Goal: Task Accomplishment & Management: Manage account settings

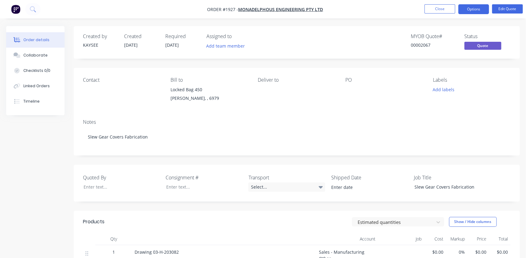
drag, startPoint x: 428, startPoint y: 7, endPoint x: 169, endPoint y: -22, distance: 260.4
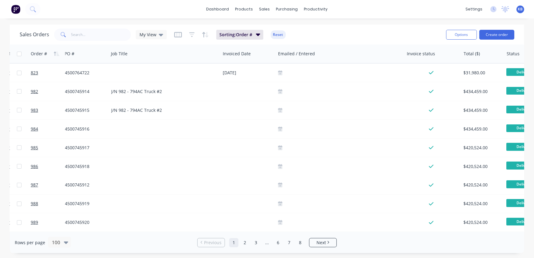
scroll to position [0, 33]
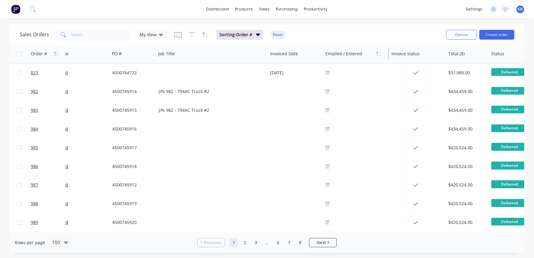
drag, startPoint x: 451, startPoint y: 53, endPoint x: 361, endPoint y: 51, distance: 89.2
click at [361, 49] on div "Emailed / Entered" at bounding box center [356, 54] width 66 height 18
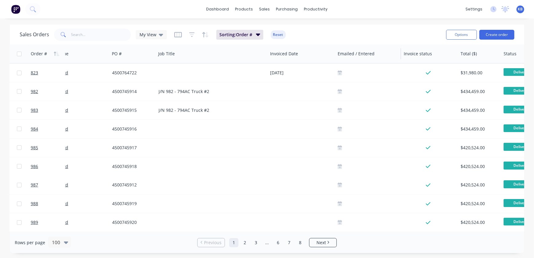
drag, startPoint x: 322, startPoint y: 54, endPoint x: 339, endPoint y: 57, distance: 16.5
click at [339, 57] on div "Order # Customer Name PO # Job Title Invoiced Date Emailed / Entered Invoice st…" at bounding box center [357, 54] width 761 height 18
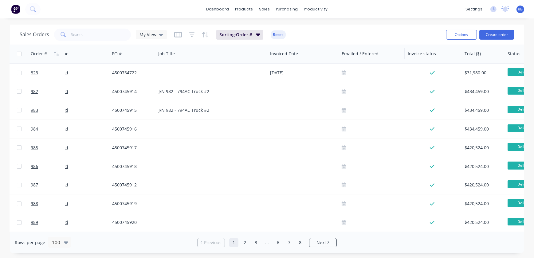
click at [339, 52] on div "Emailed / Entered" at bounding box center [372, 54] width 66 height 18
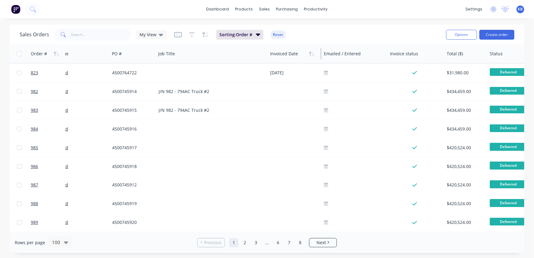
drag, startPoint x: 338, startPoint y: 53, endPoint x: 298, endPoint y: 51, distance: 40.9
click at [298, 51] on div "Invoiced Date" at bounding box center [295, 54] width 54 height 18
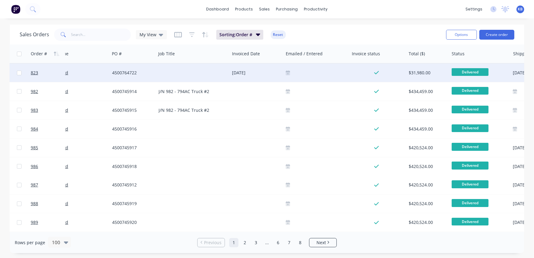
drag, startPoint x: 266, startPoint y: 53, endPoint x: 283, endPoint y: 72, distance: 25.5
click at [227, 51] on div "Job Title" at bounding box center [193, 54] width 74 height 18
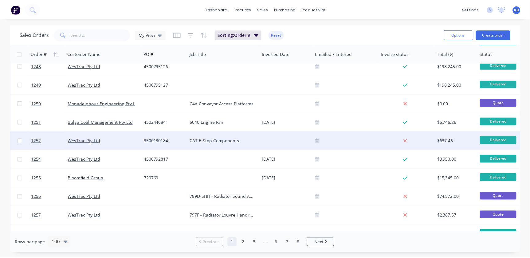
scroll to position [1706, 0]
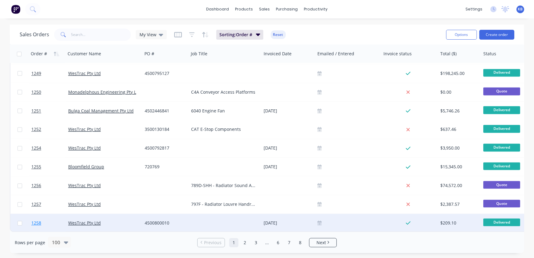
click at [41, 220] on span "1258" at bounding box center [36, 223] width 10 height 6
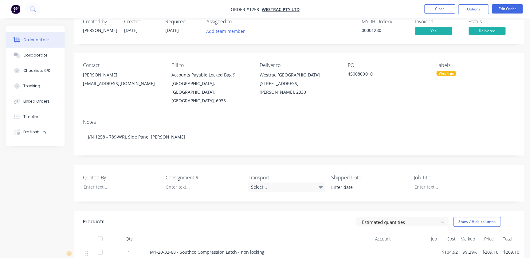
scroll to position [28, 0]
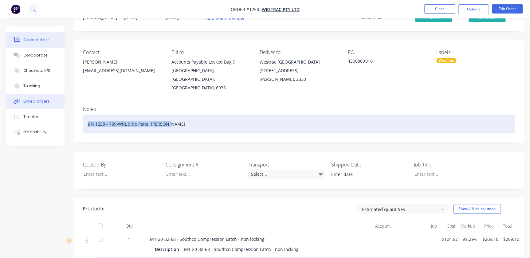
drag, startPoint x: 179, startPoint y: 120, endPoint x: 22, endPoint y: 108, distance: 157.9
click at [22, 108] on div "Order details Collaborate Checklists 0/0 Tracking Linked Orders Timeline Profit…" at bounding box center [265, 182] width 530 height 369
copy div "J/N 1258 - 789-WRL Side Panel LH Hatch"
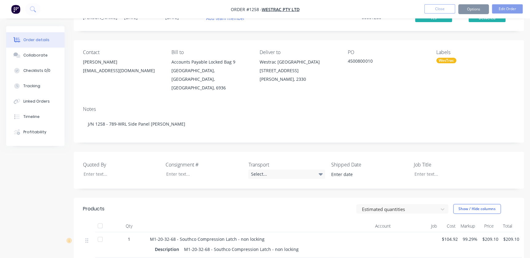
click at [455, 170] on div "Job Title" at bounding box center [452, 170] width 77 height 18
click at [441, 170] on div at bounding box center [447, 174] width 77 height 9
paste div
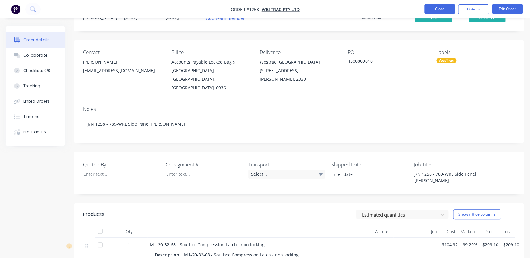
click at [446, 7] on button "Close" at bounding box center [439, 8] width 31 height 9
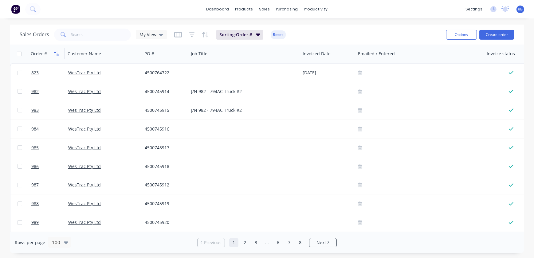
click at [53, 52] on button "button" at bounding box center [56, 53] width 9 height 9
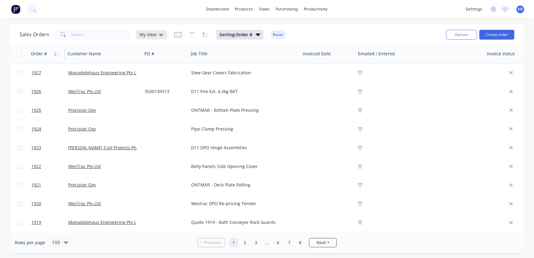
click at [163, 37] on div "My View" at bounding box center [151, 34] width 31 height 9
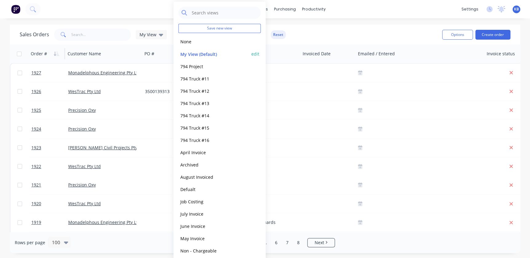
click at [255, 53] on button "edit" at bounding box center [255, 54] width 8 height 6
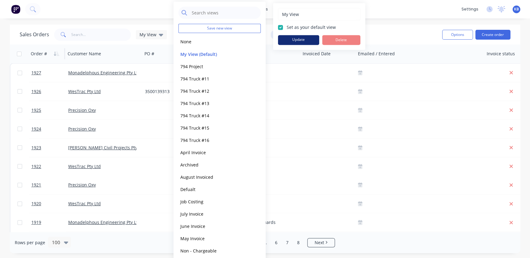
click at [303, 39] on button "Update" at bounding box center [298, 40] width 41 height 10
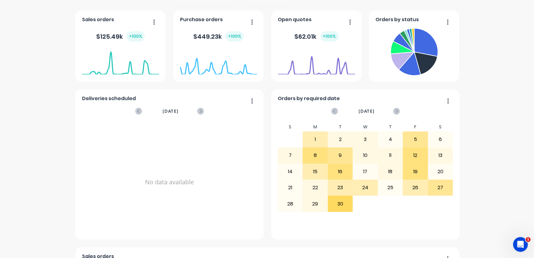
scroll to position [112, 0]
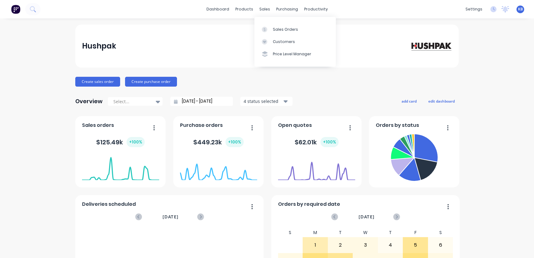
click at [265, 25] on link "Sales Orders" at bounding box center [294, 29] width 81 height 12
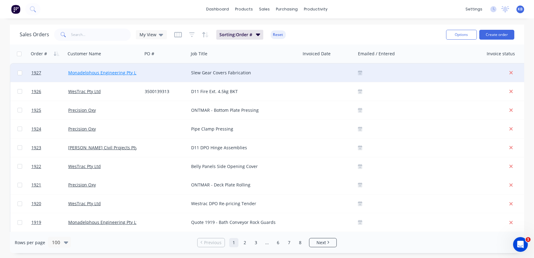
click at [80, 73] on link "Monadelphous Engineering Pty Ltd" at bounding box center [104, 73] width 72 height 6
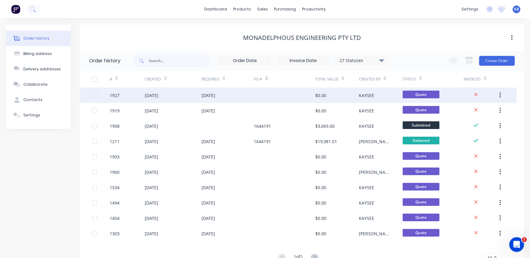
click at [125, 94] on div "1927" at bounding box center [127, 95] width 35 height 15
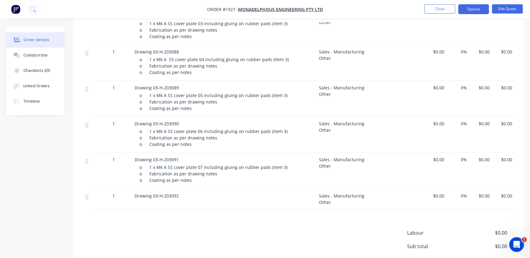
scroll to position [443, 0]
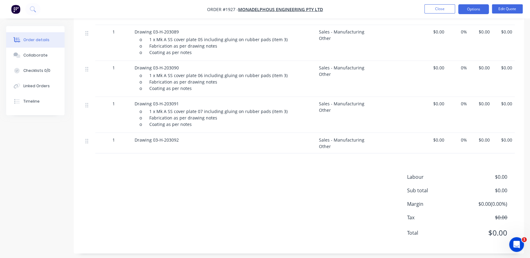
click at [167, 209] on div "Labour $0.00 Sub total $0.00 Margin $0.00 ( 0.00 %) Tax $0.00 Total $0.00" at bounding box center [299, 208] width 432 height 71
click at [154, 145] on div "Drawing 03-H-203092" at bounding box center [224, 143] width 184 height 21
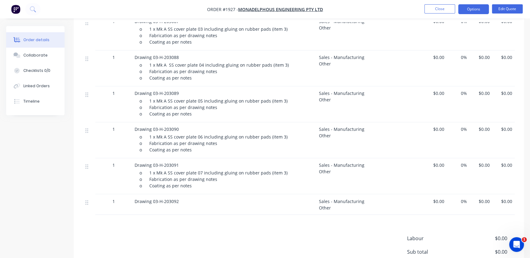
scroll to position [387, 0]
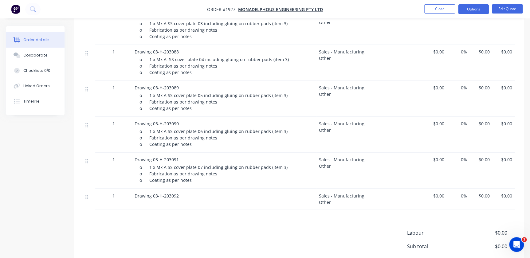
click at [179, 194] on div "Drawing 03-H-203092" at bounding box center [224, 195] width 179 height 6
click at [176, 194] on span "Drawing 03-H-203092" at bounding box center [157, 196] width 44 height 6
click at [511, 9] on button "Edit Quote" at bounding box center [507, 8] width 31 height 9
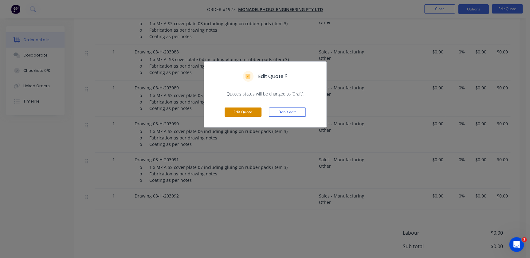
click at [233, 109] on button "Edit Quote" at bounding box center [243, 112] width 37 height 9
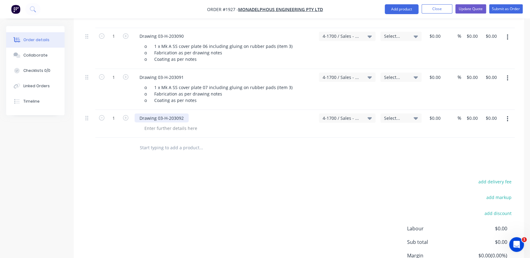
scroll to position [510, 0]
click at [183, 129] on div at bounding box center [171, 128] width 63 height 9
paste div
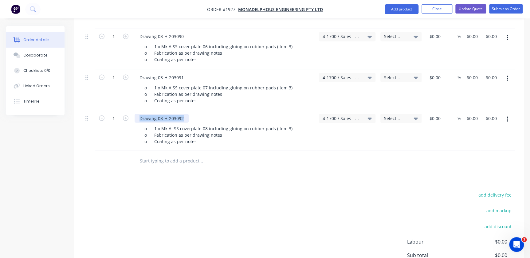
drag, startPoint x: 187, startPoint y: 121, endPoint x: 136, endPoint y: 120, distance: 51.0
click at [136, 120] on div "Drawing 03-H-203092" at bounding box center [162, 118] width 54 height 9
copy div "Drawing 03-H-203092"
click at [170, 164] on input "text" at bounding box center [201, 161] width 123 height 12
paste input "Drawing 03-H-203092"
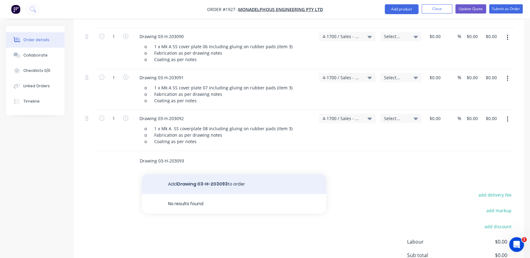
type input "Drawing 03-H-203093"
click at [195, 185] on button "Add Drawing 03-H-203093 to order" at bounding box center [234, 184] width 184 height 20
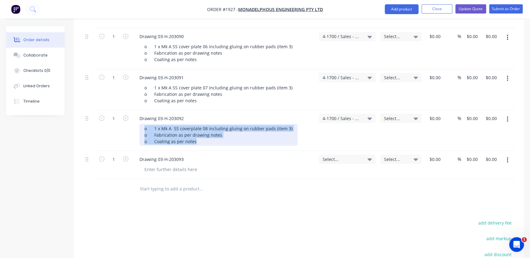
drag, startPoint x: 195, startPoint y: 142, endPoint x: 137, endPoint y: 126, distance: 60.6
click at [137, 126] on div "Drawing 03-H-203092 o 1 x Mk A SS coverplate 08 including gluing on rubber pads…" at bounding box center [224, 130] width 184 height 41
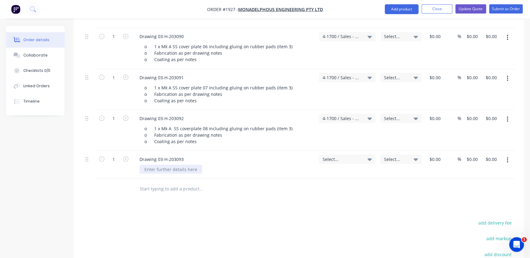
click at [150, 169] on div at bounding box center [171, 169] width 63 height 9
paste div
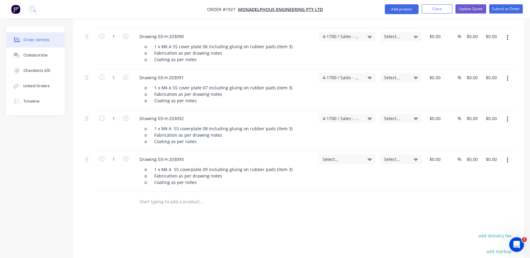
click at [152, 206] on input "text" at bounding box center [201, 201] width 123 height 12
paste input "• Drawing 03-H-203094"
click at [143, 202] on input "• Drawing 03-H-203094" at bounding box center [201, 201] width 123 height 12
click at [150, 204] on input "Drawing 03-H-203094" at bounding box center [201, 201] width 123 height 12
type input "Drawing 03-H-203094"
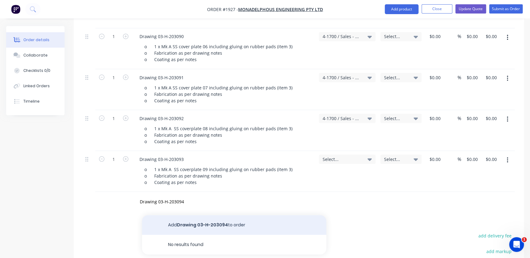
click at [174, 225] on button "Add Drawing 03-H-203094 to order" at bounding box center [234, 225] width 184 height 20
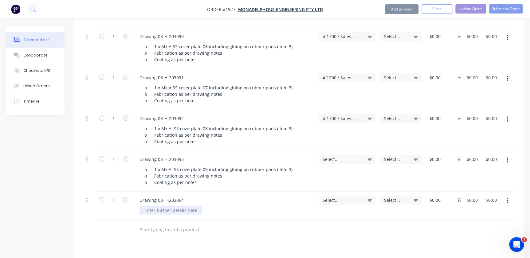
click at [160, 213] on div at bounding box center [171, 210] width 63 height 9
click at [158, 208] on div at bounding box center [171, 210] width 63 height 9
paste div
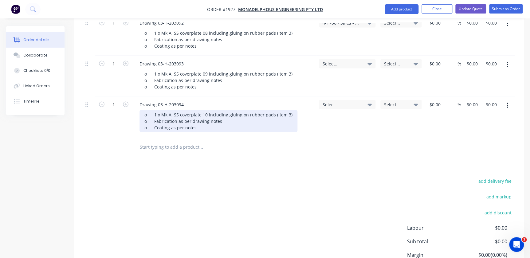
scroll to position [622, 0]
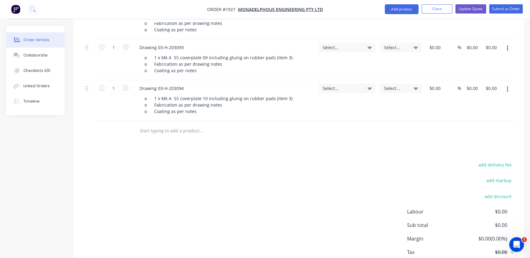
click at [159, 130] on input "text" at bounding box center [201, 131] width 123 height 12
paste input "• Drawing 03-H-203095"
click at [151, 135] on input "• Drawing 03-H-203095" at bounding box center [201, 131] width 123 height 12
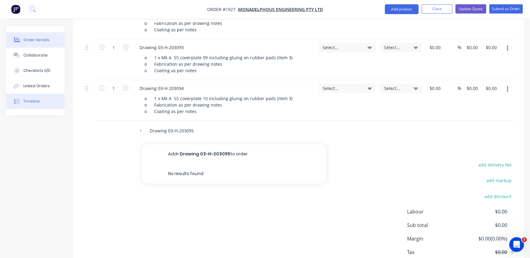
drag, startPoint x: 150, startPoint y: 133, endPoint x: 40, endPoint y: 107, distance: 112.9
type input "Drawing 03-H-203095"
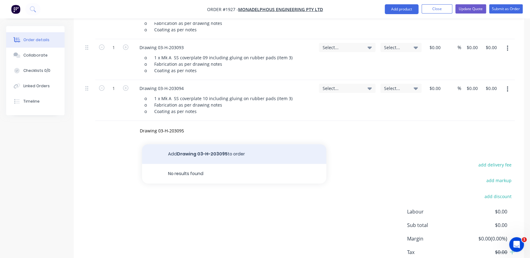
click at [175, 155] on button "Add Drawing 03-H-203095 to order" at bounding box center [234, 154] width 184 height 20
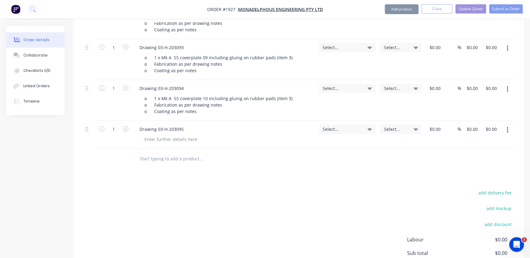
click at [165, 156] on input "text" at bounding box center [201, 159] width 123 height 12
click at [164, 144] on div "Drawing 03-H-203095" at bounding box center [224, 135] width 184 height 28
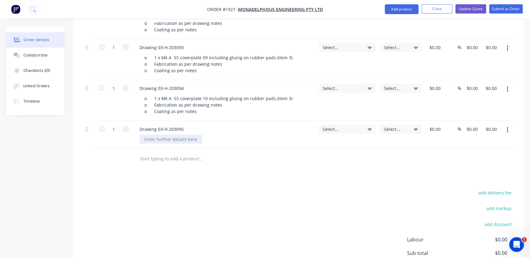
click at [165, 139] on div at bounding box center [171, 139] width 63 height 9
paste div
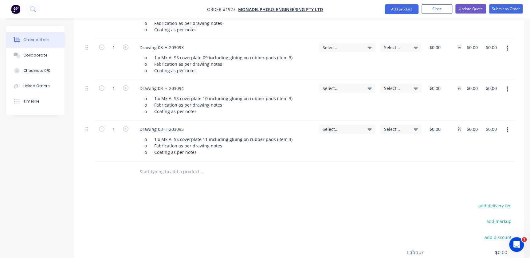
click at [192, 181] on div at bounding box center [242, 172] width 221 height 20
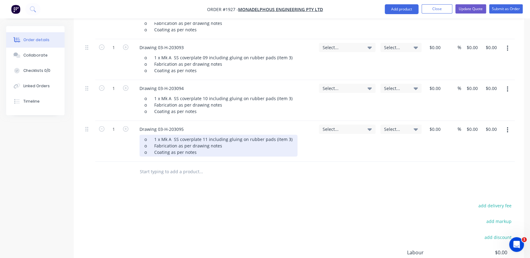
click at [171, 135] on div "o 1 x Mk A SS coverplate 11 including gluing on rubber pads (item 3) o Fabricat…" at bounding box center [219, 146] width 158 height 22
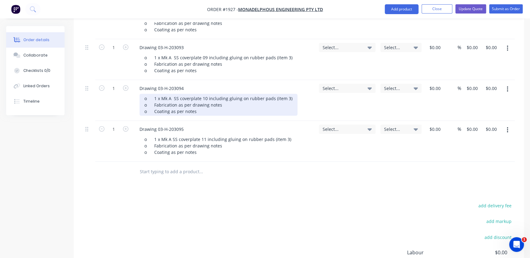
click at [173, 100] on div "o 1 x Mk A SS coverplate 10 including gluing on rubber pads (item 3) o Fabricat…" at bounding box center [219, 105] width 158 height 22
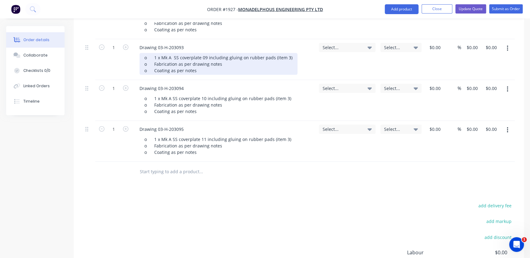
click at [173, 57] on div "o 1 x Mk A SS coverplate 09 including gluing on rubber pads (item 3) o Fabricat…" at bounding box center [219, 64] width 158 height 22
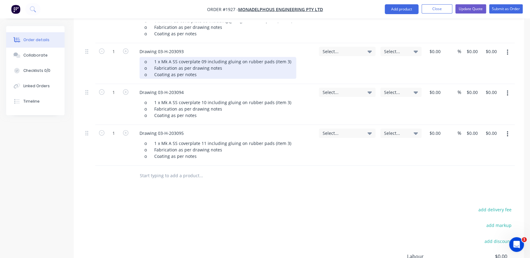
scroll to position [538, 0]
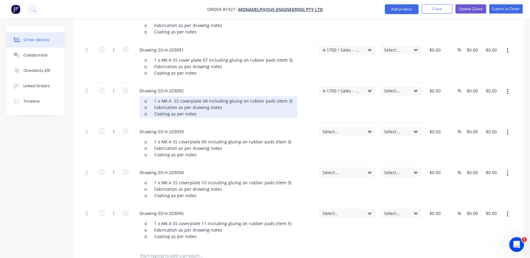
click at [172, 96] on div "o 1 x Mk A SS coverplate 08 including gluing on rubber pads (item 3) o Fabricat…" at bounding box center [219, 107] width 158 height 22
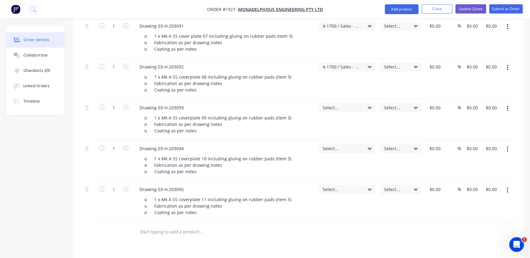
click at [172, 228] on input "text" at bounding box center [201, 232] width 123 height 12
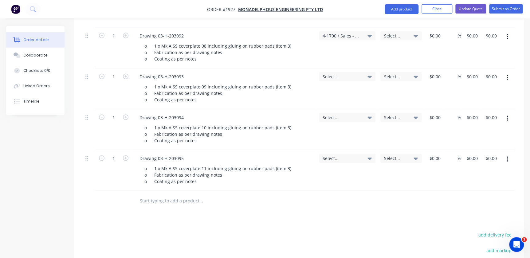
scroll to position [645, 0]
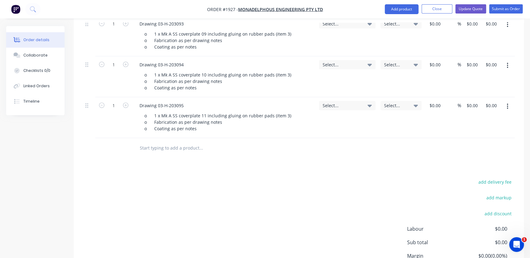
click at [147, 150] on input "text" at bounding box center [201, 148] width 123 height 12
paste input "• Drawing 03-H-203096"
drag, startPoint x: 150, startPoint y: 147, endPoint x: 106, endPoint y: 148, distance: 43.3
click at [106, 148] on div "• Drawing 03-H-203096" at bounding box center [299, 148] width 432 height 20
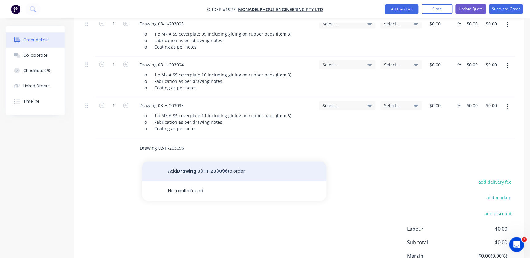
type input "Drawing 03-H-203096"
click at [203, 173] on button "Add Drawing 03-H-203096 to order" at bounding box center [234, 172] width 184 height 20
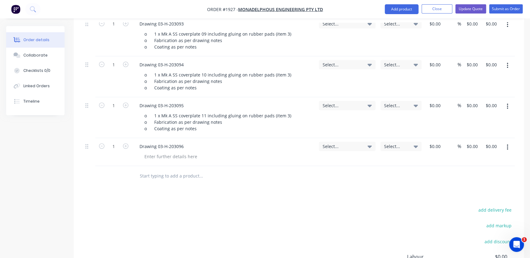
click at [132, 156] on div "Drawing 03-H-203096" at bounding box center [224, 152] width 184 height 28
click at [144, 156] on div at bounding box center [171, 156] width 63 height 9
paste div
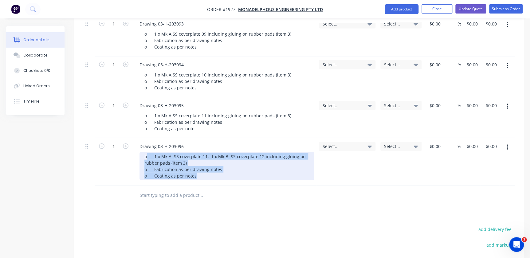
drag, startPoint x: 204, startPoint y: 178, endPoint x: 149, endPoint y: 157, distance: 58.8
click at [149, 157] on div "o 1 x Mk A SS coverplate 11, 1 x Mk B SS coverplate 12 including gluing on rubb…" at bounding box center [227, 166] width 175 height 28
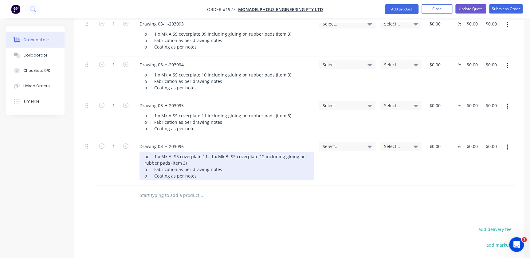
click at [147, 157] on div "oo 1 x Mk A SS coverplate 11, 1 x Mk B SS coverplate 12 including gluing on rub…" at bounding box center [227, 166] width 175 height 28
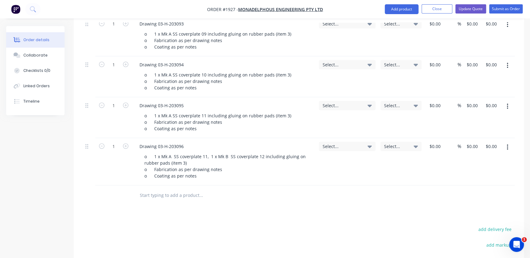
click at [213, 198] on input "text" at bounding box center [201, 195] width 123 height 12
paste input "• Drawing 03-H-203098"
drag, startPoint x: 148, startPoint y: 196, endPoint x: 108, endPoint y: 193, distance: 40.7
click at [101, 199] on div "• Drawing 03-H-203098" at bounding box center [299, 196] width 432 height 20
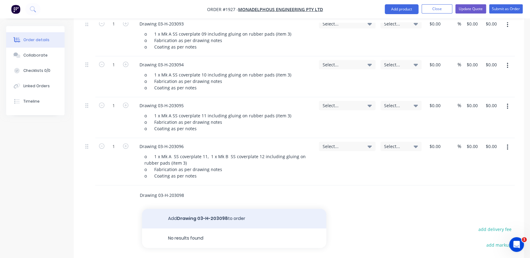
type input "Drawing 03-H-203098"
click at [191, 215] on button "Add Drawing 03-H-203098 to order" at bounding box center [234, 219] width 184 height 20
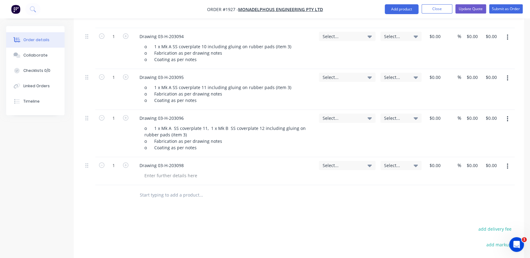
scroll to position [673, 0]
click at [167, 175] on div at bounding box center [171, 176] width 63 height 9
paste div
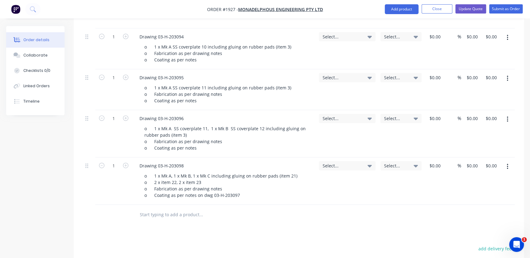
click at [184, 209] on input "text" at bounding box center [201, 215] width 123 height 12
click at [172, 215] on input "text" at bounding box center [201, 215] width 123 height 12
paste input "• Drawing 03-H-203099"
click at [146, 215] on input "• Drawing 03-H-203099" at bounding box center [201, 215] width 123 height 12
drag, startPoint x: 149, startPoint y: 215, endPoint x: 116, endPoint y: 212, distance: 33.6
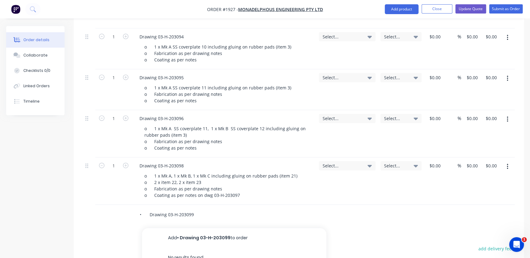
click at [119, 215] on div "• Drawing 03-H-203099 Add • Drawing 03-H-203099 to order No results found" at bounding box center [299, 215] width 432 height 20
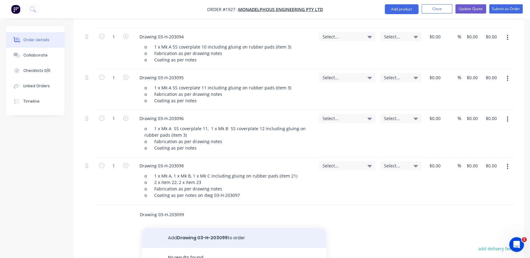
type input "Drawing 03-H-203099"
click at [219, 235] on button "Add Drawing 03-H-203099 to order" at bounding box center [234, 238] width 184 height 20
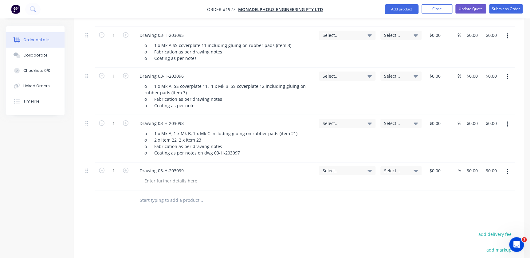
scroll to position [757, 0]
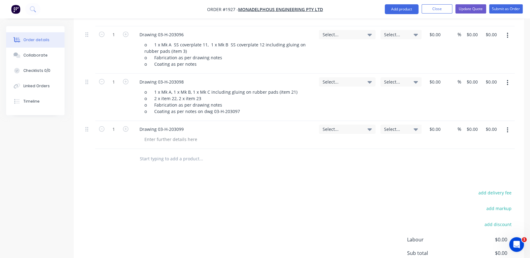
click at [178, 144] on div "Drawing 03-H-203099" at bounding box center [224, 135] width 184 height 28
click at [178, 141] on div at bounding box center [171, 139] width 63 height 9
paste div
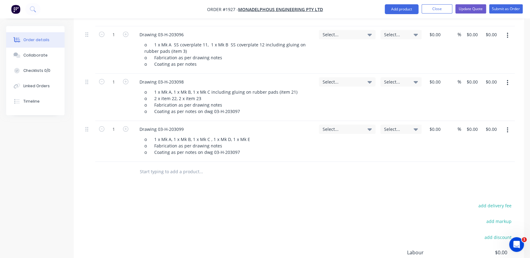
click at [156, 167] on input "text" at bounding box center [201, 172] width 123 height 12
click at [160, 170] on input "text" at bounding box center [201, 172] width 123 height 12
paste input "• Drawing 03-H-203100"
drag, startPoint x: 148, startPoint y: 172, endPoint x: 64, endPoint y: 171, distance: 83.9
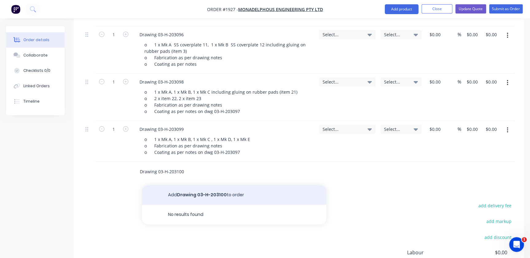
type input "Drawing 03-H-203100"
click at [183, 197] on button "Add Drawing 03-H-203100 to order" at bounding box center [234, 195] width 184 height 20
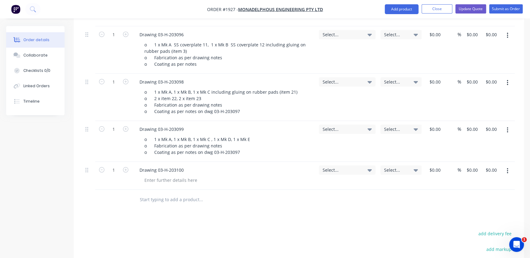
click at [188, 170] on div "Drawing 03-H-203100" at bounding box center [224, 170] width 179 height 9
click at [169, 198] on input "text" at bounding box center [201, 200] width 123 height 12
paste input "• Drawing 03-H-203101"
type input "• Drawing 03-H-203101"
click at [160, 174] on div "Drawing 03-H-203100" at bounding box center [224, 176] width 184 height 28
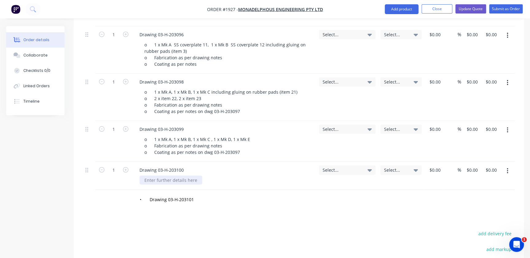
click at [160, 176] on div at bounding box center [171, 180] width 63 height 9
paste div
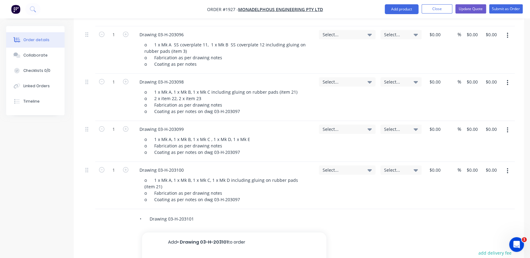
drag, startPoint x: 147, startPoint y: 218, endPoint x: 116, endPoint y: 216, distance: 31.4
click at [116, 216] on div "• Drawing 03-H-203101 Add • Drawing 03-H-203101 to order No results found" at bounding box center [299, 219] width 432 height 20
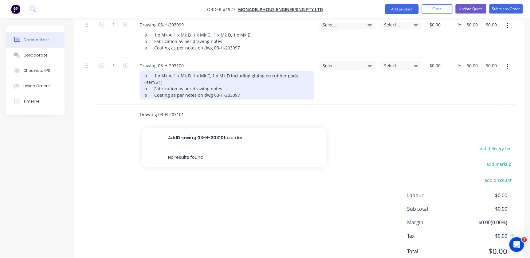
scroll to position [869, 0]
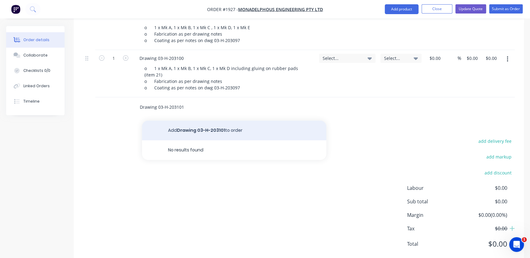
type input "Drawing 03-H-203101"
click at [184, 126] on button "Add Drawing 03-H-203101 to order" at bounding box center [234, 131] width 184 height 20
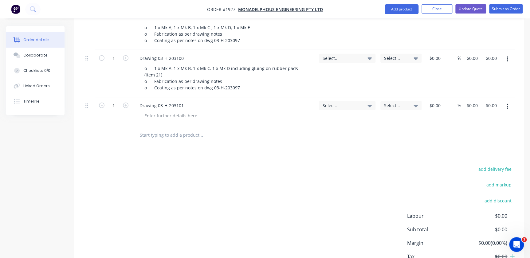
click at [179, 138] on input "text" at bounding box center [201, 135] width 123 height 12
click at [169, 117] on div at bounding box center [171, 115] width 63 height 9
paste div
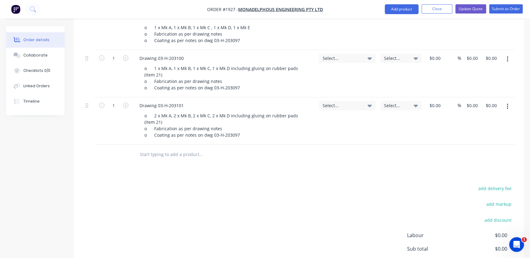
click at [153, 160] on input "text" at bounding box center [201, 154] width 123 height 12
click at [153, 157] on input "text" at bounding box center [201, 154] width 123 height 12
paste input "• Drawing HW00-C201-M-91272"
drag, startPoint x: 149, startPoint y: 154, endPoint x: 80, endPoint y: 153, distance: 69.2
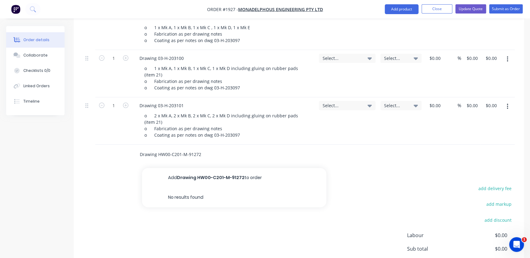
type input "Drawing HW00-C201-M-91272"
click at [186, 179] on button "Add Drawing HW00-C201-M-91272 to order" at bounding box center [234, 178] width 184 height 20
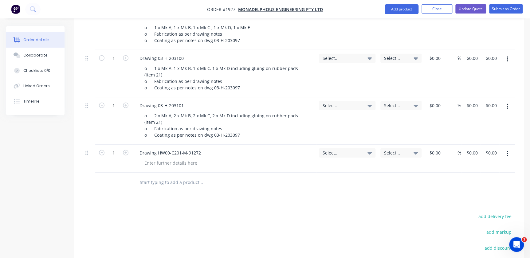
click at [166, 166] on div "Drawing HW00-C201-M-91272" at bounding box center [224, 159] width 184 height 28
click at [167, 162] on div at bounding box center [171, 163] width 63 height 9
paste div
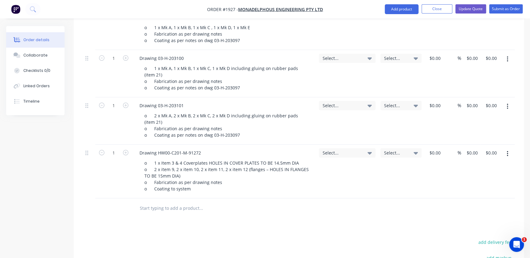
click at [195, 209] on input "text" at bounding box center [201, 208] width 123 height 12
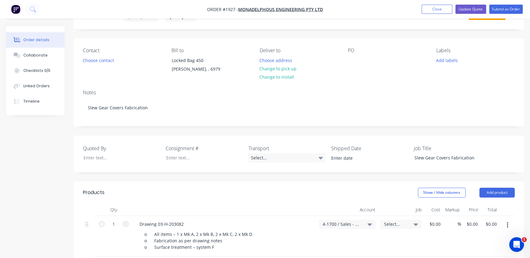
scroll to position [0, 0]
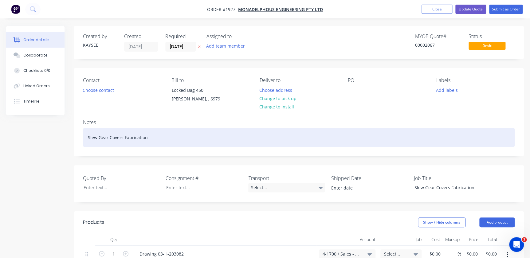
click at [156, 144] on div "Slew Gear Covers Fabrication" at bounding box center [299, 137] width 432 height 19
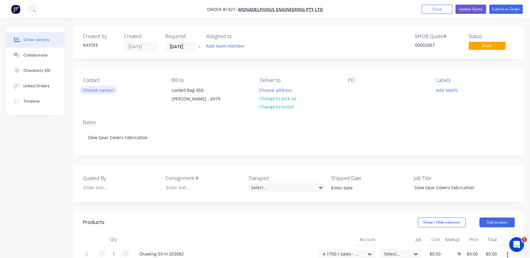
click at [102, 88] on button "Choose contact" at bounding box center [99, 90] width 38 height 8
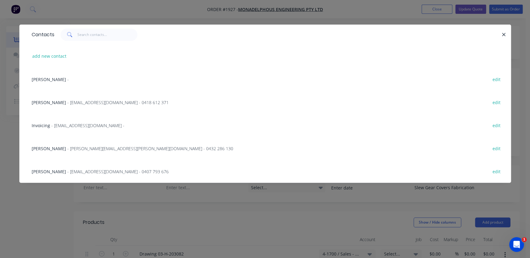
click at [72, 57] on div "add new contact" at bounding box center [265, 56] width 473 height 23
click at [67, 55] on div "add new contact" at bounding box center [265, 56] width 473 height 23
click at [65, 51] on div "add new contact" at bounding box center [265, 56] width 473 height 23
click at [62, 58] on button "add new contact" at bounding box center [49, 56] width 41 height 8
select select "AU"
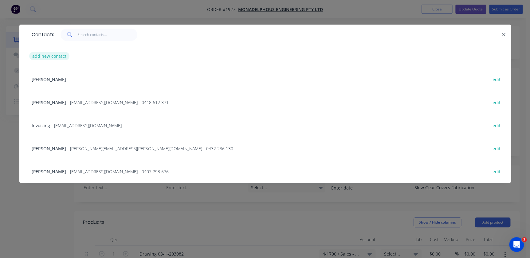
select select "AU"
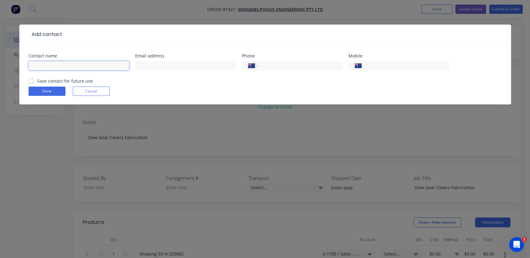
click at [59, 63] on input "text" at bounding box center [79, 65] width 101 height 9
type input "Nathan"
click at [94, 91] on button "Cancel" at bounding box center [91, 91] width 37 height 9
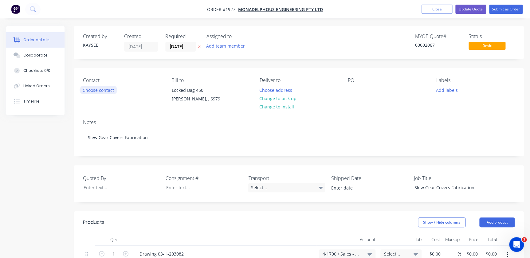
drag, startPoint x: 80, startPoint y: 86, endPoint x: 89, endPoint y: 88, distance: 9.4
click at [81, 86] on div "Choose contact" at bounding box center [99, 90] width 38 height 8
click at [89, 88] on button "Choose contact" at bounding box center [99, 90] width 38 height 8
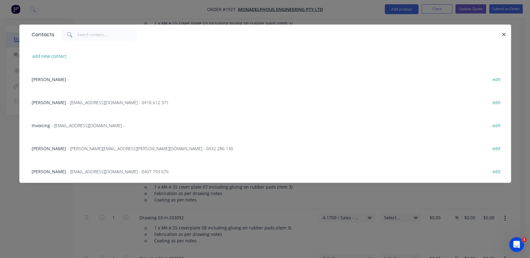
scroll to position [195, 0]
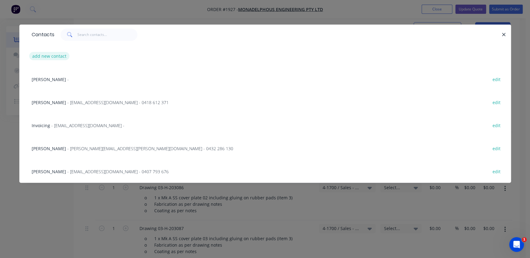
click at [57, 57] on button "add new contact" at bounding box center [49, 56] width 41 height 8
select select "AU"
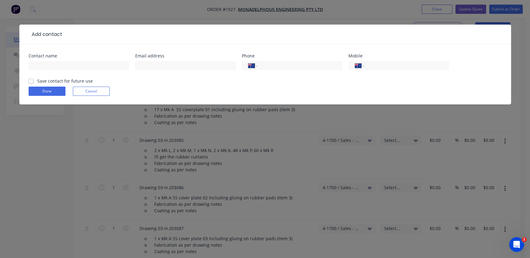
click at [78, 60] on div at bounding box center [79, 69] width 101 height 18
click at [74, 66] on input "text" at bounding box center [79, 65] width 101 height 9
type input "Nathan"
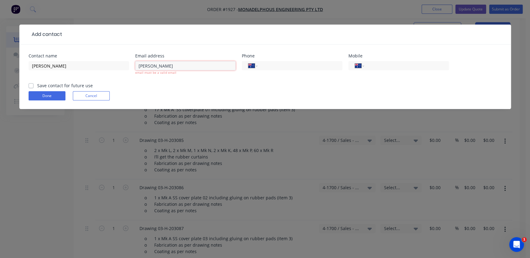
drag, startPoint x: 157, startPoint y: 65, endPoint x: 107, endPoint y: 58, distance: 50.2
click at [108, 58] on div "Contact name Nathan Email address BROWNE email must be a valid email Phone Inte…" at bounding box center [265, 68] width 473 height 29
type input "b"
click at [171, 67] on input "Brown" at bounding box center [185, 65] width 101 height 9
type input "Brown"
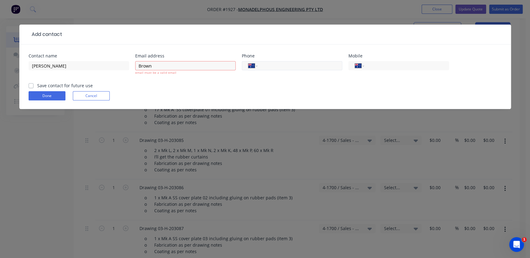
click at [282, 65] on input "tel" at bounding box center [299, 65] width 74 height 7
drag, startPoint x: 307, startPoint y: 54, endPoint x: 298, endPoint y: 66, distance: 14.6
click at [307, 55] on div "Phone" at bounding box center [292, 56] width 101 height 4
click at [298, 66] on input "tel" at bounding box center [299, 65] width 74 height 7
click at [394, 68] on input "tel" at bounding box center [406, 65] width 74 height 7
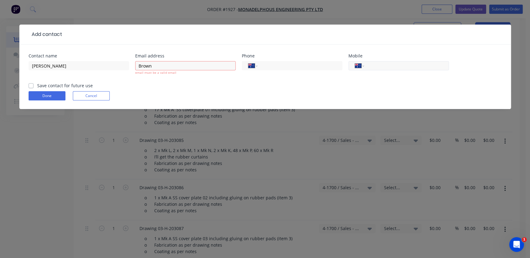
paste input "0407 278 796"
type input "0407 278 796"
click at [292, 71] on div "International Afghanistan Åland Islands Albania Algeria American Samoa Andorra …" at bounding box center [292, 69] width 101 height 18
click at [291, 68] on input "tel" at bounding box center [299, 65] width 74 height 7
paste input "(02) 5544 2375"
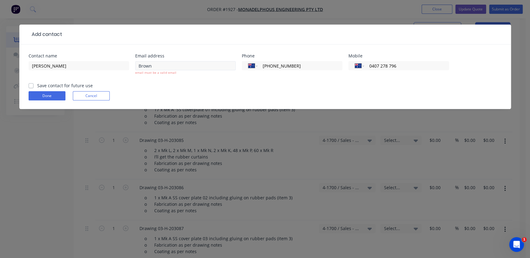
type input "(02) 5544 2375"
drag, startPoint x: 191, startPoint y: 66, endPoint x: 124, endPoint y: 65, distance: 67.9
click at [124, 65] on div "Contact name Nathan Email address Brown email must be a valid email Phone Inter…" at bounding box center [265, 68] width 473 height 29
click at [57, 64] on input "Nathan" at bounding box center [79, 65] width 101 height 9
paste input "Brown"
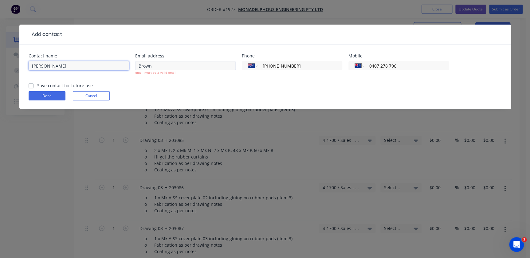
type input "Nathan Brown"
drag, startPoint x: 175, startPoint y: 63, endPoint x: 116, endPoint y: 63, distance: 58.1
click at [116, 63] on div "Contact name Nathan Brown Email address Brown email must be a valid email Phone…" at bounding box center [265, 68] width 473 height 29
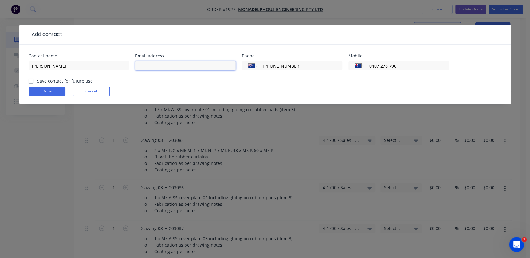
click at [168, 62] on input "text" at bounding box center [185, 65] width 101 height 9
paste input "Nathan Brown <NxBrown@monadel.com.au>"
drag, startPoint x: 171, startPoint y: 66, endPoint x: 86, endPoint y: 60, distance: 85.4
click at [86, 60] on div "Contact name Nathan Brown Email address Nathan Brown <NxBrown@monadel.com.au> P…" at bounding box center [265, 66] width 473 height 24
click at [211, 65] on input "NxBrown@monadel.com.au>" at bounding box center [185, 65] width 101 height 9
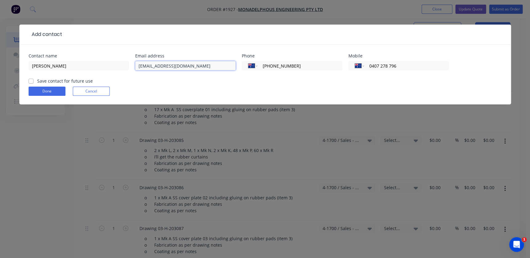
type input "NxBrown@monadel.com.au"
click at [34, 81] on div "Save contact for future use" at bounding box center [61, 81] width 64 height 6
click at [37, 83] on label "Save contact for future use" at bounding box center [65, 81] width 56 height 6
click at [31, 83] on input "Save contact for future use" at bounding box center [31, 81] width 5 height 6
checkbox input "true"
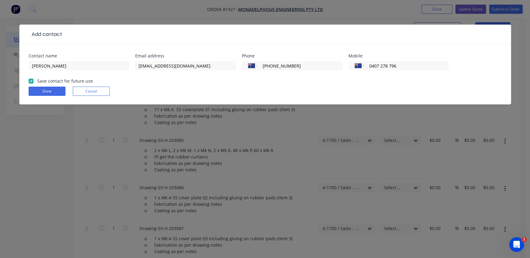
click at [35, 86] on form "Contact name Nathan Brown Email address NxBrown@monadel.com.au Phone Internatio…" at bounding box center [265, 79] width 473 height 51
click at [36, 88] on button "Done" at bounding box center [47, 91] width 37 height 9
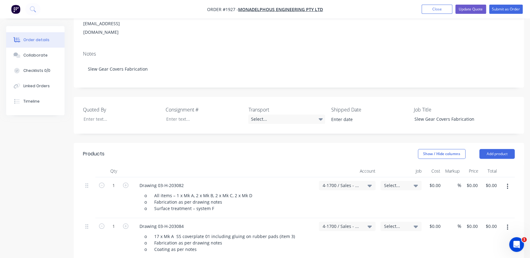
scroll to position [0, 0]
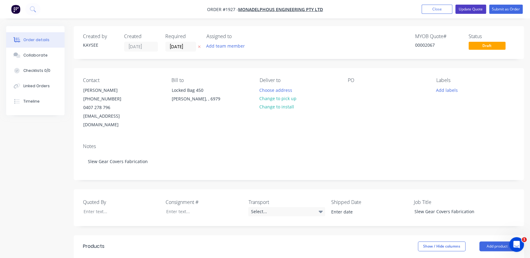
click at [479, 10] on button "Update Quote" at bounding box center [470, 9] width 31 height 9
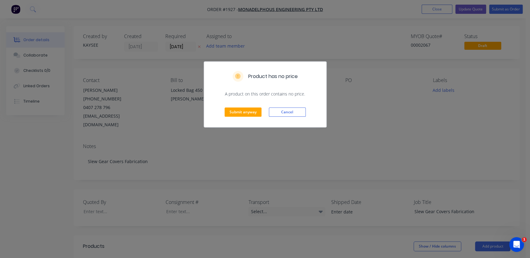
click at [245, 102] on div "Submit anyway Cancel" at bounding box center [265, 112] width 122 height 30
click at [246, 108] on button "Submit anyway" at bounding box center [243, 112] width 37 height 9
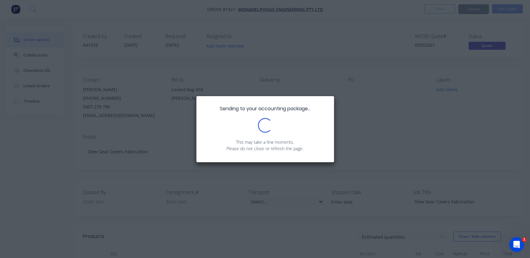
click at [246, 107] on div "Sending to your accounting package... Loading... This may take a few moments. P…" at bounding box center [265, 129] width 138 height 66
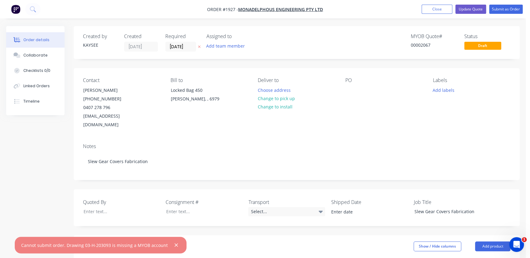
click at [168, 246] on div at bounding box center [174, 246] width 12 height 8
click at [172, 242] on button "button" at bounding box center [176, 246] width 8 height 8
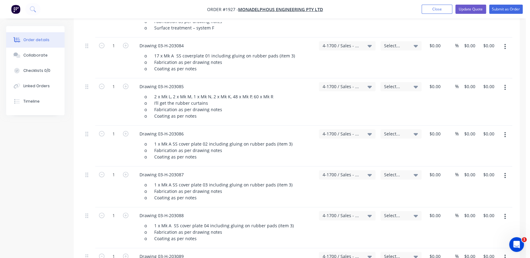
scroll to position [168, 0]
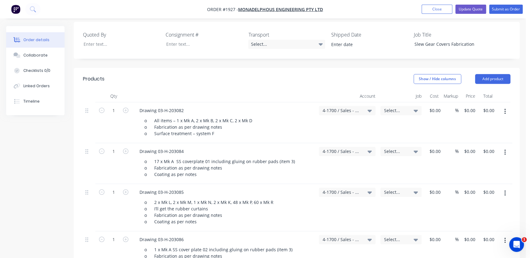
click at [366, 102] on div "4-1700 / Sales - Manufacturing Other" at bounding box center [347, 122] width 61 height 41
click at [368, 107] on icon at bounding box center [370, 110] width 4 height 7
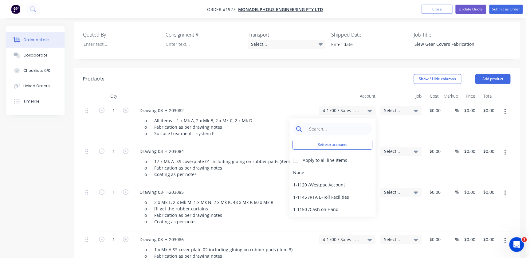
click at [328, 123] on input at bounding box center [337, 129] width 63 height 12
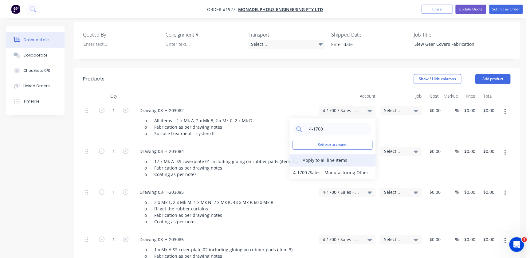
type input "4-1700"
click at [298, 154] on div at bounding box center [296, 160] width 12 height 12
click at [301, 167] on div "4-1700 / Sales - Manufacturing Other" at bounding box center [333, 173] width 86 height 12
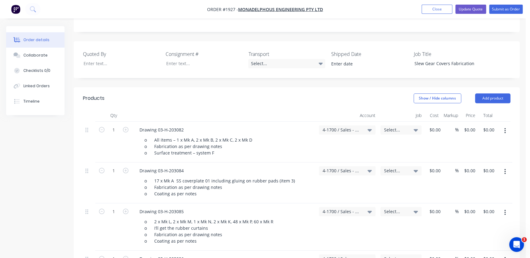
scroll to position [140, 0]
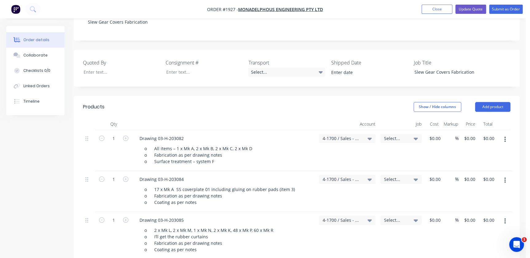
click at [402, 135] on span "Select..." at bounding box center [395, 138] width 23 height 6
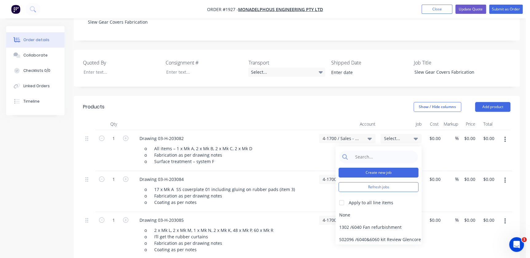
click at [379, 168] on button "Create new job" at bounding box center [379, 173] width 80 height 10
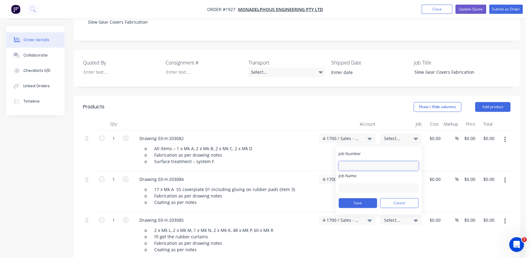
click at [377, 161] on input "Job Number" at bounding box center [379, 165] width 80 height 9
type input "1927"
click at [368, 183] on input "MON - Slew gear Fabrication" at bounding box center [379, 187] width 80 height 9
type input "MON - Slew Gear Fabrication"
click at [367, 198] on button "Save" at bounding box center [358, 203] width 38 height 10
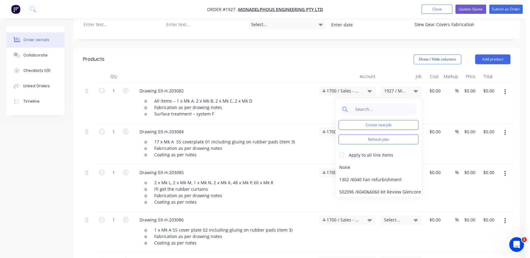
scroll to position [223, 0]
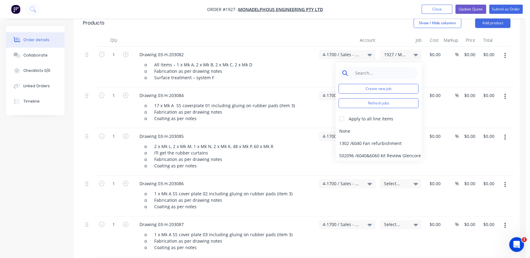
click at [383, 67] on input at bounding box center [383, 73] width 63 height 12
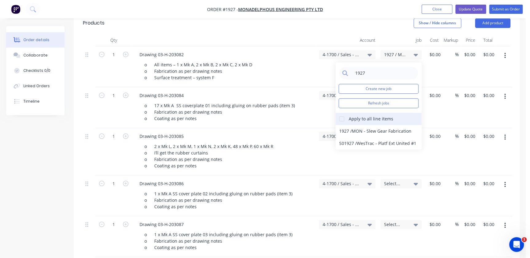
type input "1927"
click at [345, 113] on div at bounding box center [342, 119] width 12 height 12
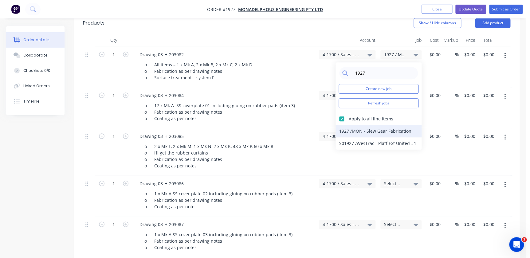
click at [351, 125] on div "1927 / MON - Slew Gear Fabrication" at bounding box center [379, 131] width 86 height 12
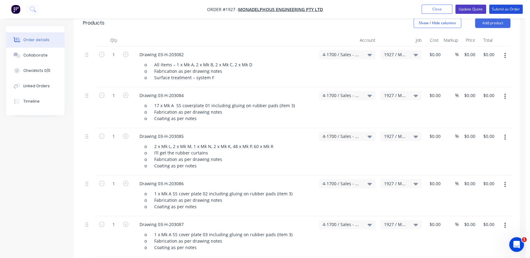
drag, startPoint x: 503, startPoint y: 11, endPoint x: 464, endPoint y: 6, distance: 39.3
click at [464, 6] on ul "Add product Close Update Quote Submit as Order" at bounding box center [472, 9] width 116 height 9
click at [464, 6] on button "Update Quote" at bounding box center [470, 9] width 31 height 9
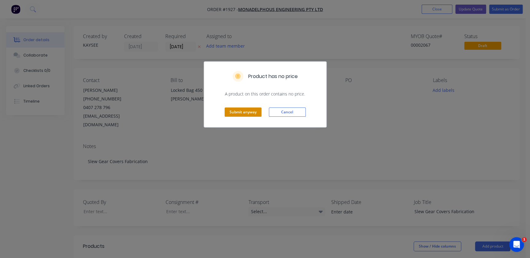
click at [238, 108] on button "Submit anyway" at bounding box center [243, 112] width 37 height 9
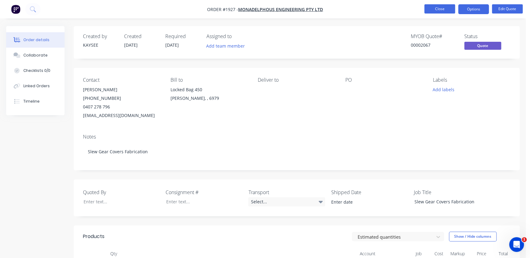
click at [444, 11] on button "Close" at bounding box center [439, 8] width 31 height 9
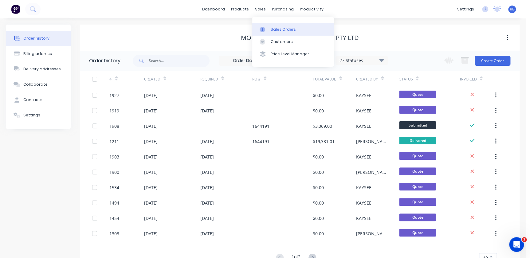
drag, startPoint x: 261, startPoint y: 11, endPoint x: 269, endPoint y: 33, distance: 23.5
click at [261, 12] on div "sales" at bounding box center [260, 9] width 17 height 9
click at [270, 33] on link "Sales Orders" at bounding box center [292, 29] width 81 height 12
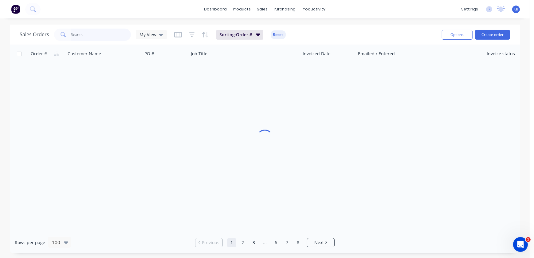
click at [86, 32] on input "text" at bounding box center [101, 35] width 60 height 12
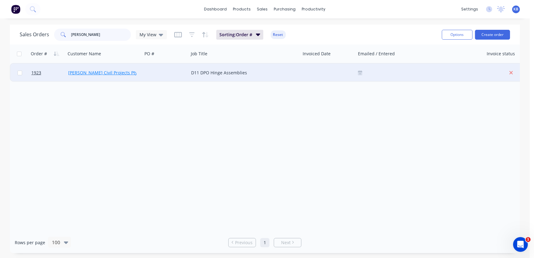
type input "robson"
click at [86, 72] on link "Robson Civil Projects Pty Ltd" at bounding box center [106, 73] width 77 height 6
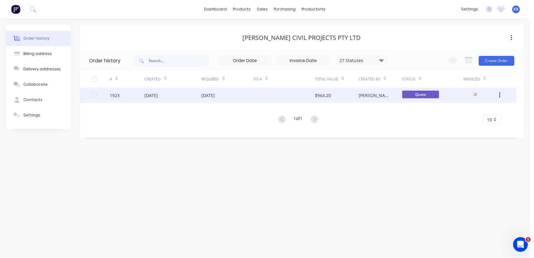
click at [113, 90] on div "1923" at bounding box center [127, 95] width 35 height 15
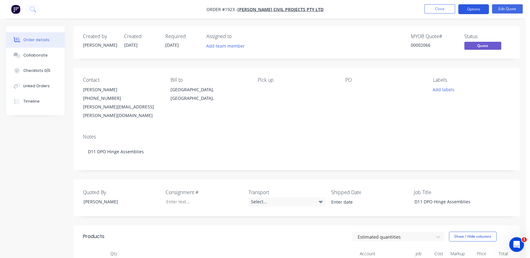
click at [478, 10] on button "Options" at bounding box center [473, 9] width 31 height 10
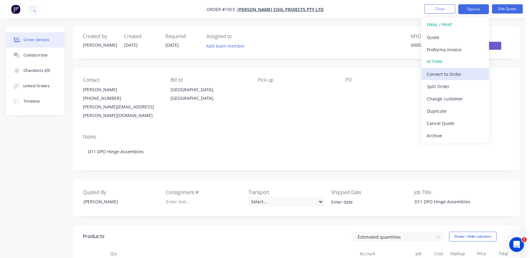
click at [461, 75] on div "Convert to Order" at bounding box center [455, 74] width 57 height 9
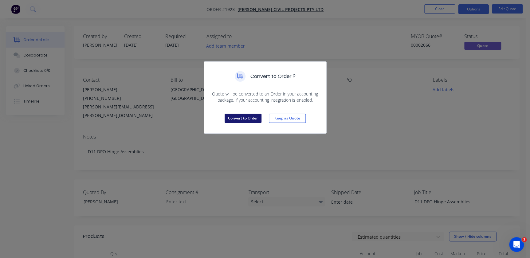
click at [253, 121] on button "Convert to Order" at bounding box center [243, 118] width 37 height 9
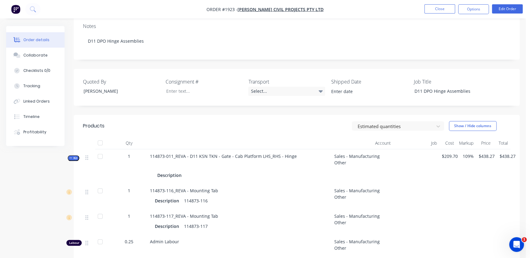
scroll to position [112, 0]
click at [77, 154] on button "Kit" at bounding box center [74, 157] width 12 height 6
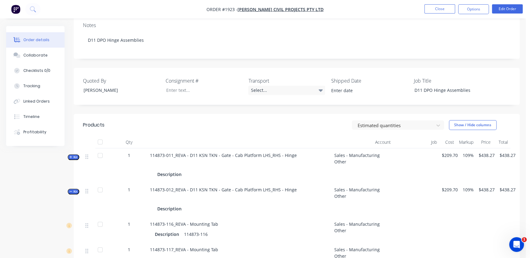
click at [78, 189] on button "Kit" at bounding box center [74, 192] width 12 height 6
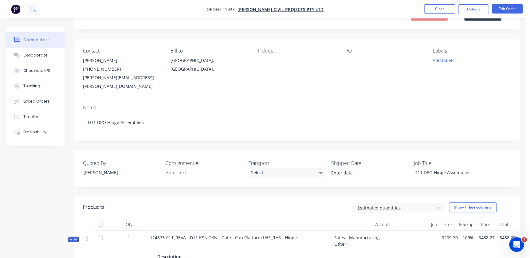
scroll to position [0, 0]
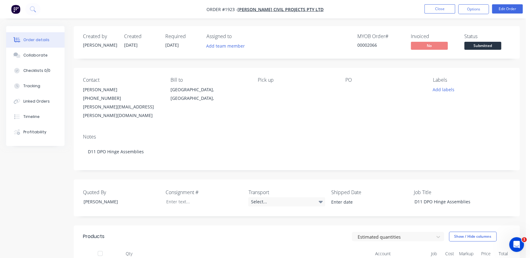
click at [465, 1] on nav "Order #1923 - Robson Civil Projects Pty Ltd Close Options Edit Order" at bounding box center [265, 9] width 530 height 18
click at [465, 6] on button "Options" at bounding box center [473, 9] width 31 height 10
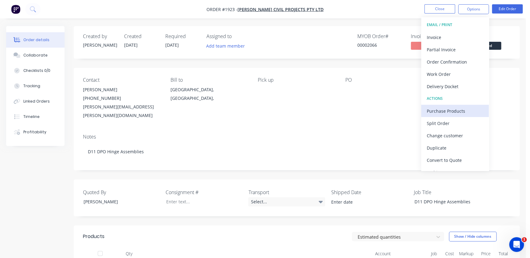
click at [450, 111] on div "Purchase Products" at bounding box center [455, 111] width 57 height 9
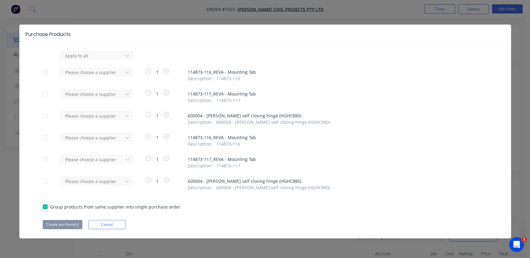
click at [46, 140] on div at bounding box center [45, 138] width 12 height 12
click at [48, 163] on div at bounding box center [45, 159] width 12 height 12
click at [48, 73] on div at bounding box center [45, 72] width 12 height 12
click at [45, 94] on div at bounding box center [45, 94] width 12 height 12
click at [46, 138] on div at bounding box center [45, 138] width 12 height 12
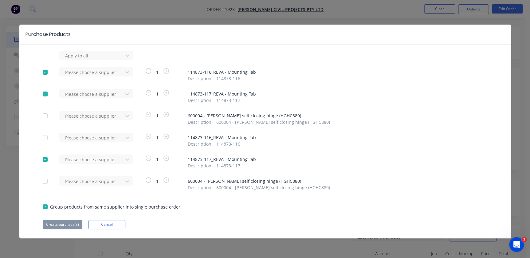
click at [48, 160] on div at bounding box center [45, 159] width 12 height 12
click at [83, 69] on div "Apply to all Please choose a supplier 1 114873-116_REVA - Mounting Tab Descript…" at bounding box center [265, 140] width 492 height 179
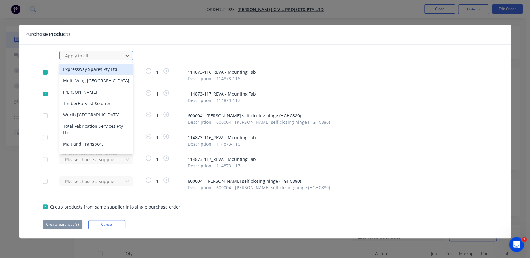
click at [84, 55] on div at bounding box center [92, 56] width 55 height 8
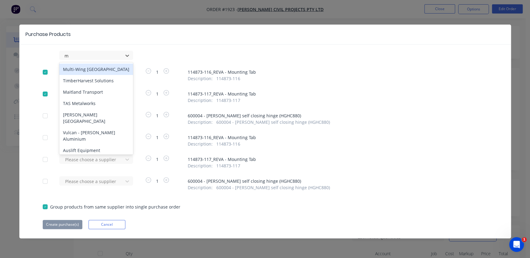
type input "ml"
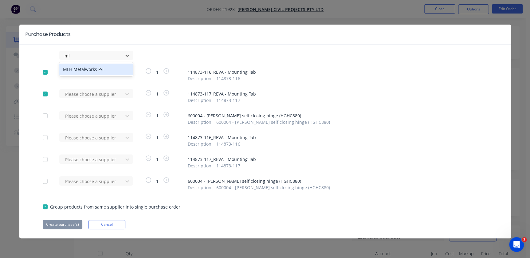
click at [79, 69] on div "MLH Metalworks P/L" at bounding box center [96, 69] width 74 height 11
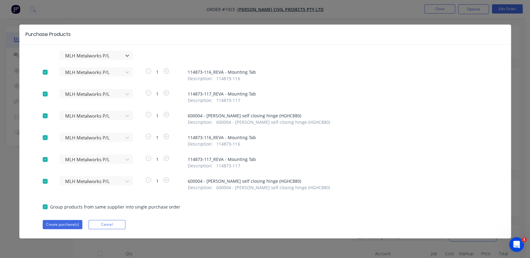
click at [45, 115] on div at bounding box center [45, 116] width 12 height 12
click at [103, 229] on button "Cancel" at bounding box center [107, 224] width 37 height 9
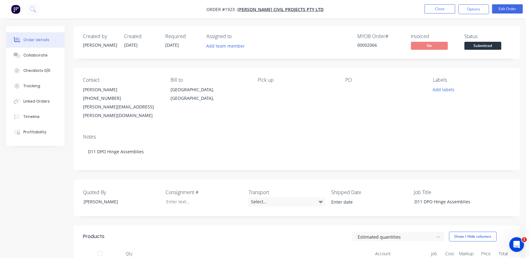
click at [104, 233] on div "Products" at bounding box center [94, 236] width 22 height 7
click at [479, 9] on button "Options" at bounding box center [473, 9] width 31 height 10
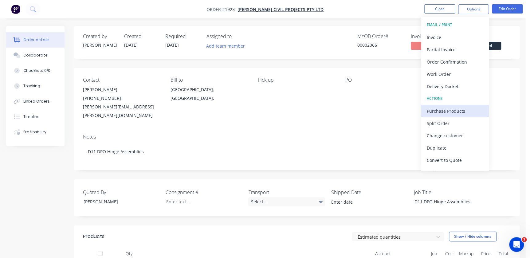
click at [455, 116] on button "Purchase Products" at bounding box center [455, 111] width 68 height 12
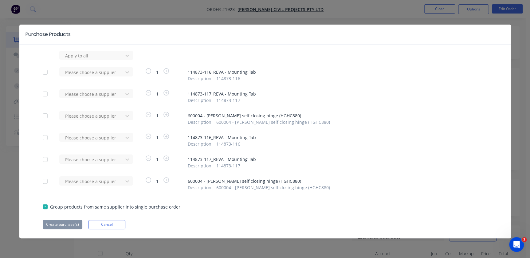
click at [44, 73] on div at bounding box center [45, 72] width 12 height 12
click at [105, 73] on div at bounding box center [92, 73] width 55 height 8
click at [93, 72] on div at bounding box center [92, 73] width 55 height 8
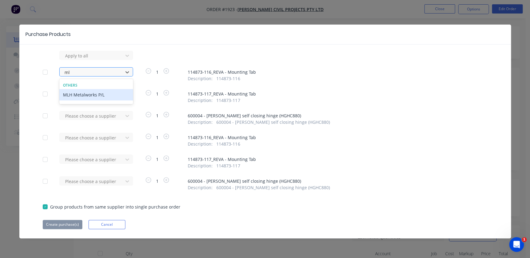
type input "mlh"
click at [94, 99] on div "MLH Metalworks P/L" at bounding box center [96, 94] width 74 height 11
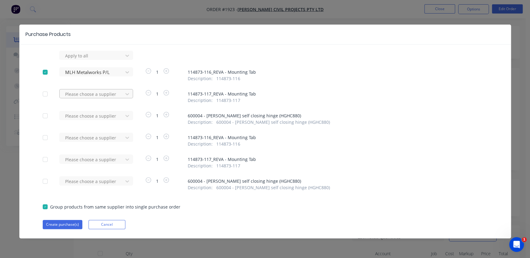
click at [93, 93] on div at bounding box center [92, 94] width 55 height 8
type input "mlh"
click at [94, 115] on div "MLH Metalworks P/L" at bounding box center [96, 116] width 74 height 11
click at [69, 227] on button "Create purchase(s)" at bounding box center [63, 224] width 40 height 9
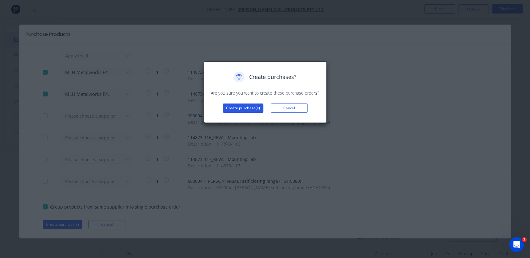
click at [239, 109] on button "Create purchase(s)" at bounding box center [243, 108] width 41 height 9
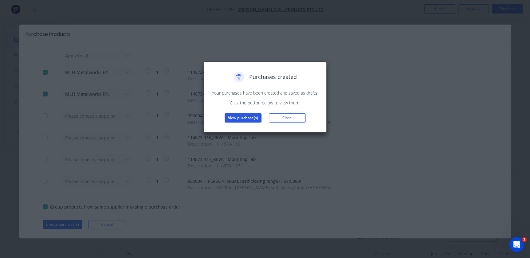
click at [239, 116] on button "View purchase(s)" at bounding box center [243, 117] width 37 height 9
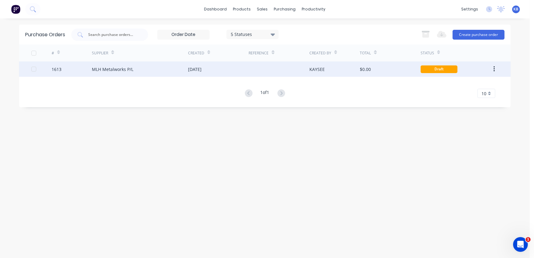
click at [104, 73] on div "MLH Metalworks P/L" at bounding box center [140, 68] width 96 height 15
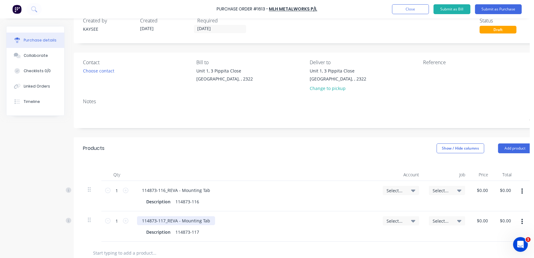
scroll to position [28, 0]
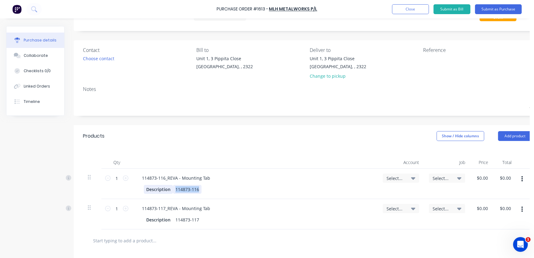
drag, startPoint x: 200, startPoint y: 191, endPoint x: 146, endPoint y: 189, distance: 54.1
click at [146, 189] on div "Description 114873-116" at bounding box center [254, 189] width 220 height 9
click at [158, 187] on div "Description" at bounding box center [158, 189] width 29 height 9
drag, startPoint x: 148, startPoint y: 189, endPoint x: 168, endPoint y: 187, distance: 20.6
click at [168, 187] on div "Description" at bounding box center [158, 189] width 29 height 9
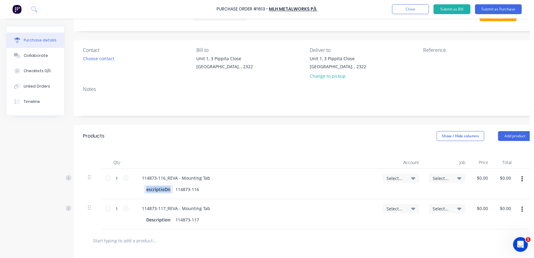
drag, startPoint x: 171, startPoint y: 190, endPoint x: 140, endPoint y: 189, distance: 31.7
click at [140, 189] on div "escriptioDn 114873-116" at bounding box center [255, 189] width 236 height 9
click at [178, 194] on div "114873-116_REVA - Mounting Tab Quote 114873-116" at bounding box center [255, 184] width 246 height 30
drag, startPoint x: 191, startPoint y: 189, endPoint x: 162, endPoint y: 189, distance: 29.2
click at [162, 189] on div "Quote 114873-116" at bounding box center [254, 189] width 220 height 9
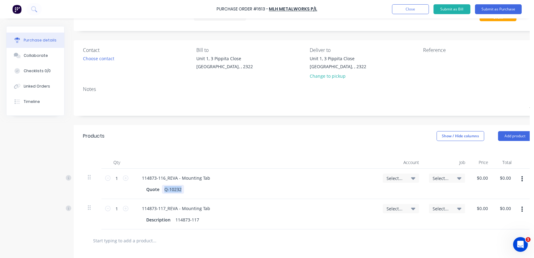
drag, startPoint x: 182, startPoint y: 190, endPoint x: 163, endPoint y: 190, distance: 19.4
click at [163, 190] on div "Q-10232" at bounding box center [173, 189] width 22 height 9
copy div "Q-10232"
click at [199, 219] on div "114873-117" at bounding box center [187, 219] width 29 height 9
drag, startPoint x: 199, startPoint y: 221, endPoint x: 172, endPoint y: 218, distance: 27.2
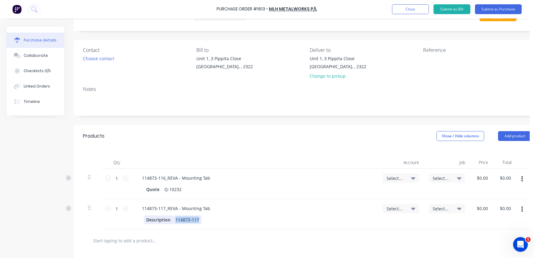
click at [172, 218] on div "Description 114873-117" at bounding box center [254, 219] width 220 height 9
paste div
click at [156, 190] on div "Quote" at bounding box center [153, 189] width 18 height 9
drag, startPoint x: 159, startPoint y: 190, endPoint x: 138, endPoint y: 189, distance: 21.2
click at [138, 189] on div "Quote Q-10232" at bounding box center [255, 189] width 236 height 9
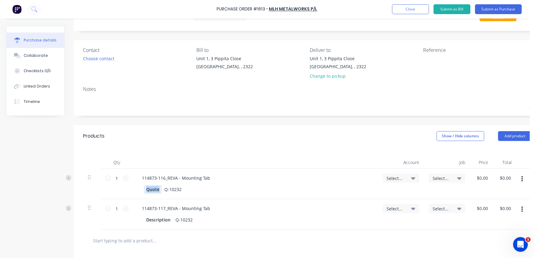
copy div "Quote"
click at [165, 219] on div "Description" at bounding box center [158, 219] width 29 height 9
drag, startPoint x: 171, startPoint y: 221, endPoint x: 139, endPoint y: 217, distance: 32.2
click at [139, 217] on div "Description Q-10232" at bounding box center [255, 219] width 236 height 9
paste div
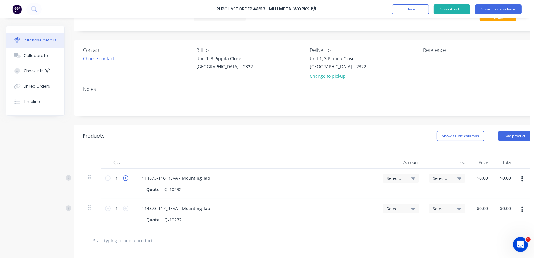
click at [128, 180] on icon at bounding box center [126, 178] width 6 height 6
type input "2"
click at [126, 208] on icon at bounding box center [126, 209] width 6 height 6
type input "2"
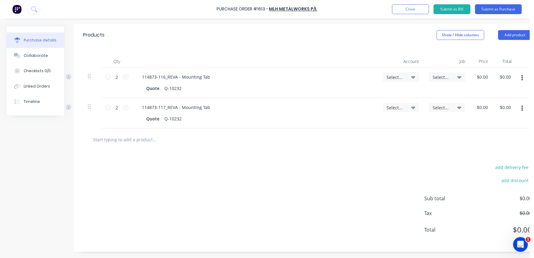
scroll to position [133, 0]
click at [414, 74] on icon at bounding box center [413, 77] width 4 height 7
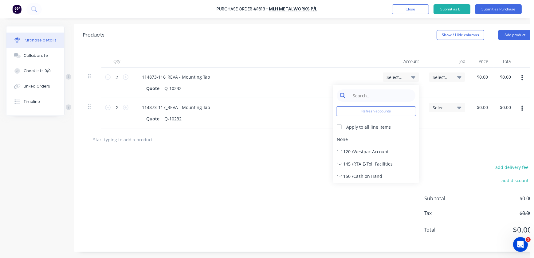
click at [390, 89] on input at bounding box center [380, 95] width 63 height 12
type input "4"
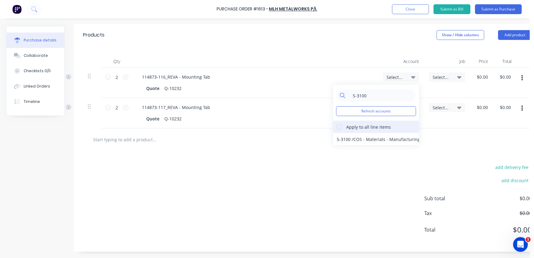
type input "5-3100"
click at [340, 122] on div at bounding box center [339, 127] width 12 height 12
click at [350, 135] on div "5-3100 / COS - Materials - Manufacturing Other" at bounding box center [376, 139] width 86 height 12
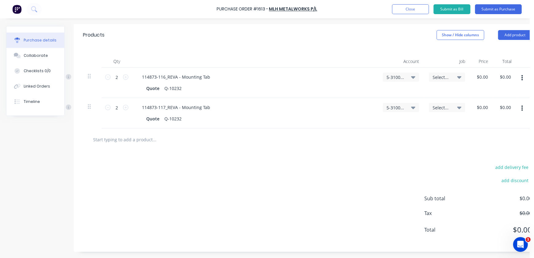
click at [459, 74] on icon at bounding box center [459, 77] width 4 height 7
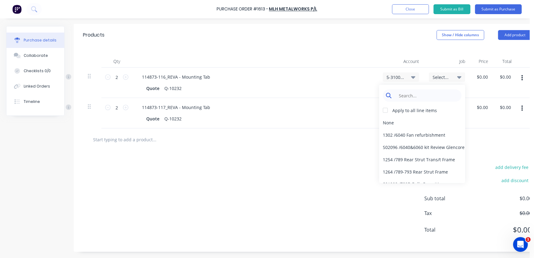
click at [424, 89] on input at bounding box center [427, 95] width 63 height 12
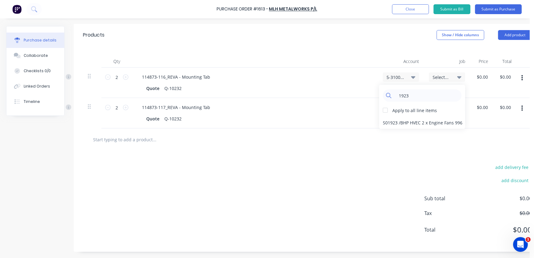
type input "1923"
click at [340, 107] on div "114873-117_REVA - Mounting Tab" at bounding box center [255, 107] width 236 height 9
click at [457, 74] on div "Select..." at bounding box center [447, 77] width 29 height 6
drag, startPoint x: 414, startPoint y: 90, endPoint x: 392, endPoint y: 90, distance: 22.4
click at [395, 90] on div "1923" at bounding box center [422, 95] width 79 height 12
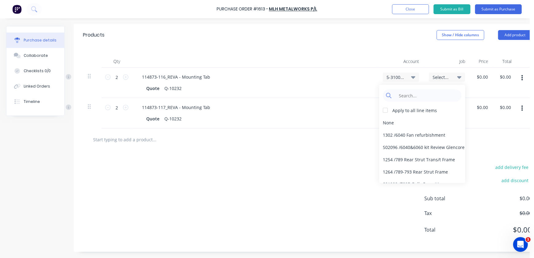
click at [459, 76] on icon at bounding box center [459, 77] width 4 height 2
click at [414, 95] on input at bounding box center [427, 95] width 63 height 12
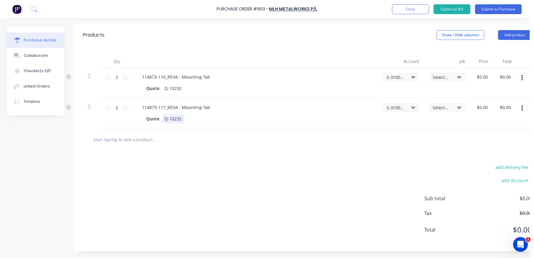
drag, startPoint x: 346, startPoint y: 116, endPoint x: 364, endPoint y: 116, distance: 17.8
click at [346, 116] on div "Quote Q-10232" at bounding box center [254, 118] width 220 height 9
click at [439, 83] on div "Select..." at bounding box center [447, 83] width 46 height 30
click at [450, 77] on div "Select..." at bounding box center [447, 77] width 36 height 9
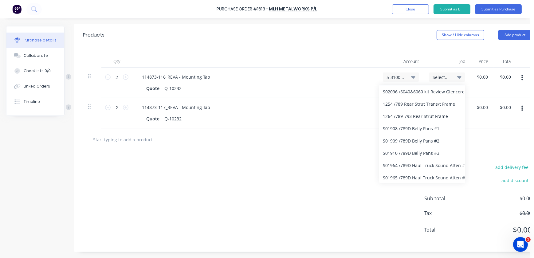
scroll to position [0, 0]
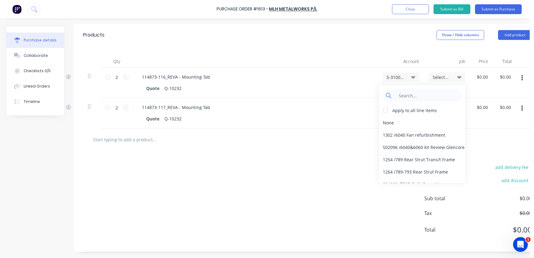
click at [422, 98] on div "Apply to all line items None 1302 / 6040 Fan refurbishment S02096 / 6040&6060 k…" at bounding box center [422, 134] width 86 height 98
click at [424, 95] on input at bounding box center [427, 95] width 63 height 12
click at [454, 74] on div "Select..." at bounding box center [447, 77] width 29 height 6
click at [430, 92] on input at bounding box center [427, 95] width 63 height 12
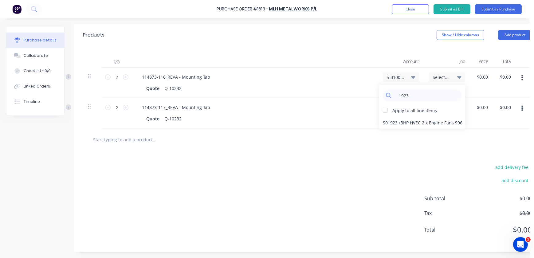
type input "1923"
click at [411, 151] on div "add delivery fee add discount Sub total $0.00 Tax $0.00 Total $0.00" at bounding box center [307, 201] width 467 height 101
click at [453, 68] on div "Select... 1923 Apply to all line items S01923 / BHP HVEC 2 x Engine Fans 996" at bounding box center [447, 83] width 46 height 30
click at [447, 98] on div "Select..." at bounding box center [447, 113] width 46 height 30
click at [449, 105] on span "Select..." at bounding box center [442, 108] width 18 height 6
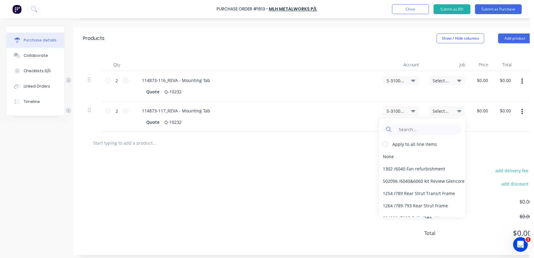
scroll to position [133, 0]
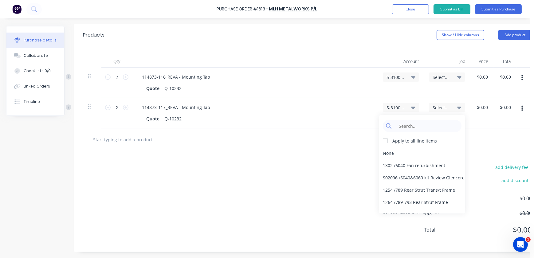
click at [448, 76] on span "Select..." at bounding box center [442, 77] width 18 height 6
click at [313, 151] on div "add delivery fee add discount Sub total $0.00 Tax $0.00 Total $0.00" at bounding box center [307, 201] width 467 height 101
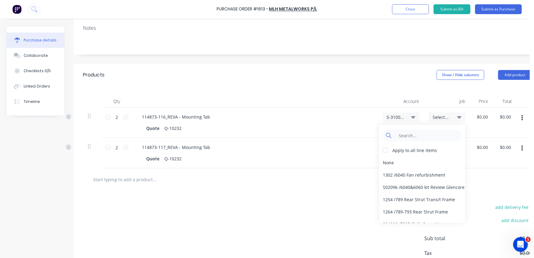
scroll to position [49, 0]
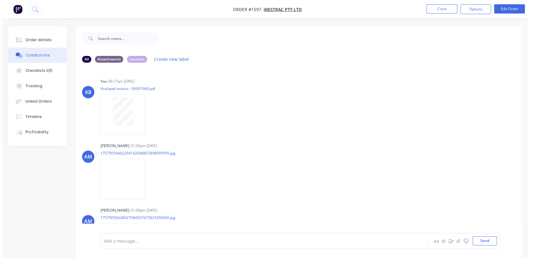
scroll to position [80, 0]
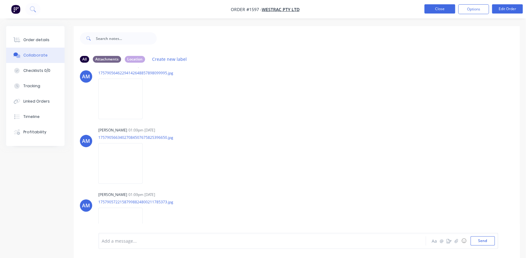
click at [443, 12] on button "Close" at bounding box center [439, 8] width 31 height 9
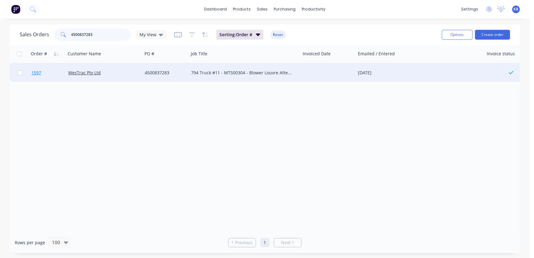
drag, startPoint x: 111, startPoint y: 40, endPoint x: 66, endPoint y: 77, distance: 58.5
click at [69, 75] on div "Sales Orders 4500837283 My View Sorting: Order # Reset Options Create order Ord…" at bounding box center [265, 139] width 510 height 229
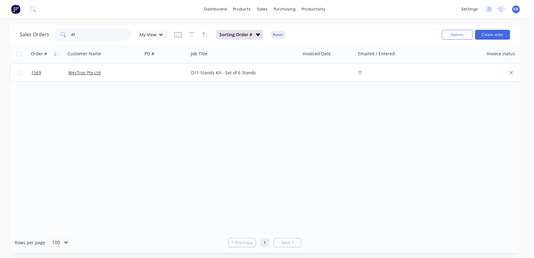
type input "d"
type input "ksn stands"
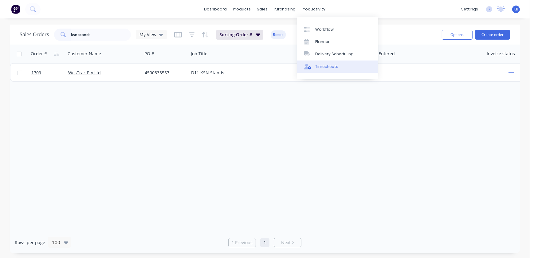
click at [321, 66] on div "Timesheets" at bounding box center [326, 67] width 23 height 6
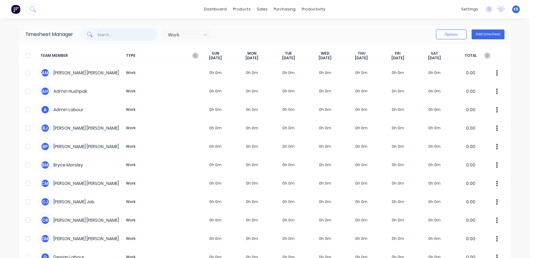
click at [101, 34] on input "text" at bounding box center [128, 34] width 60 height 12
type input "l"
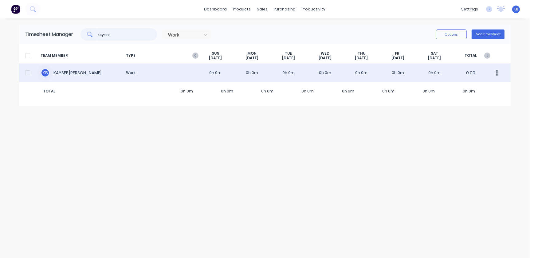
type input "kaysee"
click at [59, 77] on div "K B [PERSON_NAME] Work 0h 0m 0h 0m 0h 0m 0h 0m 0h 0m 0h 0m 0h 0m 0.00" at bounding box center [265, 73] width 492 height 18
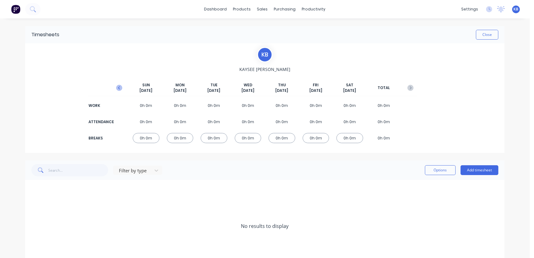
click at [118, 88] on icon "button" at bounding box center [119, 87] width 2 height 3
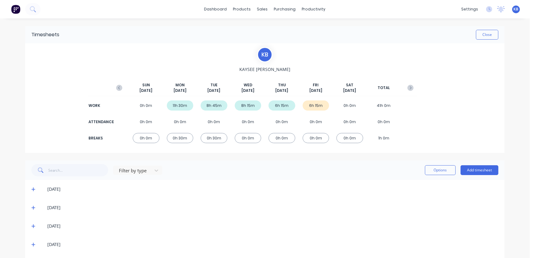
click at [317, 107] on div "6h 15m" at bounding box center [316, 106] width 27 height 10
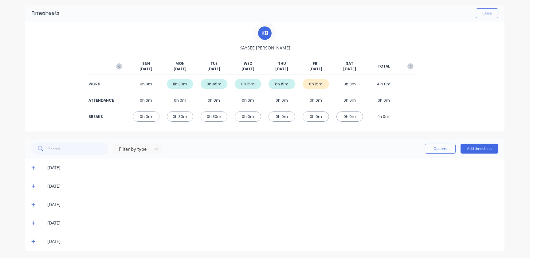
click at [31, 241] on icon at bounding box center [33, 242] width 4 height 4
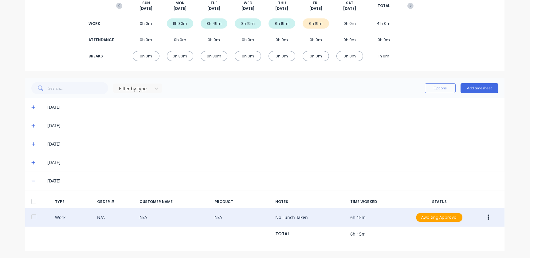
scroll to position [82, 0]
click at [61, 214] on div "Work N/A N/A N/A No Lunch Taken 6h 15m Awaiting Approval" at bounding box center [264, 217] width 479 height 19
click at [489, 216] on button "button" at bounding box center [488, 217] width 14 height 11
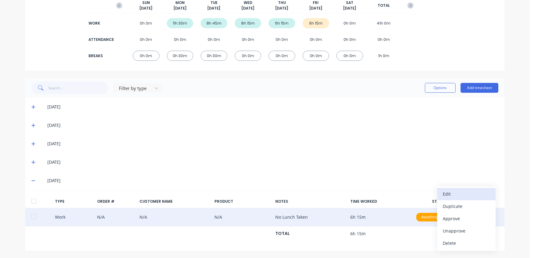
click at [455, 198] on div "Edit" at bounding box center [466, 194] width 47 height 9
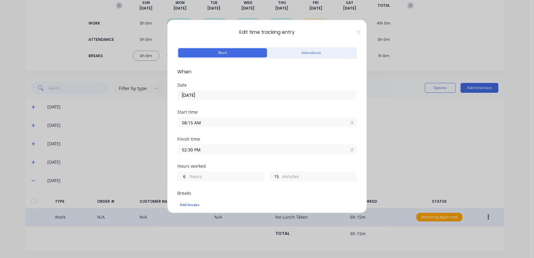
click at [185, 150] on input "02:30 PM" at bounding box center [267, 149] width 179 height 9
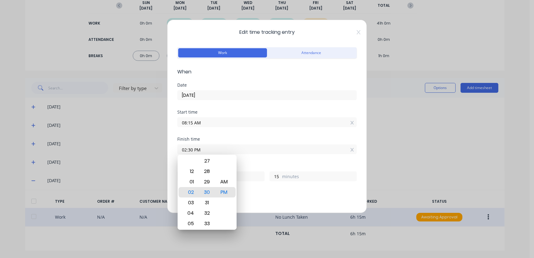
click at [187, 150] on input "02:30 PM" at bounding box center [267, 149] width 179 height 9
type input "01:30 PM"
type input "5"
click at [195, 185] on div "01" at bounding box center [190, 182] width 15 height 10
click at [287, 201] on div "Add breaks" at bounding box center [267, 205] width 175 height 8
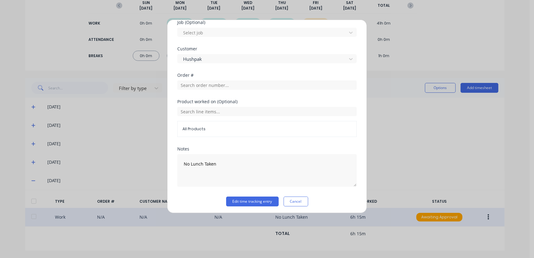
scroll to position [265, 0]
drag, startPoint x: 254, startPoint y: 198, endPoint x: 315, endPoint y: 183, distance: 63.7
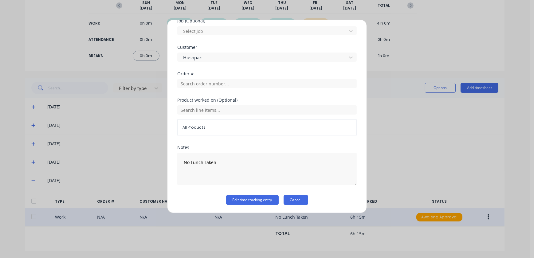
click at [291, 201] on button "Cancel" at bounding box center [296, 200] width 25 height 10
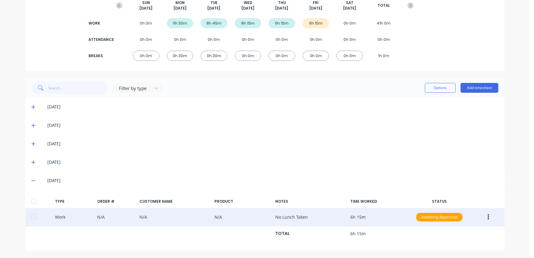
click at [31, 182] on icon at bounding box center [33, 181] width 4 height 4
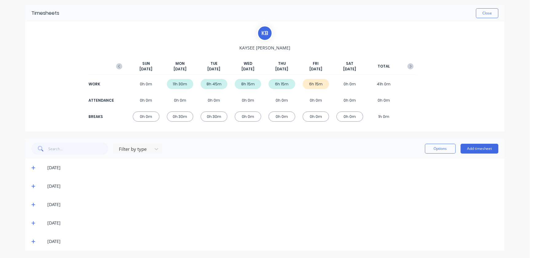
click at [277, 84] on div "6h 15m" at bounding box center [282, 84] width 27 height 10
drag, startPoint x: 35, startPoint y: 203, endPoint x: 30, endPoint y: 206, distance: 6.1
click at [37, 203] on div "[DATE]" at bounding box center [267, 204] width 461 height 7
click at [31, 206] on icon at bounding box center [33, 205] width 4 height 4
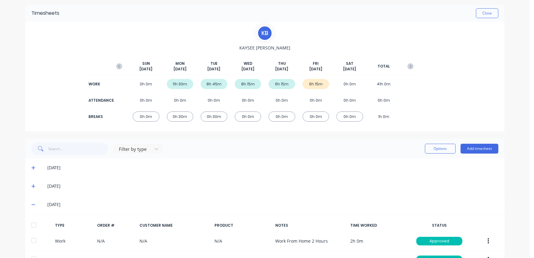
scroll to position [82, 0]
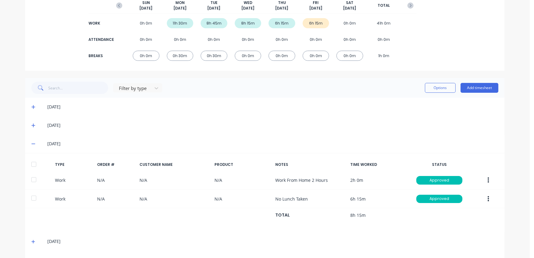
click at [33, 241] on icon at bounding box center [33, 242] width 4 height 4
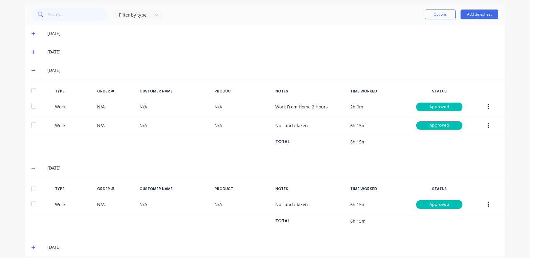
scroll to position [161, 0]
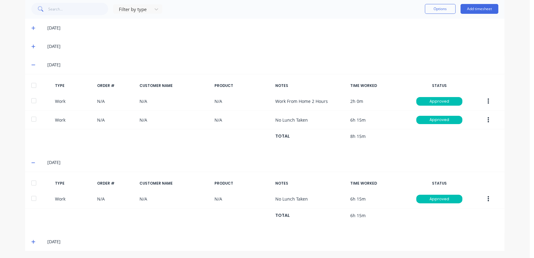
click at [31, 240] on icon at bounding box center [33, 242] width 4 height 4
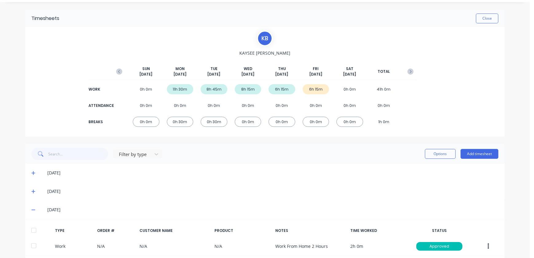
scroll to position [0, 0]
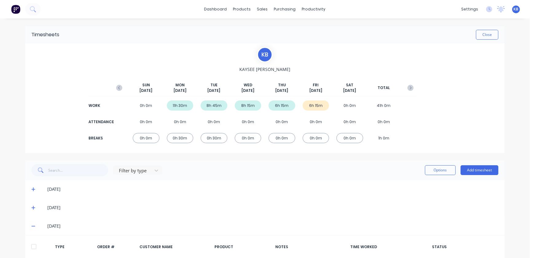
click at [32, 227] on icon at bounding box center [33, 226] width 4 height 4
click at [35, 211] on div "[DATE]" at bounding box center [264, 208] width 479 height 18
click at [33, 208] on icon at bounding box center [33, 208] width 4 height 4
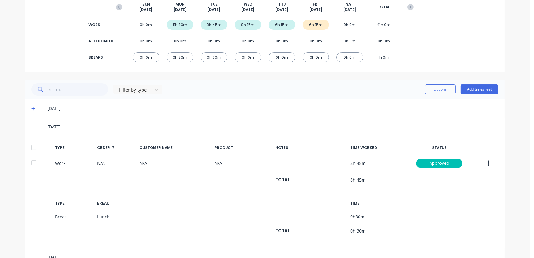
scroll to position [84, 0]
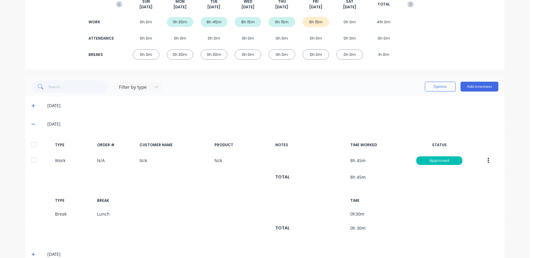
click at [37, 105] on div "[DATE]" at bounding box center [267, 105] width 461 height 7
click at [33, 107] on span at bounding box center [34, 106] width 6 height 6
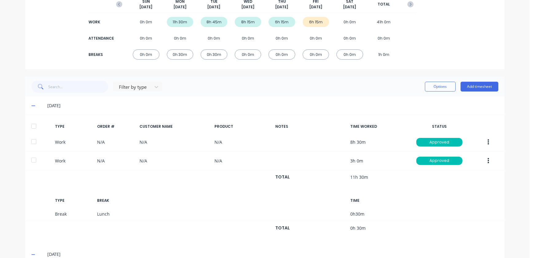
click at [31, 105] on icon at bounding box center [33, 106] width 4 height 4
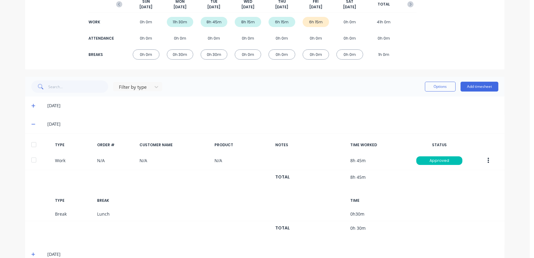
click at [31, 124] on icon at bounding box center [33, 124] width 4 height 1
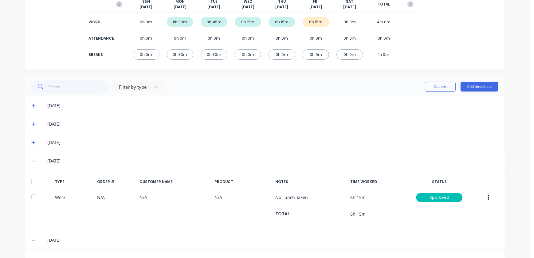
click at [31, 154] on div "[DATE]" at bounding box center [264, 161] width 479 height 18
click at [35, 163] on span at bounding box center [34, 161] width 6 height 6
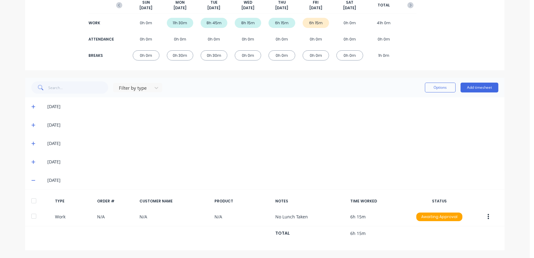
scroll to position [82, 0]
click at [32, 179] on icon at bounding box center [33, 181] width 4 height 4
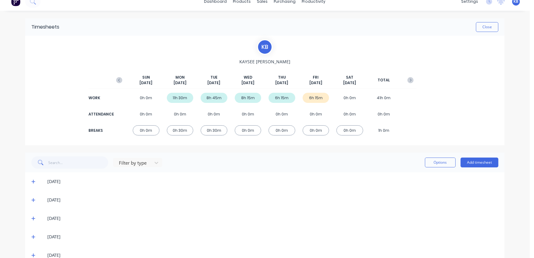
scroll to position [0, 0]
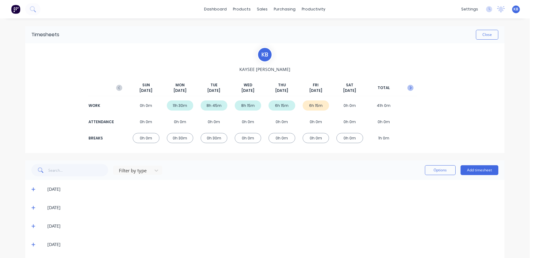
click at [408, 87] on icon "button" at bounding box center [411, 88] width 6 height 6
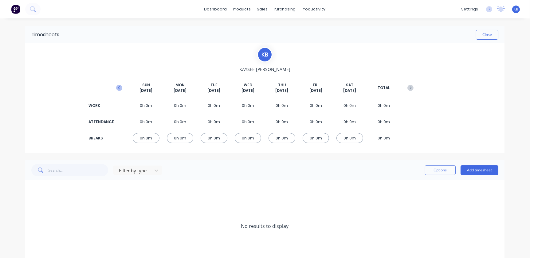
click at [118, 89] on icon "button" at bounding box center [119, 88] width 6 height 6
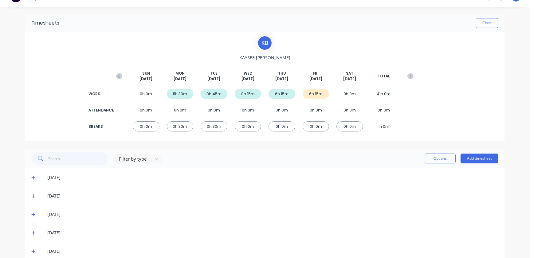
scroll to position [22, 0]
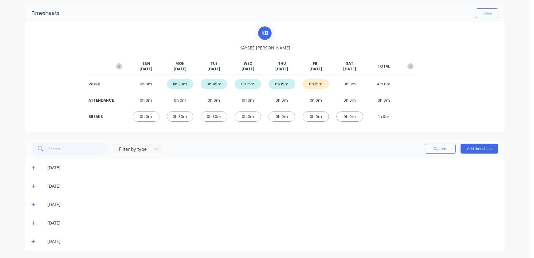
click at [49, 169] on div "[DATE]" at bounding box center [272, 167] width 451 height 7
click at [42, 166] on div "[DATE]" at bounding box center [267, 167] width 461 height 7
click at [25, 166] on div "[DATE]" at bounding box center [264, 168] width 479 height 18
click at [30, 167] on div "[DATE]" at bounding box center [264, 168] width 479 height 18
click at [31, 167] on icon at bounding box center [33, 168] width 4 height 4
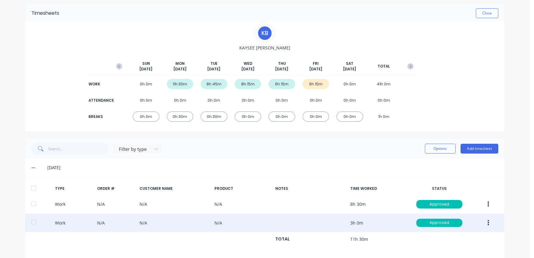
click at [485, 223] on button "button" at bounding box center [488, 223] width 14 height 11
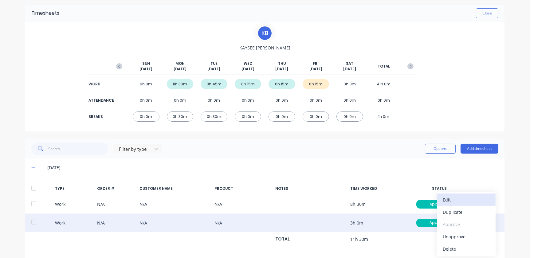
click at [467, 203] on div "Edit" at bounding box center [466, 199] width 47 height 9
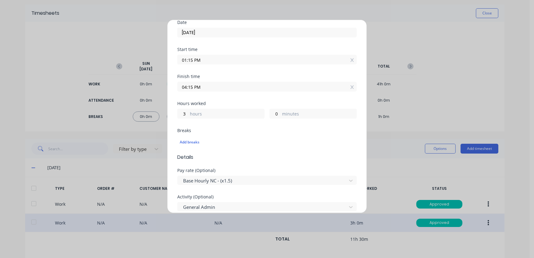
scroll to position [0, 0]
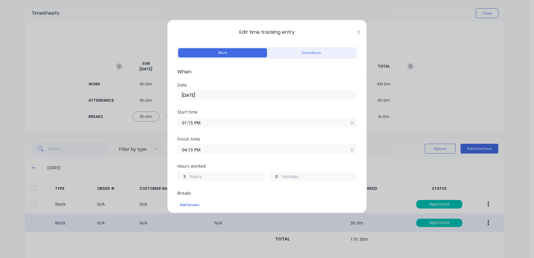
click at [357, 33] on icon at bounding box center [359, 32] width 4 height 5
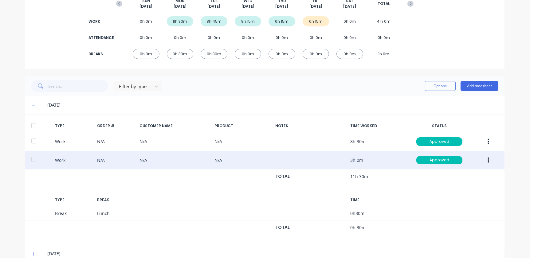
scroll to position [68, 0]
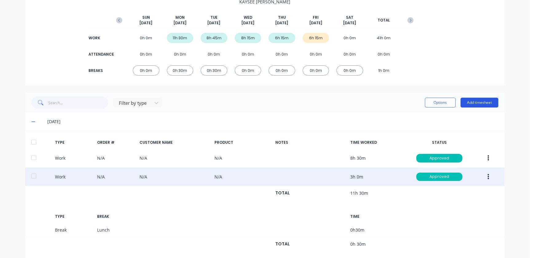
click at [471, 102] on button "Add timesheet" at bounding box center [480, 103] width 38 height 10
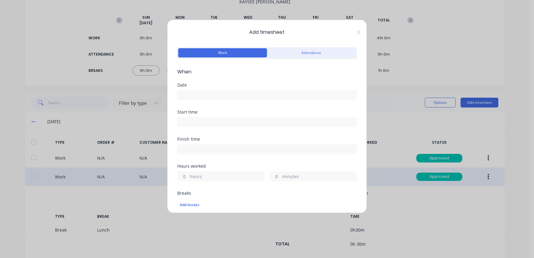
click at [212, 102] on div "Date" at bounding box center [266, 96] width 179 height 27
click at [214, 98] on input at bounding box center [267, 95] width 179 height 9
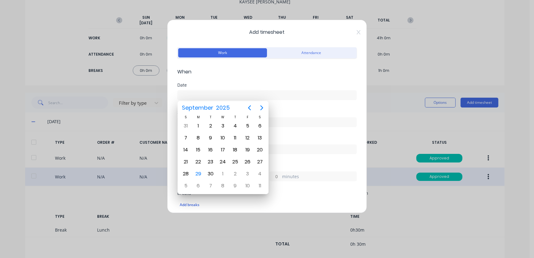
click at [351, 33] on span "Add timesheet" at bounding box center [266, 32] width 179 height 7
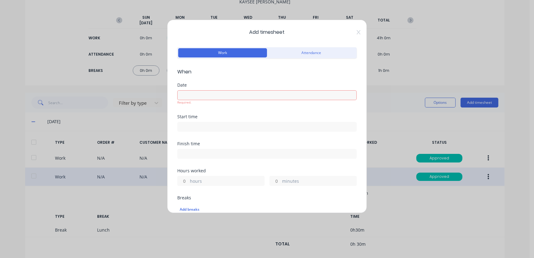
click at [444, 45] on div "Add timesheet Work Attendance When Date Required. Start time Finish time Hours …" at bounding box center [267, 129] width 534 height 258
click at [396, 163] on div "Add timesheet Work Attendance When Date Required. Start time Finish time Hours …" at bounding box center [267, 129] width 534 height 258
click at [352, 34] on span "Add timesheet" at bounding box center [266, 32] width 179 height 7
click at [357, 31] on icon at bounding box center [359, 32] width 4 height 4
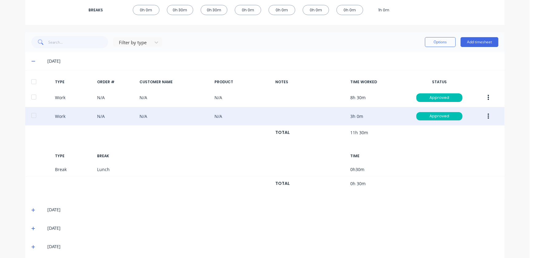
scroll to position [96, 0]
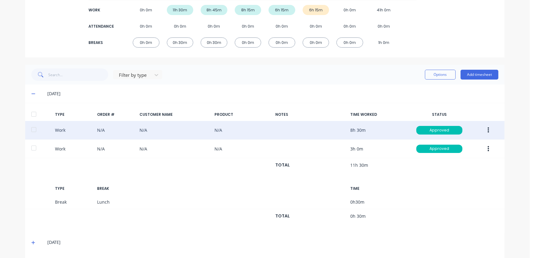
click at [483, 130] on button "button" at bounding box center [488, 130] width 14 height 11
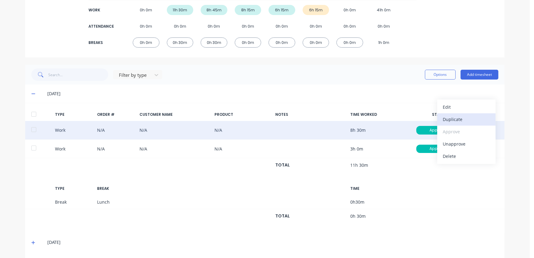
click at [444, 117] on div "Duplicate" at bounding box center [466, 119] width 47 height 9
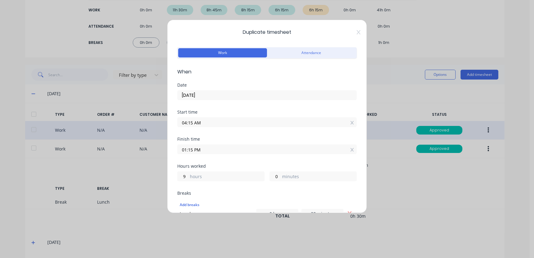
click at [225, 89] on div "[DATE]" at bounding box center [266, 94] width 179 height 11
click at [220, 95] on input "22/09/2025" at bounding box center [267, 95] width 179 height 9
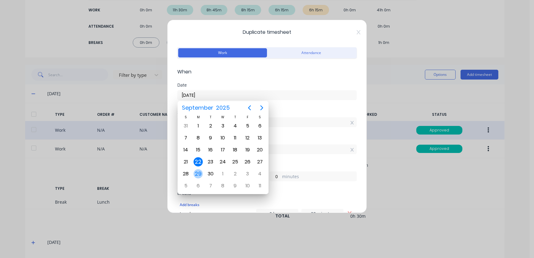
click at [199, 172] on div "29" at bounding box center [198, 173] width 9 height 9
type input "29/09/2025"
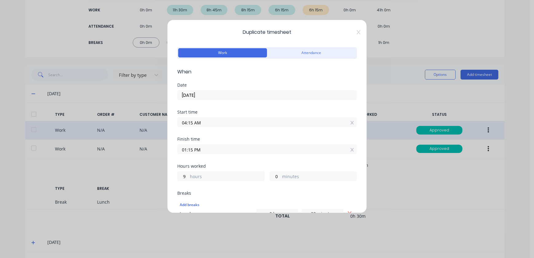
click at [197, 124] on input "04:15 AM" at bounding box center [267, 122] width 179 height 9
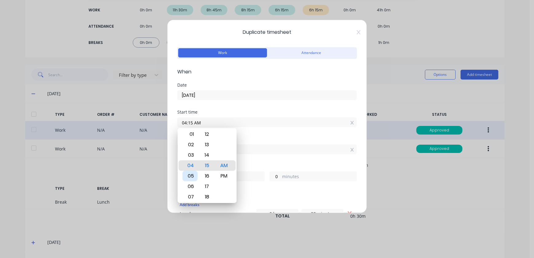
click at [191, 172] on div "05" at bounding box center [190, 176] width 15 height 10
type input "05:15 AM"
type input "8"
click at [278, 148] on input "01:15 PM" at bounding box center [267, 149] width 179 height 9
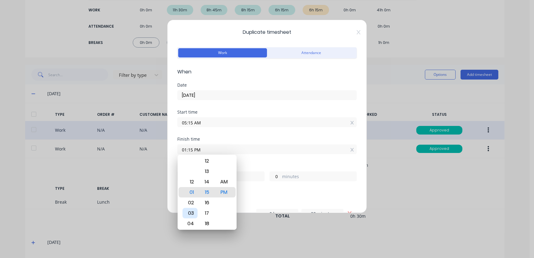
click at [186, 213] on div "03" at bounding box center [190, 213] width 15 height 10
type input "03:15 PM"
type input "10"
type input "03:19 PM"
type input "4"
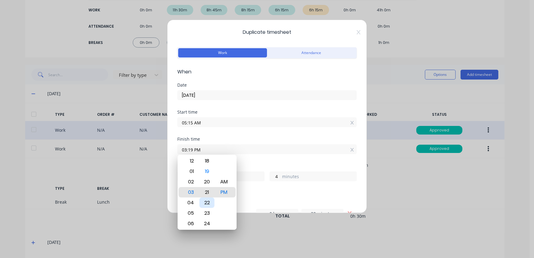
type input "03:21 PM"
type input "6"
type input "03:22 PM"
type input "7"
type input "03:23 PM"
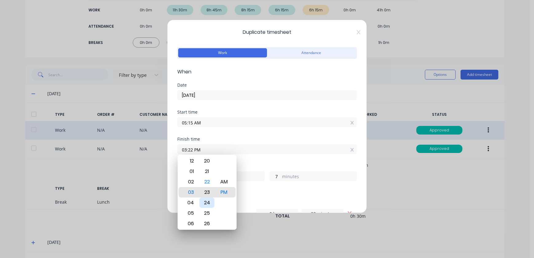
type input "8"
type input "03:27 PM"
type input "12"
type input "03:29 PM"
type input "14"
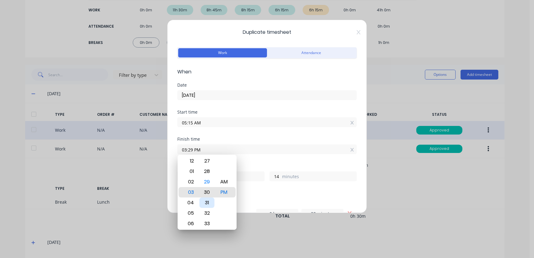
type input "03:31 PM"
type input "16"
click at [207, 183] on div "30" at bounding box center [206, 182] width 15 height 10
type input "03:30 PM"
type input "15"
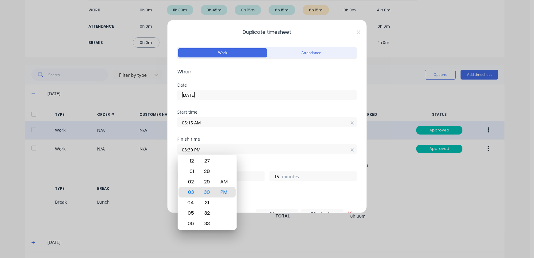
click at [313, 202] on div "Add breaks" at bounding box center [267, 205] width 175 height 8
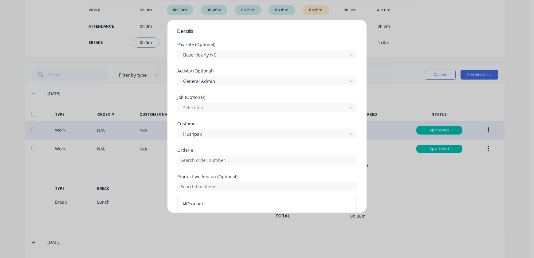
scroll to position [251, 0]
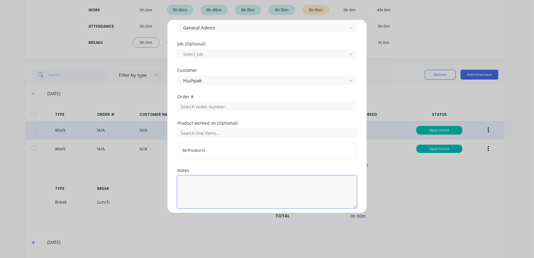
click at [194, 185] on textarea at bounding box center [266, 192] width 179 height 33
type textarea "W"
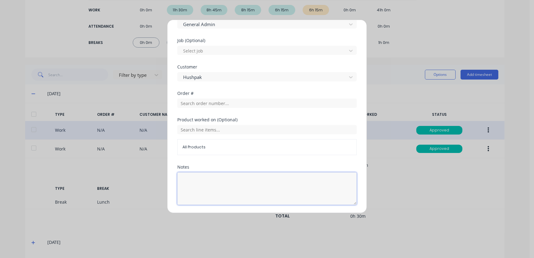
scroll to position [274, 0]
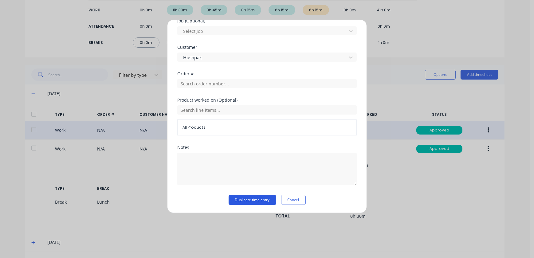
click at [253, 196] on button "Duplicate time entry" at bounding box center [253, 200] width 48 height 10
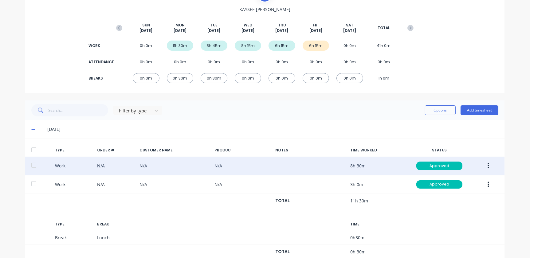
scroll to position [0, 0]
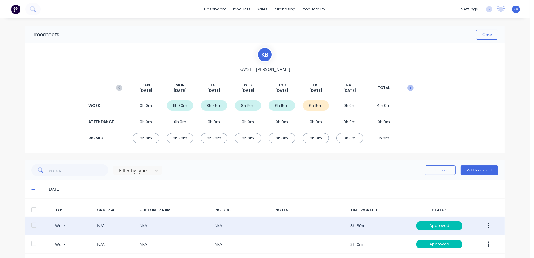
click at [410, 88] on icon "button" at bounding box center [411, 88] width 6 height 6
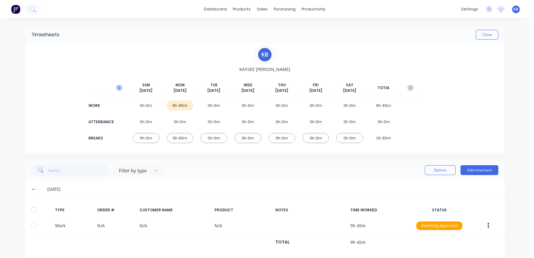
click at [120, 87] on icon "button" at bounding box center [119, 88] width 6 height 6
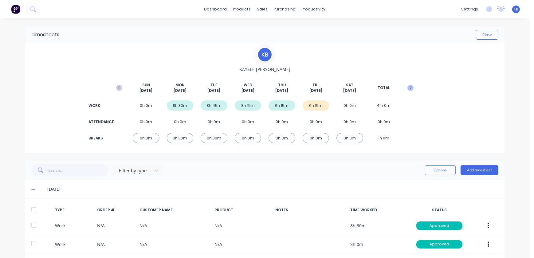
click at [408, 89] on icon "button" at bounding box center [411, 88] width 6 height 6
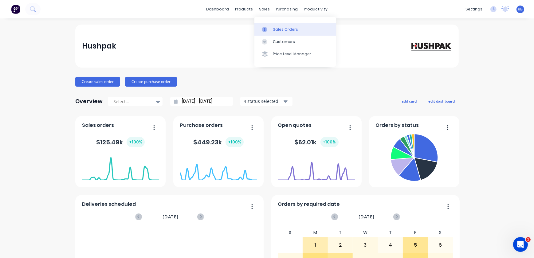
click at [267, 25] on link "Sales Orders" at bounding box center [294, 29] width 81 height 12
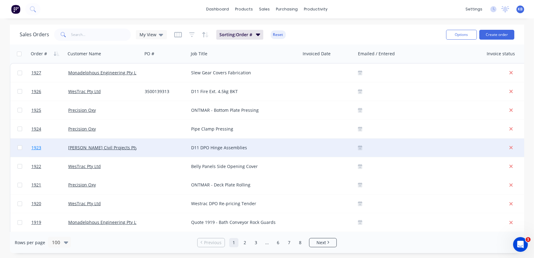
click at [33, 150] on span "1923" at bounding box center [36, 148] width 10 height 6
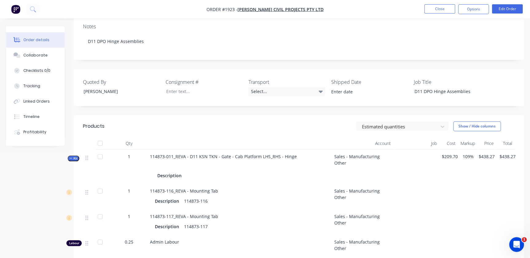
scroll to position [112, 0]
click at [77, 155] on span "Kit" at bounding box center [73, 157] width 8 height 5
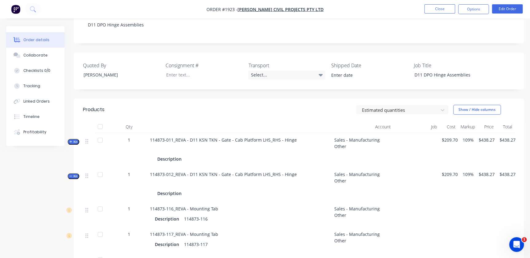
scroll to position [168, 0]
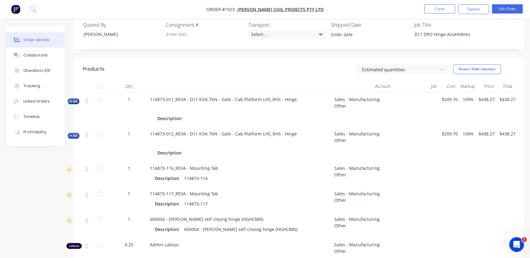
click at [78, 133] on button "Kit" at bounding box center [74, 136] width 12 height 6
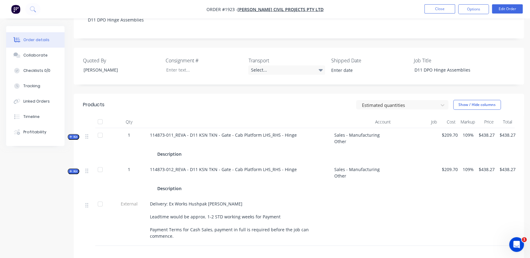
scroll to position [130, 0]
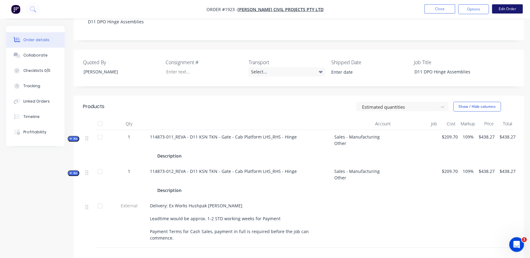
click at [511, 10] on button "Edit Order" at bounding box center [507, 8] width 31 height 9
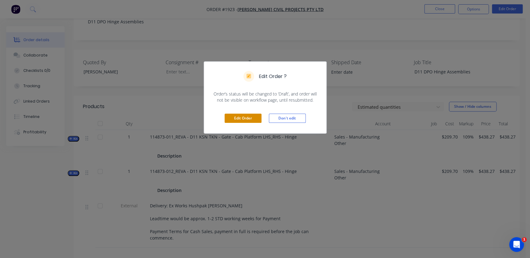
click at [234, 119] on button "Edit Order" at bounding box center [243, 118] width 37 height 9
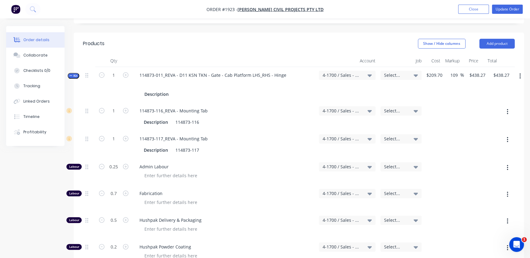
scroll to position [140, 0]
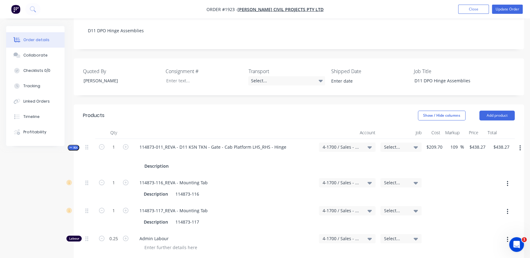
click at [399, 143] on div "Select..." at bounding box center [401, 147] width 41 height 9
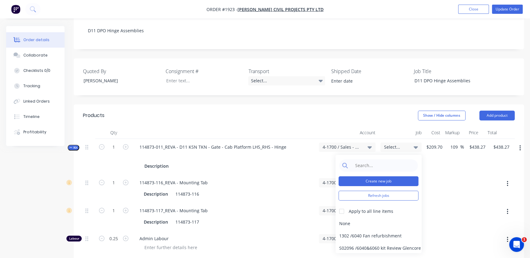
click at [384, 176] on button "Create new job" at bounding box center [379, 181] width 80 height 10
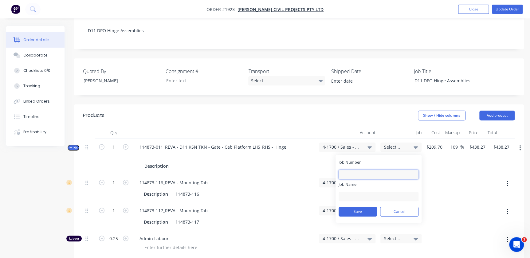
click at [361, 170] on input "Job Number" at bounding box center [379, 174] width 80 height 9
type input "1923"
type input "R/Civil"
click at [360, 192] on input "R/Civil" at bounding box center [379, 196] width 80 height 9
type input "R/Civil - D11 Hinges"
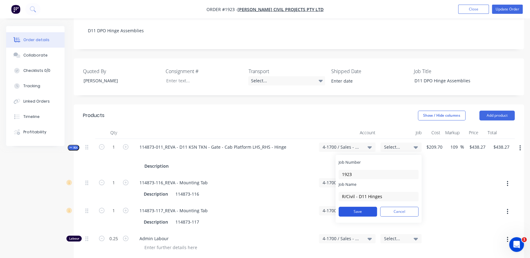
click at [361, 207] on button "Save" at bounding box center [358, 212] width 38 height 10
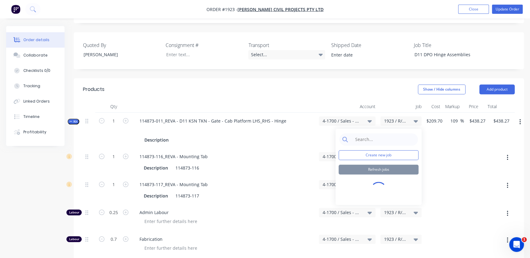
scroll to position [168, 0]
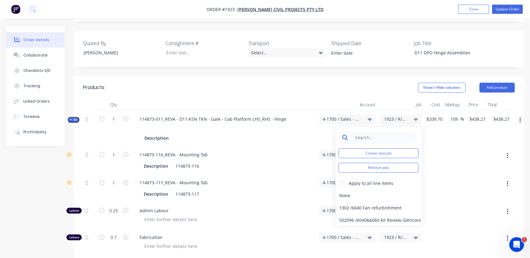
click at [371, 132] on input at bounding box center [383, 138] width 63 height 12
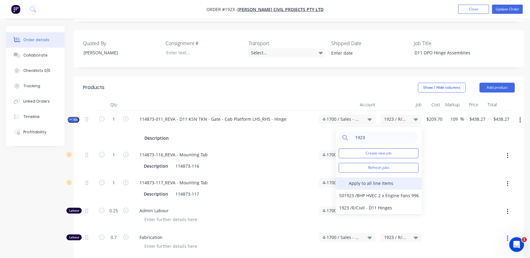
type input "1923"
click at [339, 177] on div at bounding box center [342, 183] width 12 height 12
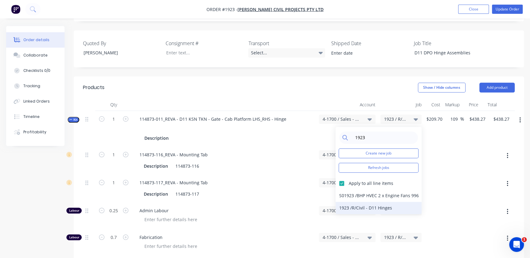
click at [356, 202] on div "1923 / R/Civil - D11 Hinges" at bounding box center [379, 208] width 86 height 12
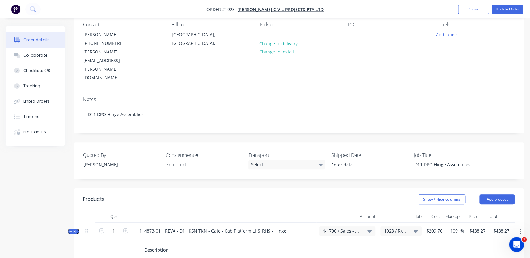
scroll to position [0, 0]
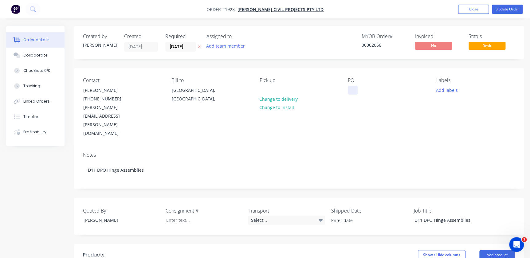
click at [350, 90] on div at bounding box center [353, 90] width 10 height 9
click at [190, 43] on input "[DATE]" at bounding box center [181, 46] width 30 height 9
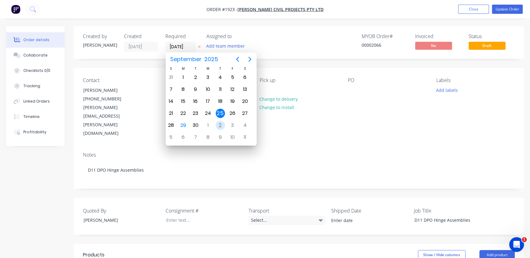
click at [219, 123] on div "2" at bounding box center [220, 125] width 9 height 9
click at [231, 124] on div "3" at bounding box center [236, 126] width 12 height 12
type input "03/10/25"
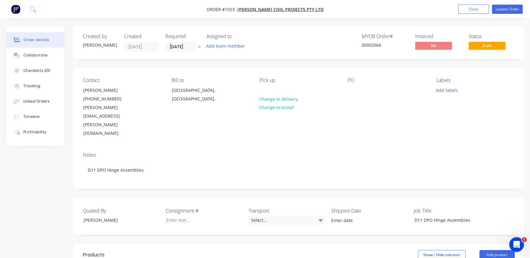
click at [254, 147] on div "Notes D11 DPO Hinge Assemblies" at bounding box center [299, 167] width 450 height 41
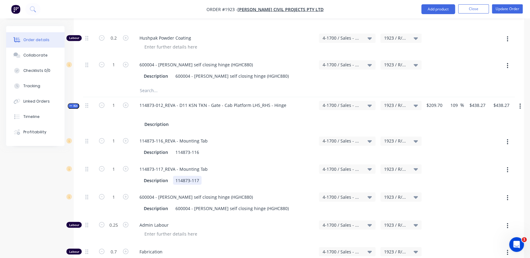
scroll to position [419, 0]
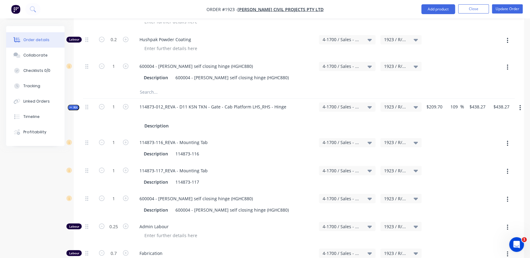
click at [76, 105] on span "Kit" at bounding box center [73, 107] width 8 height 5
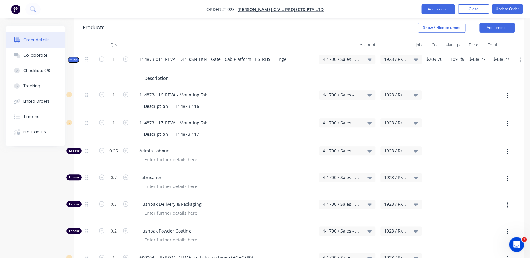
scroll to position [195, 0]
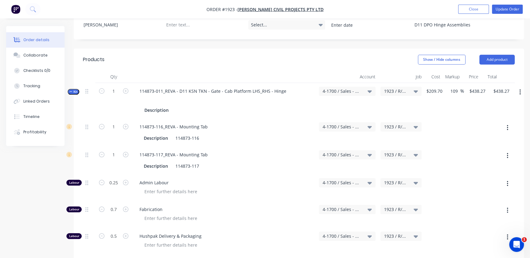
click at [78, 72] on div "Qty Account Job Cost Markup Price Total Kit 1 114873-011_REVA - D11 KSN TKN - G…" at bounding box center [299, 250] width 450 height 358
click at [78, 71] on div "Qty Account Job Cost Markup Price Total Kit 1 114873-011_REVA - D11 KSN TKN - G…" at bounding box center [299, 250] width 450 height 358
click at [78, 89] on button "Kit" at bounding box center [74, 92] width 12 height 6
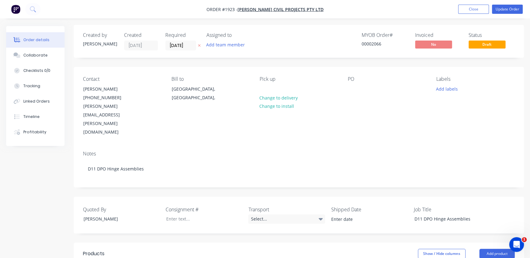
scroll to position [0, 0]
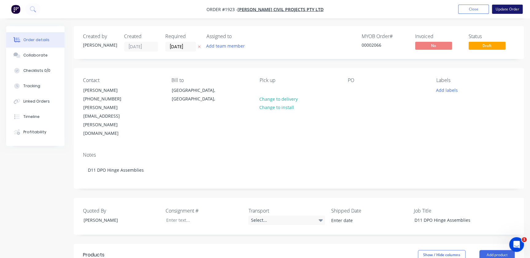
click at [506, 11] on button "Update Order" at bounding box center [507, 9] width 31 height 9
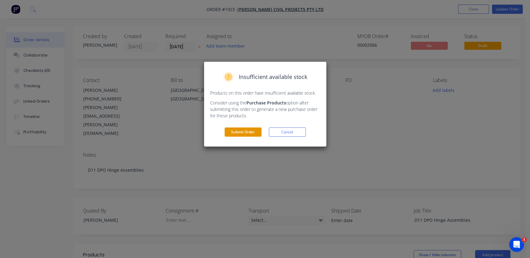
click at [235, 133] on button "Submit Order" at bounding box center [243, 132] width 37 height 9
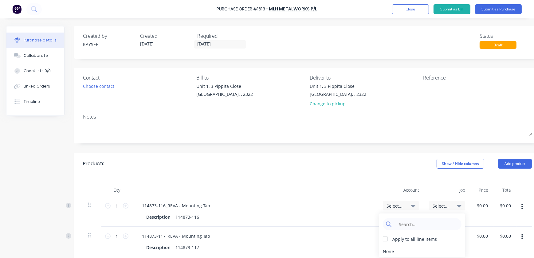
click at [438, 218] on div "Apply to all line items None" at bounding box center [422, 236] width 86 height 44
click at [433, 220] on input at bounding box center [427, 224] width 63 height 12
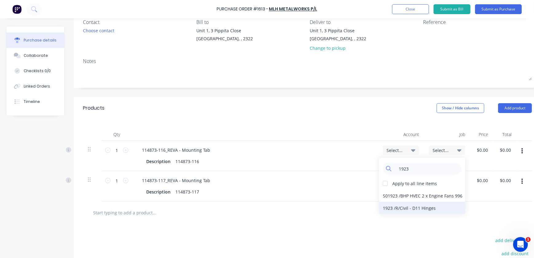
type input "1923"
click at [387, 210] on div "1923 / R/Civil - D11 Hinges" at bounding box center [422, 208] width 86 height 12
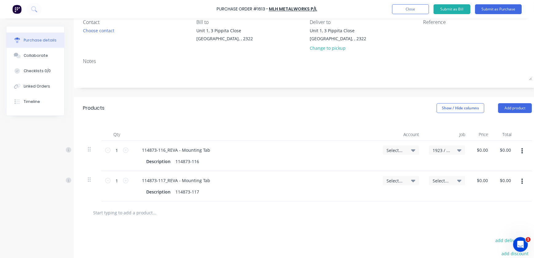
click at [399, 152] on span "Select..." at bounding box center [396, 150] width 18 height 6
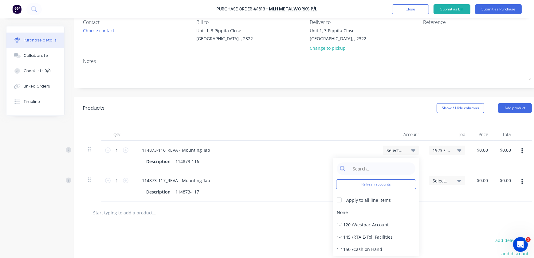
click at [434, 149] on span "1923 / R/Civil - D11 Hinges" at bounding box center [442, 150] width 18 height 6
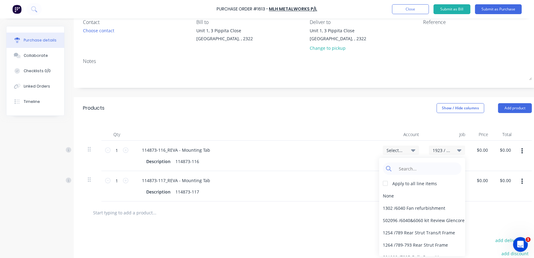
click at [470, 178] on div "$0.00 $0.00" at bounding box center [481, 186] width 23 height 30
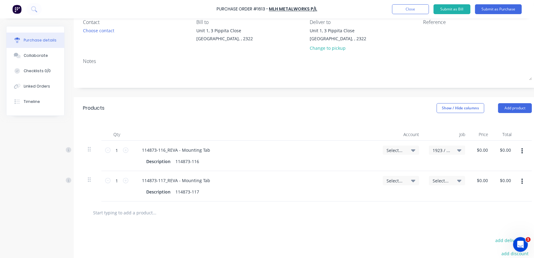
click at [443, 181] on span "Select..." at bounding box center [442, 181] width 18 height 6
click at [432, 192] on div "Apply to all line items None 1302 / 6040 Fan refurbishment S02096 / 6040&6060 k…" at bounding box center [422, 237] width 86 height 98
click at [430, 195] on input at bounding box center [427, 199] width 63 height 12
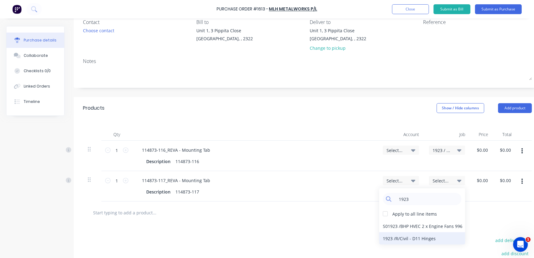
type input "1923"
click at [393, 241] on div "1923 / R/Civil - D11 Hinges" at bounding box center [422, 238] width 86 height 12
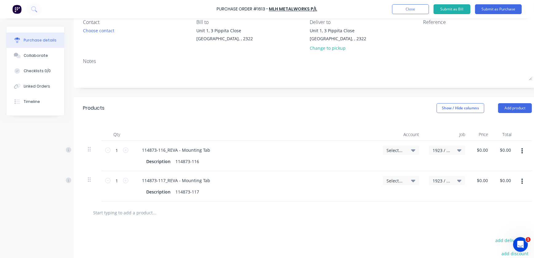
click at [396, 154] on div "Select..." at bounding box center [401, 150] width 36 height 9
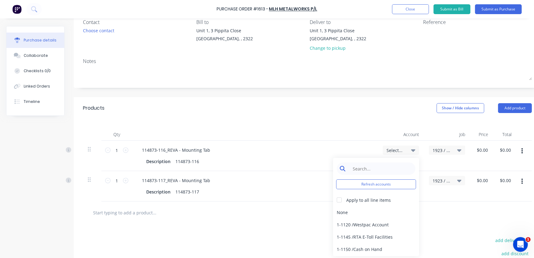
click at [395, 167] on input at bounding box center [380, 169] width 63 height 12
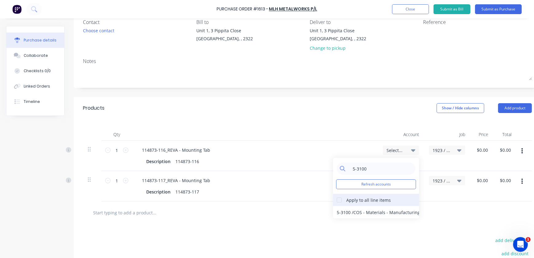
type input "5-3100"
click at [336, 195] on div at bounding box center [339, 200] width 12 height 12
click at [344, 207] on div "5-3100 / COS - Materials - Manufacturing Other" at bounding box center [376, 212] width 86 height 12
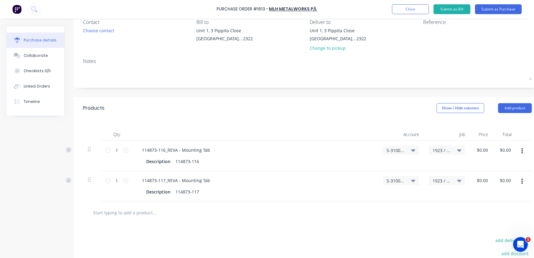
click at [391, 218] on div at bounding box center [307, 213] width 439 height 12
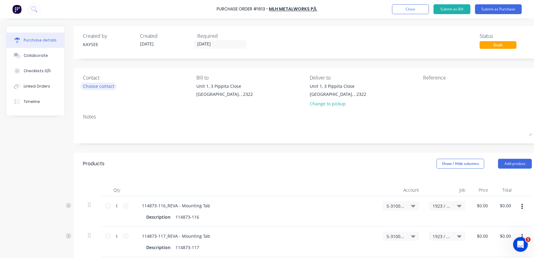
click at [108, 87] on div "Choose contact" at bounding box center [98, 86] width 31 height 6
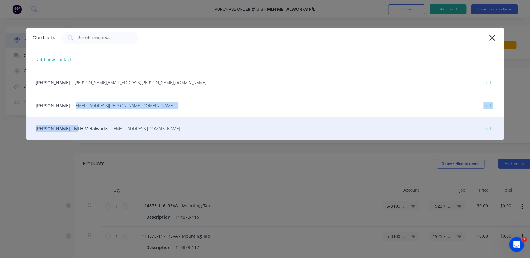
drag, startPoint x: 71, startPoint y: 101, endPoint x: 70, endPoint y: 120, distance: 18.5
click at [70, 120] on div "add new contact Greg Rawe - greg.rawe@hushpak.com.au - edit Kaysee Browne - kay…" at bounding box center [264, 94] width 477 height 92
click at [81, 127] on div "Mitchell Hughes - MLH Metalworks - mlhmetalworks@hotmail.com - edit" at bounding box center [264, 128] width 477 height 23
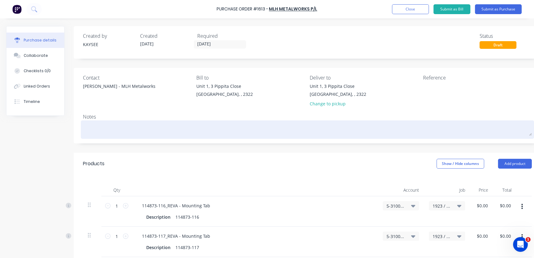
click at [96, 122] on textarea at bounding box center [307, 129] width 449 height 14
type textarea "D"
type textarea "x"
type textarea "D1"
type textarea "x"
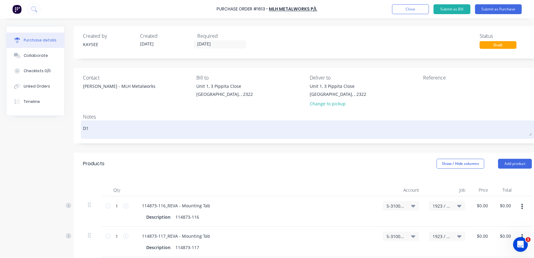
type textarea "D11"
type textarea "x"
type textarea "D11"
type textarea "x"
type textarea "D11 HJ"
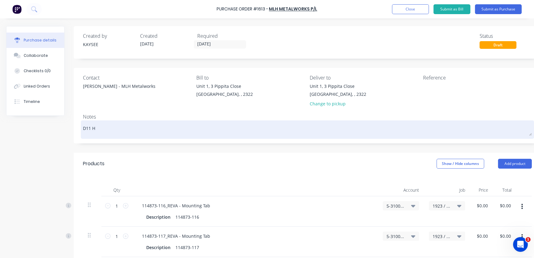
type textarea "x"
type textarea "D11 HJi"
type textarea "x"
type textarea "D11 HJin"
type textarea "x"
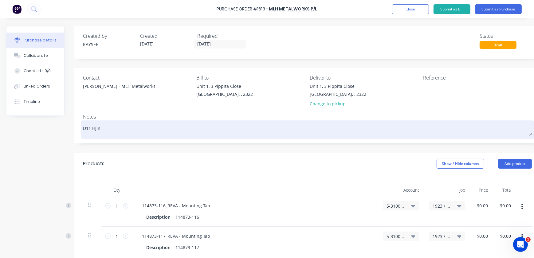
type textarea "D11 HJi"
type textarea "x"
type textarea "D11 HJ"
type textarea "x"
type textarea "D11 H"
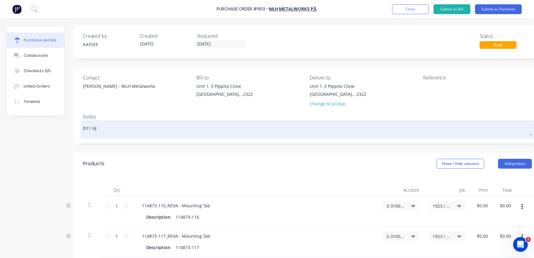
type textarea "x"
type textarea "D11 Ho"
type textarea "x"
type textarea "D11 Hon"
type textarea "x"
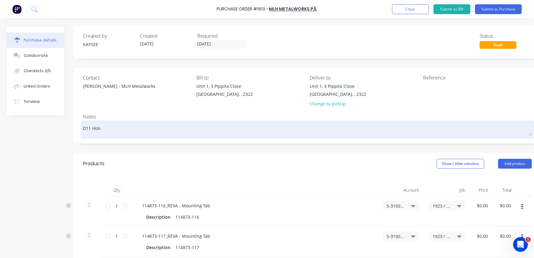
type textarea "D11 Hong"
type textarea "x"
type textarea "D11 Honge"
type textarea "x"
type textarea "D11 Honges"
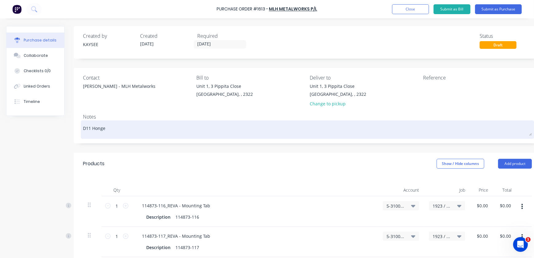
type textarea "x"
type textarea "D11 Honges"
type textarea "x"
type textarea "D11 Honges"
type textarea "x"
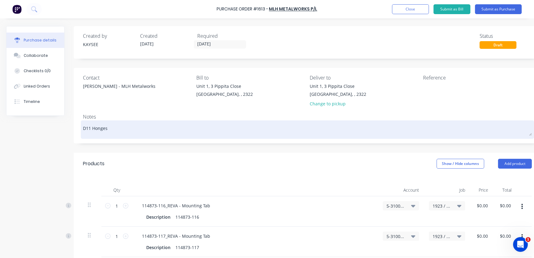
type textarea "D11 Honge"
type textarea "x"
type textarea "D11 Hong"
type textarea "x"
type textarea "D11 Hon"
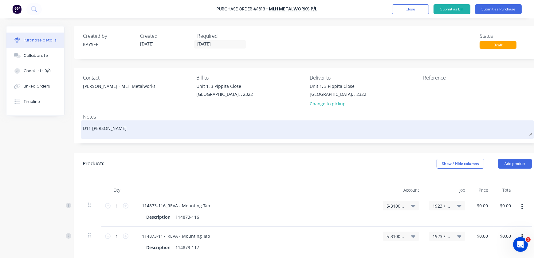
type textarea "x"
type textarea "D11 Ho"
type textarea "x"
type textarea "D11 H"
type textarea "x"
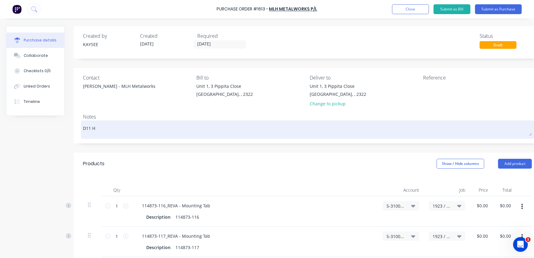
type textarea "D11 Hi"
type textarea "x"
type textarea "D11 Hin"
type textarea "x"
type textarea "D11 Hing"
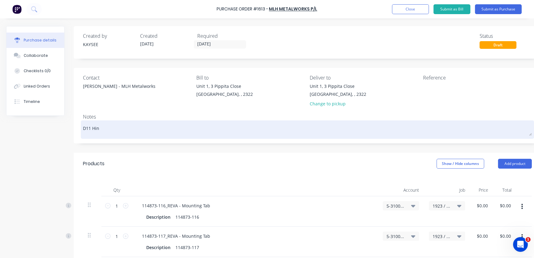
type textarea "x"
type textarea "D11 Hinge"
type textarea "x"
type textarea "D11 Hinges"
type textarea "x"
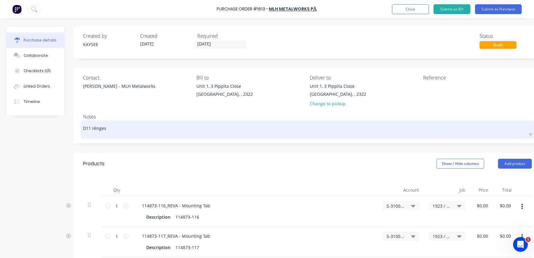
type textarea "D11 Hinges"
type textarea "x"
type textarea "D11 Hinges J"
type textarea "x"
type textarea "D11 Hinges Jn"
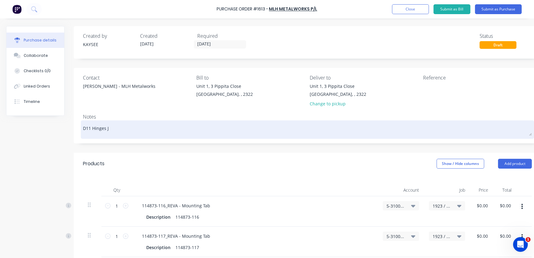
type textarea "x"
type textarea "D11 Hinges J"
type textarea "x"
type textarea "D11 Hinges J/"
type textarea "x"
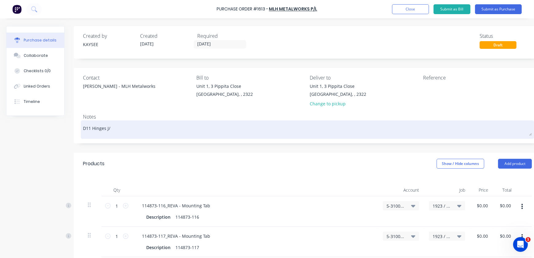
type textarea "D11 Hinges J/N"
type textarea "x"
type textarea "D11 Hinges J/N"
type textarea "x"
type textarea "D11 Hinges J/N 1"
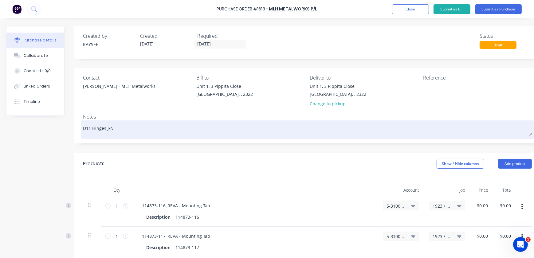
type textarea "x"
type textarea "D11 Hinges J/N 16"
type textarea "x"
type textarea "D11 Hinges J/N 1"
type textarea "x"
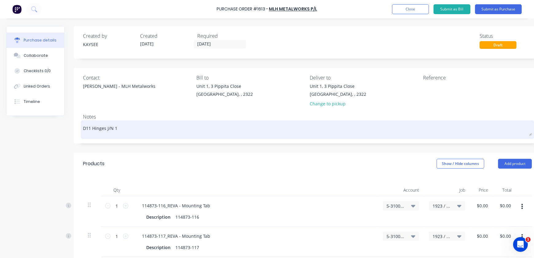
type textarea "D11 Hinges J/N 19"
type textarea "x"
type textarea "D11 Hinges J/N 192"
type textarea "x"
type textarea "D11 Hinges J/N 1923"
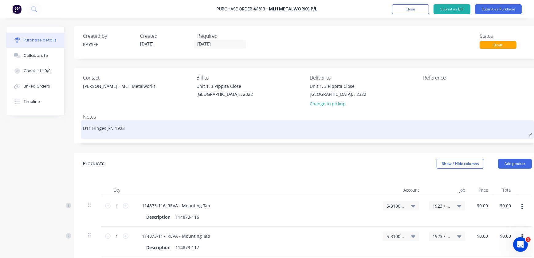
type textarea "x"
type textarea "D11 Hinges J/N 1923"
type textarea "x"
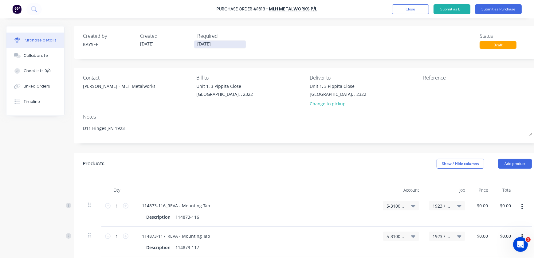
click at [207, 40] on label "28/09/25" at bounding box center [220, 44] width 52 height 8
click at [207, 41] on input "28/09/25" at bounding box center [220, 45] width 52 height 8
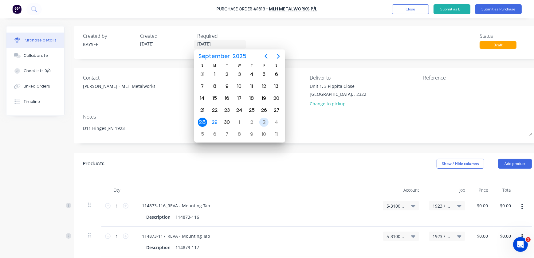
type textarea "x"
click at [267, 122] on div "3" at bounding box center [263, 122] width 9 height 9
type input "03/10/25"
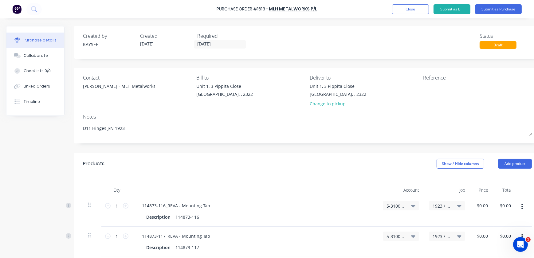
click at [276, 180] on div "Qty Account Job Price Total 1 1 114873-116_REVA - Mounting Tab Description 1148…" at bounding box center [307, 216] width 467 height 82
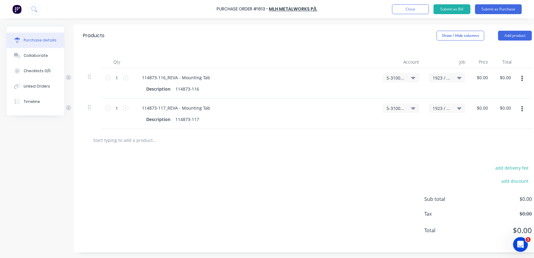
scroll to position [133, 0]
type textarea "x"
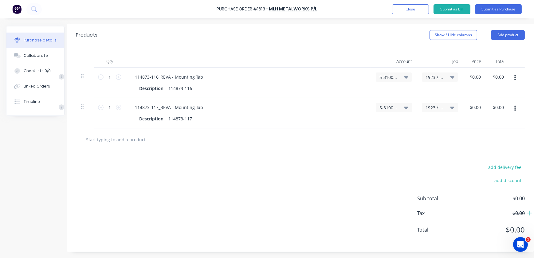
scroll to position [133, 11]
type input "0.00"
click at [466, 72] on div "0.00 0.00" at bounding box center [474, 83] width 23 height 30
drag, startPoint x: 470, startPoint y: 72, endPoint x: 480, endPoint y: 71, distance: 9.6
click at [480, 73] on div "0.00 0.00" at bounding box center [478, 77] width 14 height 9
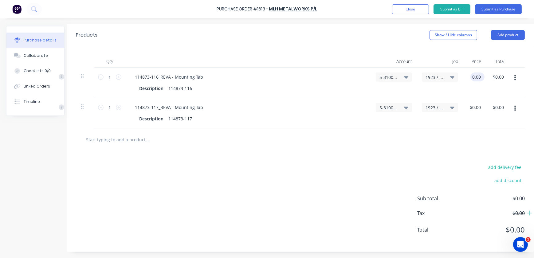
type textarea "x"
drag, startPoint x: 467, startPoint y: 73, endPoint x: 482, endPoint y: 73, distance: 14.5
click at [482, 73] on div "0.00 0.00" at bounding box center [474, 83] width 23 height 30
type input "$1,383.00"
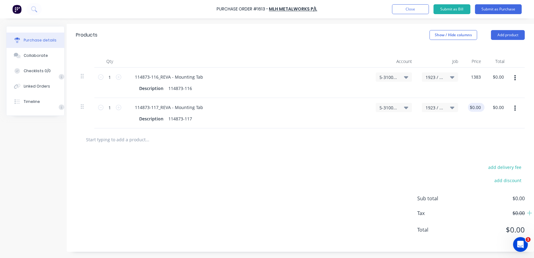
type input "0.00"
type textarea "x"
click at [474, 101] on div "0.00 $0.00" at bounding box center [474, 113] width 23 height 30
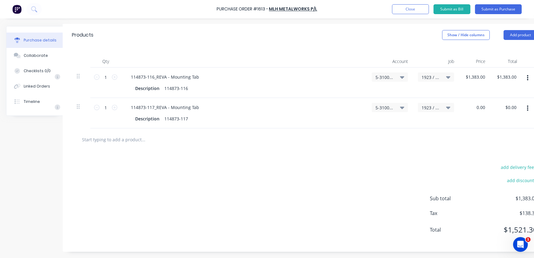
type input "$0.00"
type textarea "x"
drag, startPoint x: 471, startPoint y: 64, endPoint x: 464, endPoint y: 71, distance: 8.9
click at [470, 68] on div "$1,383.00 $1,383.00" at bounding box center [475, 83] width 32 height 30
type input "1383.00"
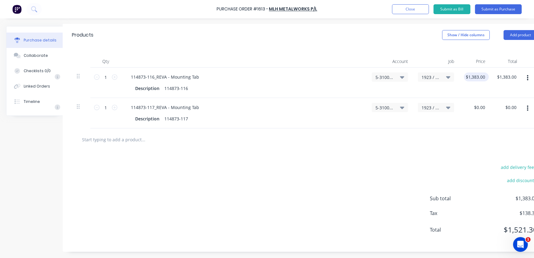
type textarea "x"
drag, startPoint x: 464, startPoint y: 71, endPoint x: 492, endPoint y: 73, distance: 27.7
click at [492, 73] on div "1 1 114873-116_REVA - Mounting Tab Description 114873-116 5-3100 / COS - Materi…" at bounding box center [303, 83] width 462 height 30
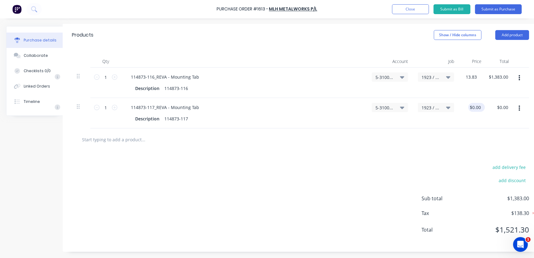
type input "$13.83"
type input "0.00"
click at [479, 103] on input "0.00" at bounding box center [475, 107] width 12 height 9
type textarea "x"
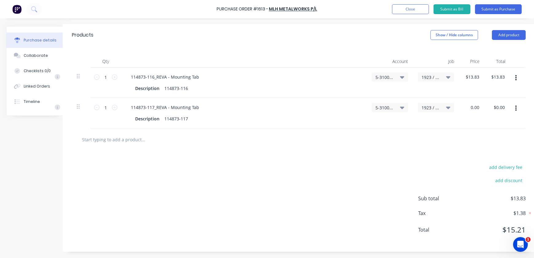
drag, startPoint x: 470, startPoint y: 102, endPoint x: 491, endPoint y: 102, distance: 21.2
click at [491, 102] on div "1 1 114873-117_REVA - Mounting Tab Description 114873-117 5-3100 / COS - Materi…" at bounding box center [299, 113] width 454 height 30
type input "$4.70"
type input "4.70"
type textarea "x"
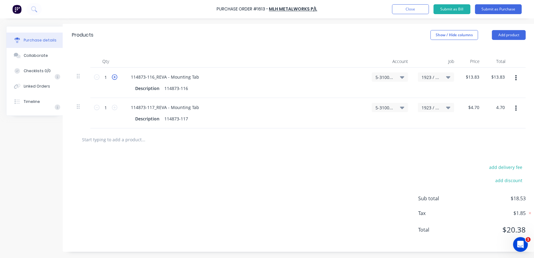
type input "$4.70"
type textarea "x"
click at [112, 74] on icon at bounding box center [115, 77] width 6 height 6
type input "2"
type input "$27.66"
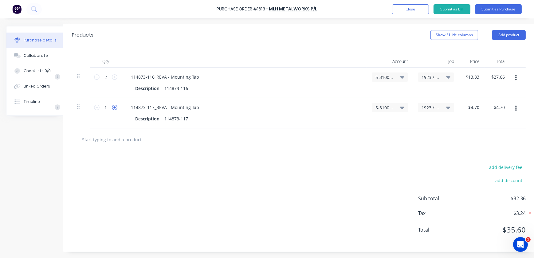
type textarea "x"
click at [114, 105] on icon at bounding box center [115, 108] width 6 height 6
type input "2"
type input "$9.40"
click at [196, 188] on div "add delivery fee add discount Sub total $37.06 Tax $3.71 Total $40.77" at bounding box center [299, 201] width 472 height 101
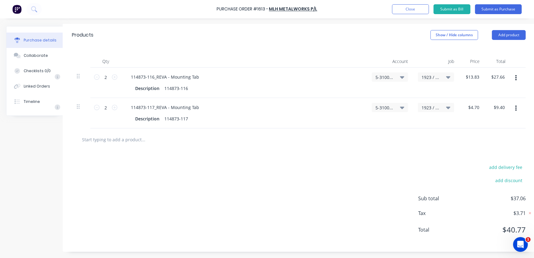
click at [315, 181] on div "add delivery fee add discount Sub total $37.06 Tax $3.71 Total $40.77" at bounding box center [299, 201] width 472 height 101
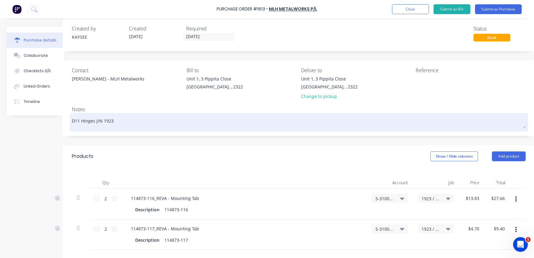
scroll to position [0, 11]
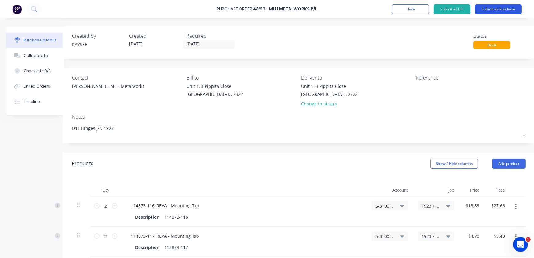
click at [492, 6] on button "Submit as Purchase" at bounding box center [498, 9] width 47 height 10
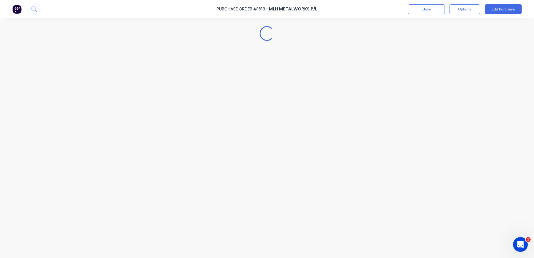
scroll to position [0, 0]
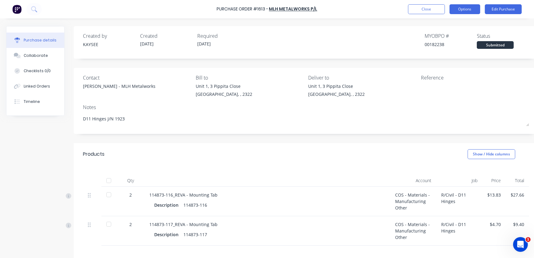
click at [463, 9] on button "Options" at bounding box center [465, 9] width 31 height 10
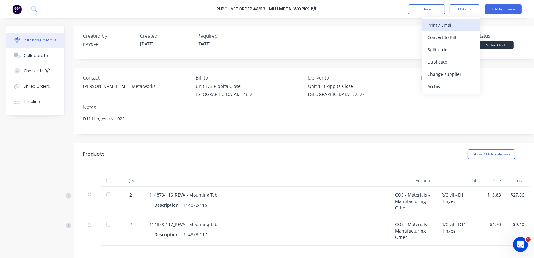
click at [440, 26] on div "Print / Email" at bounding box center [451, 25] width 47 height 9
click at [446, 41] on div "With pricing" at bounding box center [451, 37] width 47 height 9
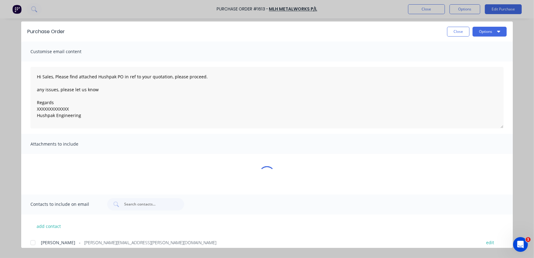
type textarea "x"
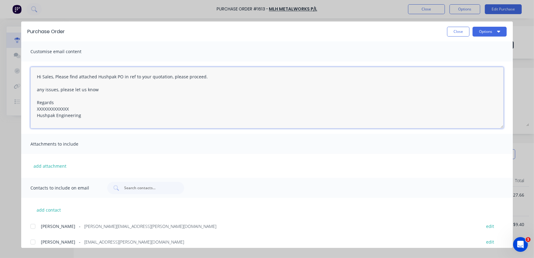
drag, startPoint x: 72, startPoint y: 107, endPoint x: 28, endPoint y: 105, distance: 44.6
click at [31, 108] on textarea "Hi Sales, Please find attached Hushpak PO in ref to your quotation, please proc…" at bounding box center [266, 97] width 473 height 61
click at [53, 73] on textarea "Hi Sales, Please find attached Hushpak PO in ref to your quotation, please proc…" at bounding box center [266, 97] width 473 height 61
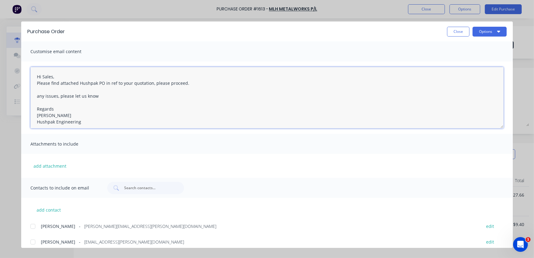
click at [98, 83] on textarea "Hi Sales, Please find attached Hushpak PO in ref to your quotation, please proc…" at bounding box center [266, 97] width 473 height 61
click at [104, 83] on textarea "Hi Sales, Please find attached Hushpak PO in ref to your quotation, please proc…" at bounding box center [266, 97] width 473 height 61
click at [162, 84] on textarea "Hi Sales, Please find attached Hushpak PO 1623 in ref to your quotation, please…" at bounding box center [266, 97] width 473 height 61
click at [195, 108] on textarea "Hi Sales, Please find attached Hushpak PO 1623 in ref to your quotation Q-10232…" at bounding box center [266, 97] width 473 height 61
type textarea "Hi Sales, Please find attached Hushpak PO 1623 in ref to your quotation Q-10232…"
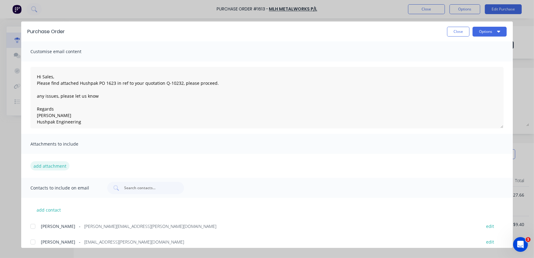
click at [57, 165] on button "add attachment" at bounding box center [49, 165] width 39 height 9
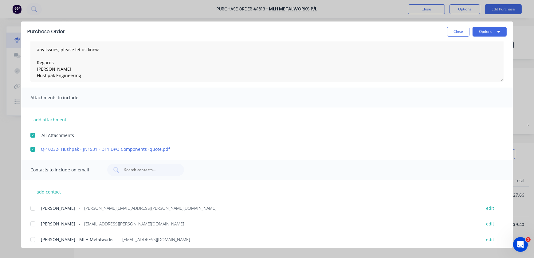
scroll to position [49, 0]
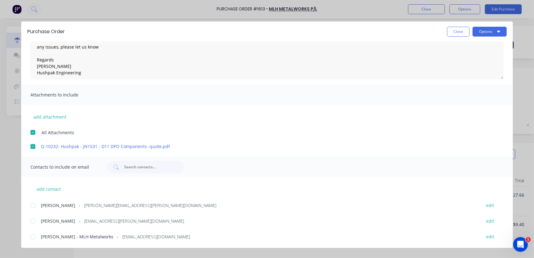
click at [34, 223] on div at bounding box center [33, 221] width 12 height 12
click at [35, 236] on div at bounding box center [33, 237] width 12 height 12
click at [498, 32] on icon "button" at bounding box center [498, 31] width 3 height 5
click at [468, 69] on div "Email" at bounding box center [477, 71] width 47 height 9
click at [452, 30] on button "Close" at bounding box center [458, 32] width 22 height 10
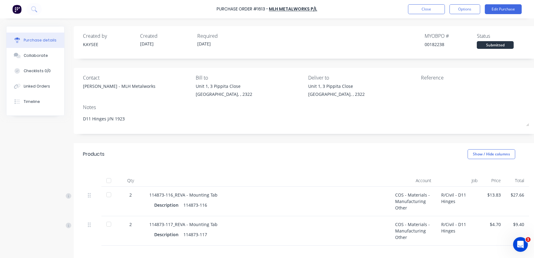
type textarea "x"
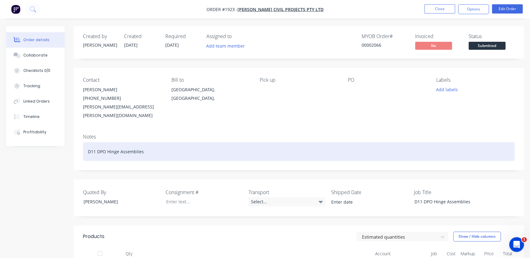
drag, startPoint x: 148, startPoint y: 143, endPoint x: 45, endPoint y: 144, distance: 102.3
click at [45, 144] on div "Order details Collaborate Checklists 0/0 Tracking Linked Orders Timeline Profit…" at bounding box center [265, 256] width 530 height 461
copy div "D11 DPO Hinge Assemblies"
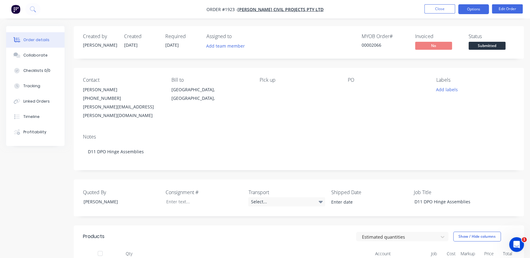
click at [464, 4] on button "Options" at bounding box center [473, 9] width 31 height 10
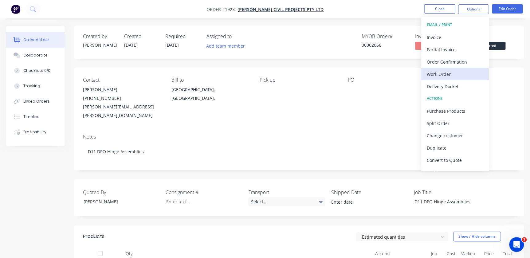
click at [451, 71] on div "Work Order" at bounding box center [455, 74] width 57 height 9
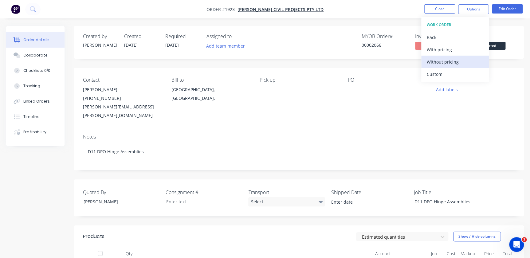
click at [436, 63] on div "Without pricing" at bounding box center [455, 61] width 57 height 9
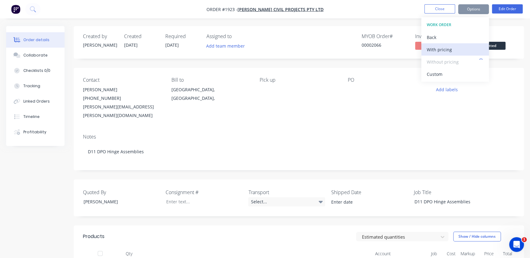
click at [438, 51] on div "With pricing" at bounding box center [455, 49] width 57 height 9
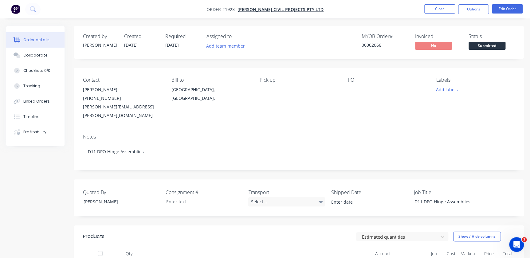
click at [523, 65] on div "Created by [PERSON_NAME] Created [DATE] Required [DATE] Assigned to Add team me…" at bounding box center [299, 252] width 450 height 452
click at [493, 43] on span "Submitted" at bounding box center [487, 46] width 37 height 8
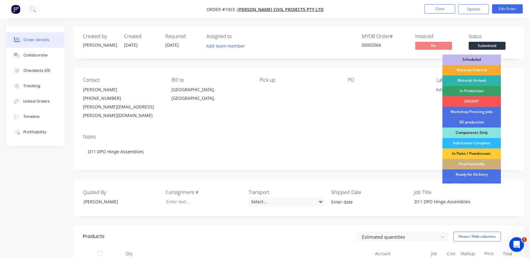
click at [469, 73] on div "Material Ordered" at bounding box center [471, 70] width 59 height 10
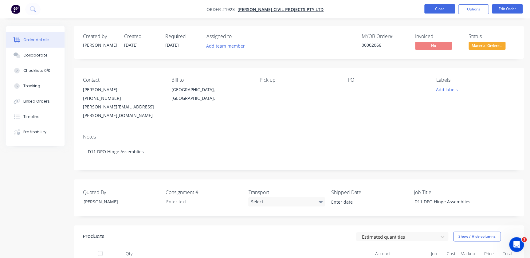
click at [451, 10] on button "Close" at bounding box center [439, 8] width 31 height 9
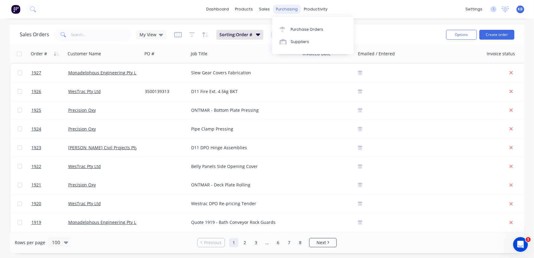
click at [276, 12] on div "purchasing" at bounding box center [287, 9] width 28 height 9
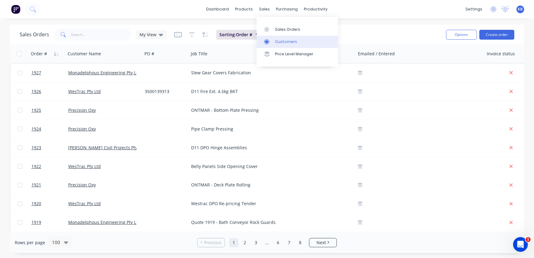
click at [270, 41] on div at bounding box center [268, 42] width 9 height 6
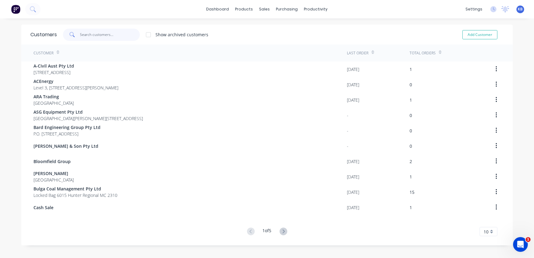
click at [95, 35] on input "text" at bounding box center [110, 35] width 60 height 12
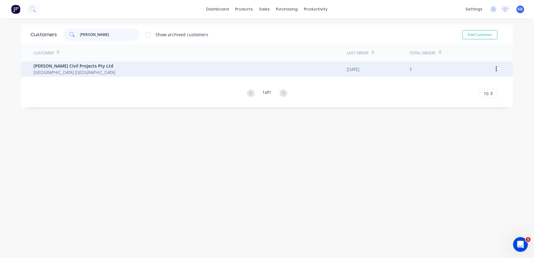
type input "ROBSON"
click at [69, 65] on span "Robson Civil Projects Pty Ltd" at bounding box center [75, 66] width 82 height 6
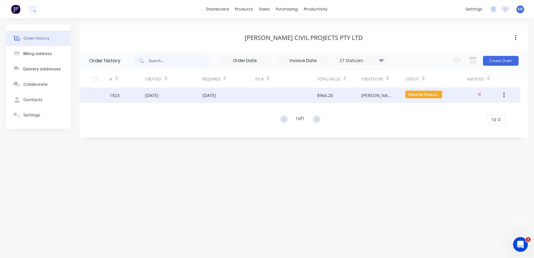
click at [144, 98] on div "1923" at bounding box center [127, 95] width 35 height 15
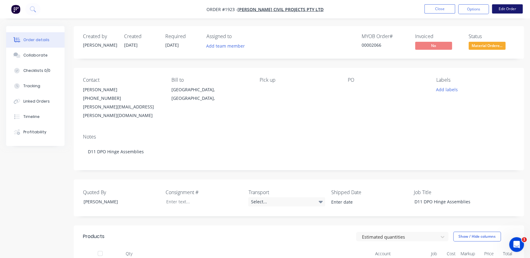
click at [508, 10] on button "Edit Order" at bounding box center [507, 8] width 31 height 9
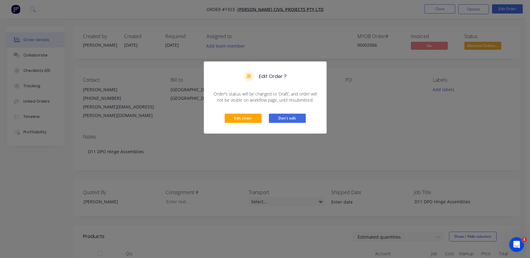
click at [276, 120] on button "Don't edit" at bounding box center [287, 118] width 37 height 9
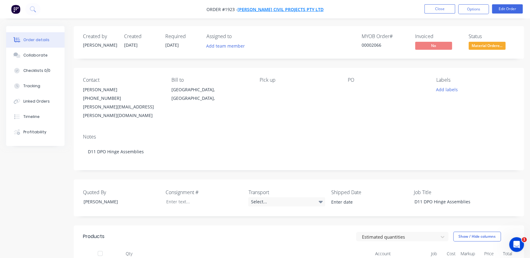
click at [303, 10] on span "Robson Civil Projects Pty Ltd" at bounding box center [281, 9] width 86 height 6
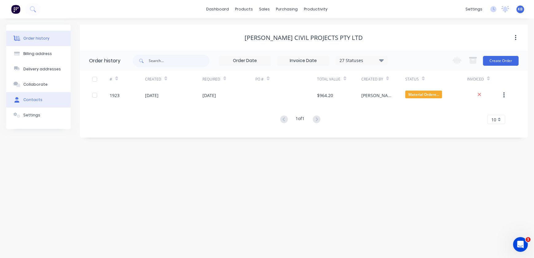
click at [41, 101] on button "Contacts" at bounding box center [38, 99] width 65 height 15
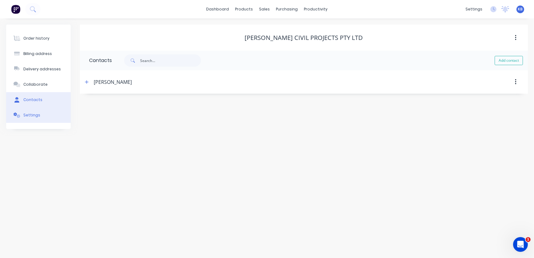
click at [34, 119] on button "Settings" at bounding box center [38, 115] width 65 height 15
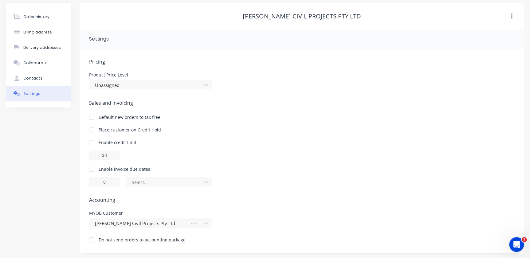
scroll to position [22, 0]
click at [37, 67] on button "Collaborate" at bounding box center [38, 62] width 65 height 15
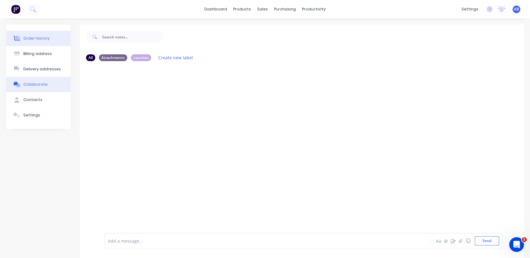
click at [43, 40] on div "Order history" at bounding box center [36, 39] width 26 height 6
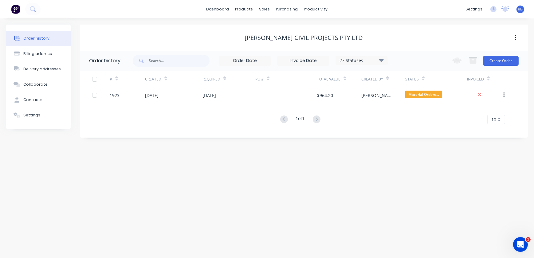
click at [299, 38] on div "Robson Civil Projects Pty Ltd" at bounding box center [304, 37] width 118 height 7
click at [25, 119] on button "Settings" at bounding box center [38, 115] width 65 height 15
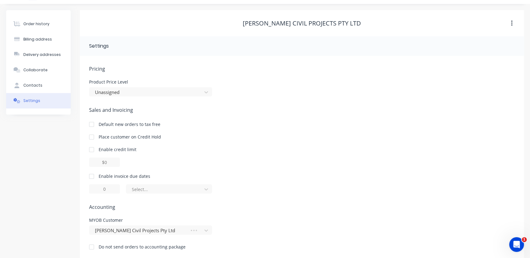
scroll to position [22, 0]
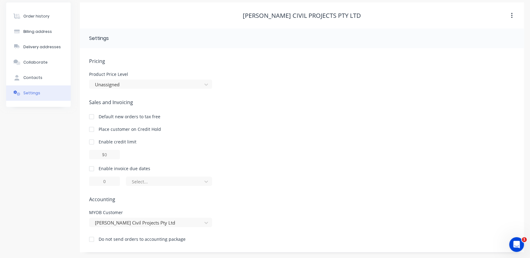
click at [44, 85] on button "Settings" at bounding box center [38, 92] width 65 height 15
click at [44, 81] on button "Contacts" at bounding box center [38, 77] width 65 height 15
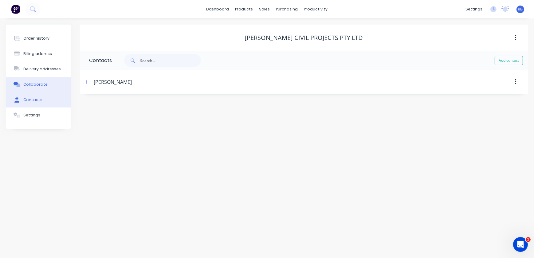
click at [37, 84] on div "Collaborate" at bounding box center [35, 85] width 24 height 6
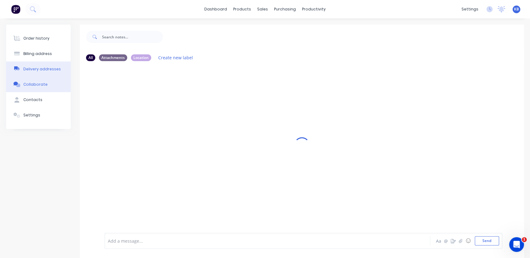
click at [47, 70] on div "Delivery addresses" at bounding box center [41, 69] width 37 height 6
select select "AU"
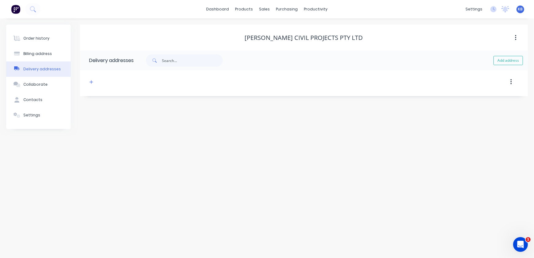
click at [51, 61] on button "Delivery addresses" at bounding box center [38, 68] width 65 height 15
click at [53, 55] on button "Billing address" at bounding box center [38, 53] width 65 height 15
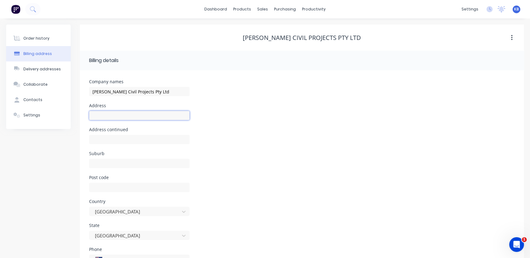
click at [121, 117] on input "text" at bounding box center [139, 115] width 101 height 9
drag, startPoint x: 139, startPoint y: 113, endPoint x: 55, endPoint y: 109, distance: 84.3
click at [55, 109] on div "Order history Billing address Delivery addresses Collaborate Contacts Settings …" at bounding box center [265, 163] width 518 height 277
click at [93, 115] on input "280" at bounding box center [139, 115] width 101 height 9
click at [92, 116] on input "280" at bounding box center [139, 115] width 101 height 9
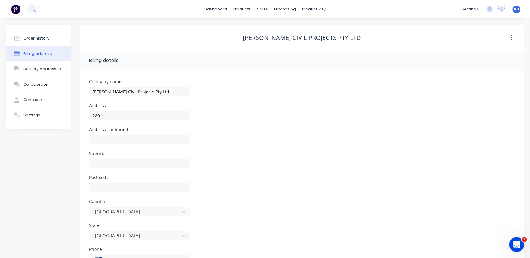
click at [212, 161] on div "Suburb" at bounding box center [302, 164] width 426 height 24
click at [95, 115] on input "280" at bounding box center [139, 115] width 101 height 9
click at [92, 116] on input "280" at bounding box center [139, 115] width 101 height 9
click at [93, 113] on input "280" at bounding box center [139, 115] width 101 height 9
click at [108, 109] on div "Address 1280" at bounding box center [139, 116] width 101 height 24
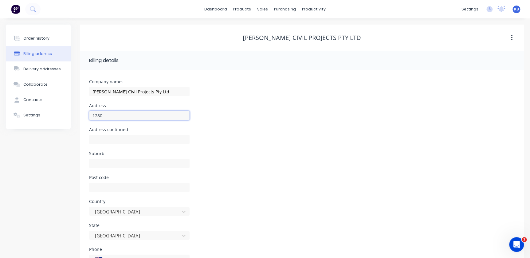
click at [108, 114] on input "1280" at bounding box center [139, 115] width 101 height 9
type input "1280 Old Pacific Highway"
click at [101, 164] on input "text" at bounding box center [139, 163] width 101 height 9
type input "Somersby"
type input "2250"
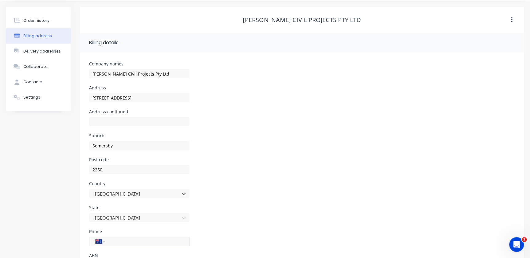
scroll to position [49, 0]
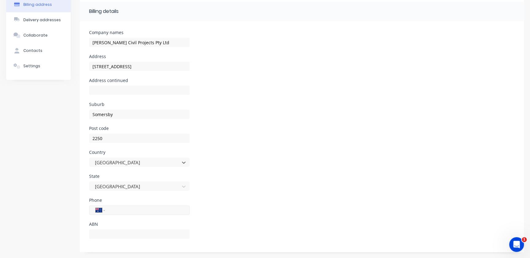
click at [123, 207] on input "tel" at bounding box center [146, 210] width 74 height 7
drag, startPoint x: 109, startPoint y: 235, endPoint x: 99, endPoint y: 231, distance: 11.8
click at [109, 235] on input "text" at bounding box center [139, 234] width 101 height 9
type input "62008430939"
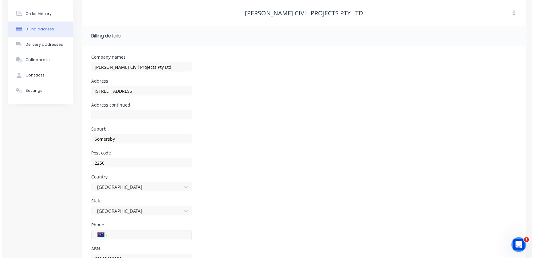
scroll to position [0, 0]
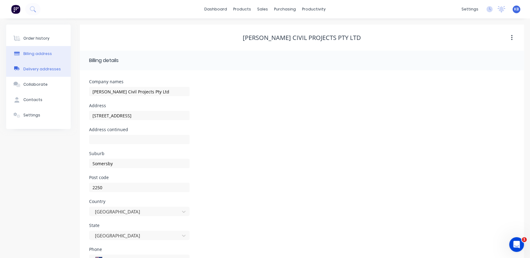
click at [48, 72] on button "Delivery addresses" at bounding box center [38, 68] width 65 height 15
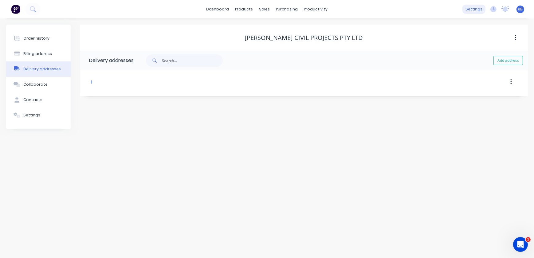
click at [471, 10] on div "settings" at bounding box center [474, 9] width 23 height 9
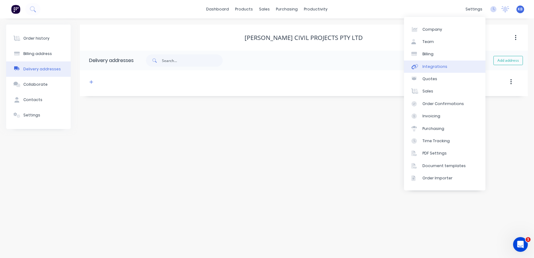
click at [428, 64] on div "Integrations" at bounding box center [435, 67] width 25 height 6
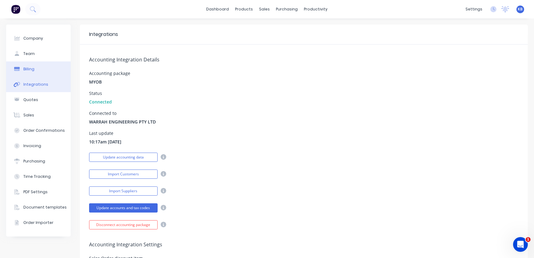
click at [36, 65] on button "Billing" at bounding box center [38, 68] width 65 height 15
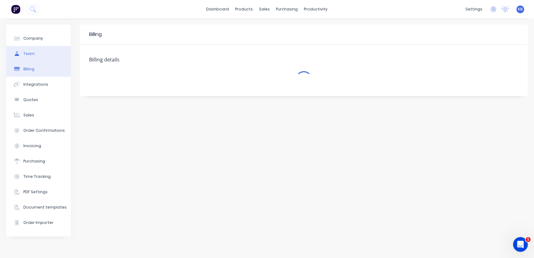
click at [40, 59] on button "Team" at bounding box center [38, 53] width 65 height 15
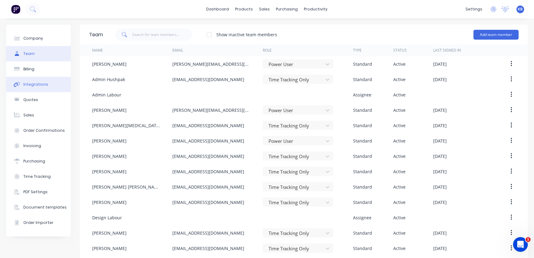
click at [39, 89] on button "Integrations" at bounding box center [38, 84] width 65 height 15
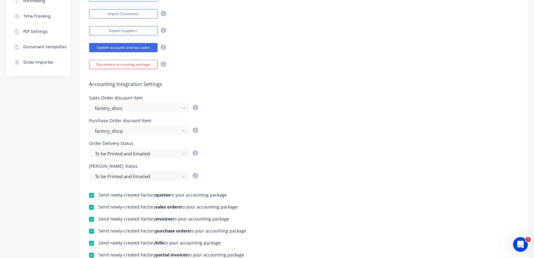
scroll to position [112, 0]
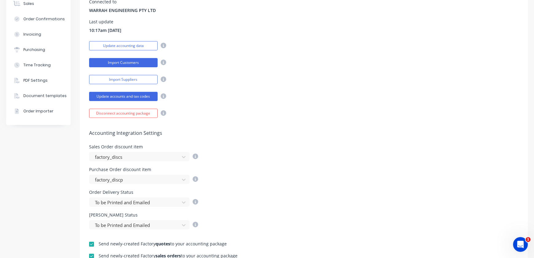
click at [144, 61] on button "Import Customers" at bounding box center [123, 62] width 69 height 9
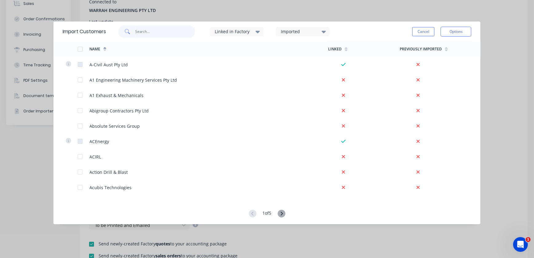
click at [155, 33] on input "text" at bounding box center [165, 32] width 60 height 12
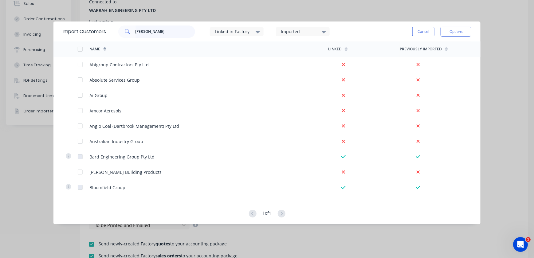
type input "robson"
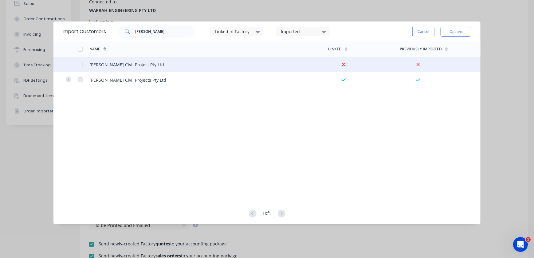
click at [82, 65] on div at bounding box center [80, 64] width 12 height 12
click at [451, 30] on button "Options" at bounding box center [456, 32] width 31 height 10
click at [444, 46] on div "Import selected customers" at bounding box center [442, 48] width 47 height 15
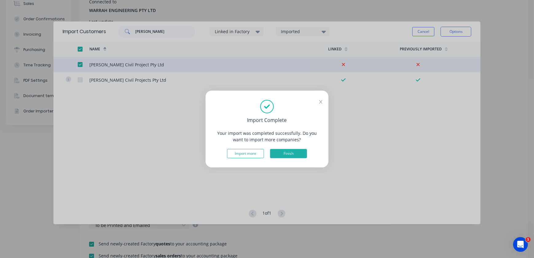
click at [298, 156] on button "Finish" at bounding box center [288, 153] width 37 height 9
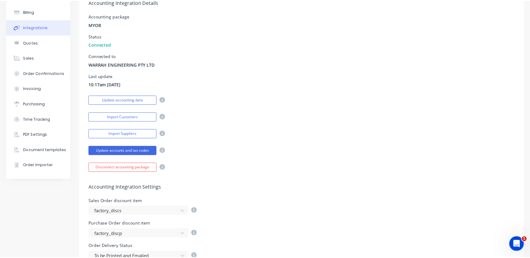
scroll to position [0, 0]
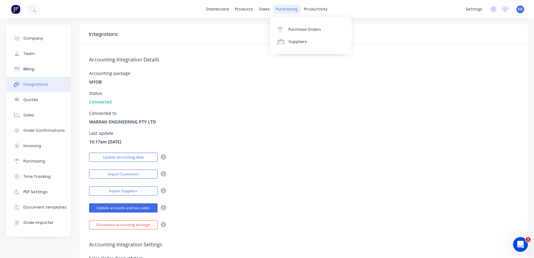
click at [275, 9] on div "purchasing" at bounding box center [287, 9] width 28 height 9
click at [266, 42] on icon at bounding box center [265, 42] width 6 height 6
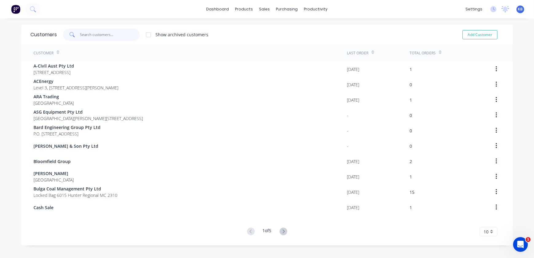
click at [112, 36] on input "text" at bounding box center [110, 35] width 60 height 12
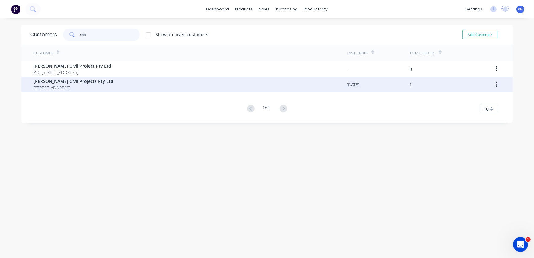
type input "rob"
click at [393, 86] on div "29/09/25" at bounding box center [378, 84] width 63 height 15
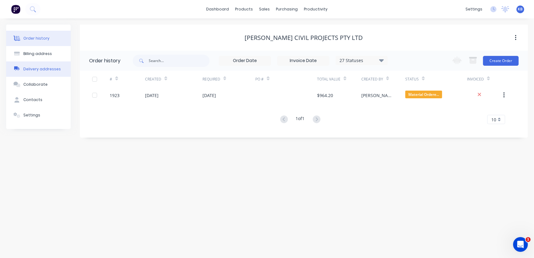
click at [52, 64] on button "Delivery addresses" at bounding box center [38, 68] width 65 height 15
select select "AU"
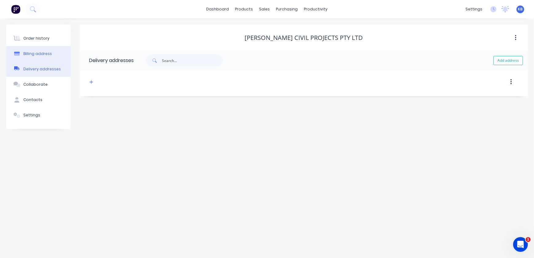
click at [52, 59] on button "Billing address" at bounding box center [38, 53] width 65 height 15
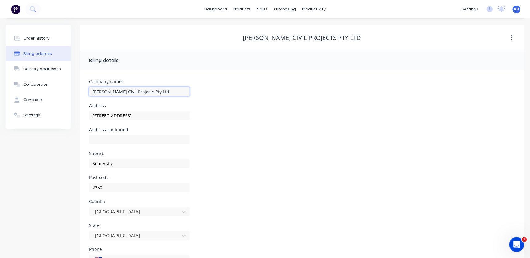
click at [158, 89] on input "Robson Civil Projects Pty Ltd" at bounding box center [139, 91] width 101 height 9
type input "Robson Civil Projects"
click at [263, 10] on div "sales" at bounding box center [262, 9] width 17 height 9
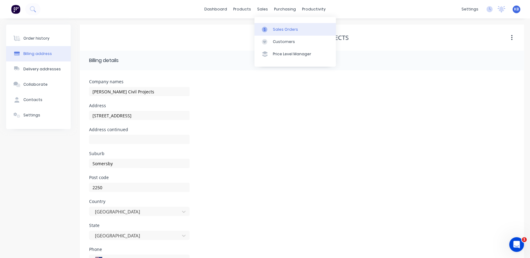
click at [273, 31] on div "Sales Orders" at bounding box center [285, 30] width 25 height 6
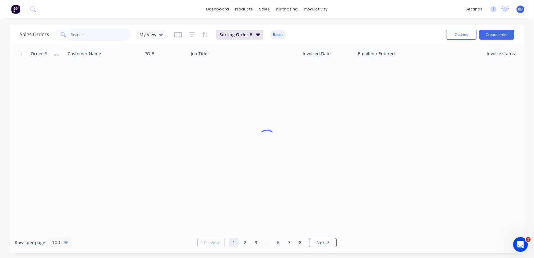
click at [84, 38] on input "text" at bounding box center [101, 35] width 60 height 12
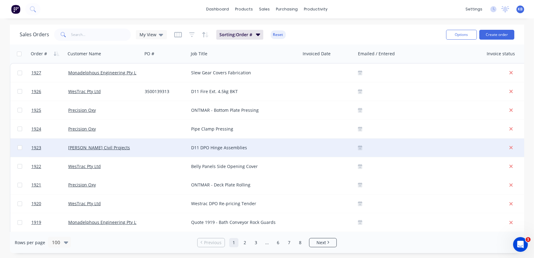
click at [86, 152] on div "Robson Civil Projects" at bounding box center [104, 148] width 77 height 18
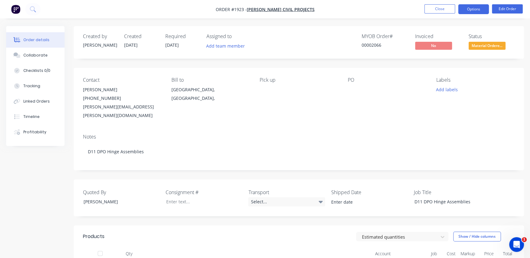
click at [479, 11] on button "Options" at bounding box center [473, 9] width 31 height 10
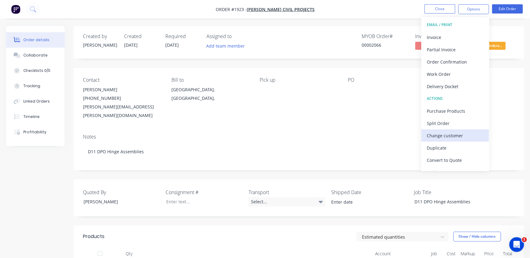
click at [448, 137] on div "Change customer" at bounding box center [455, 135] width 57 height 9
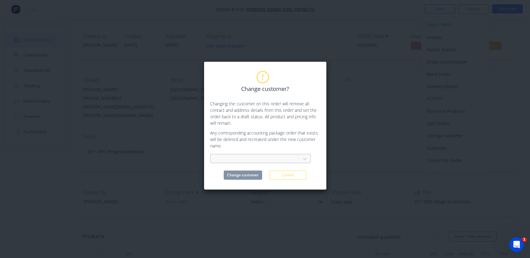
click at [256, 159] on div "Change customer? Changing the customer on this order will remove all contact an…" at bounding box center [265, 126] width 110 height 108
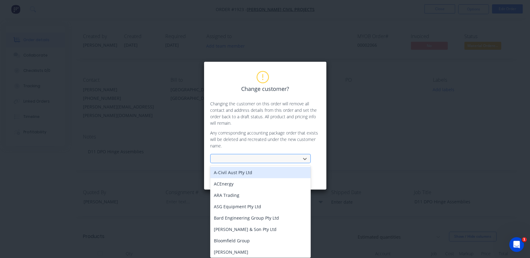
click at [256, 158] on div at bounding box center [256, 159] width 82 height 8
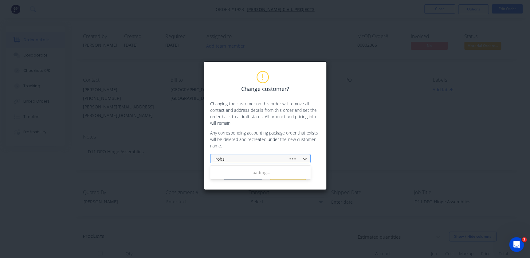
type input "robso"
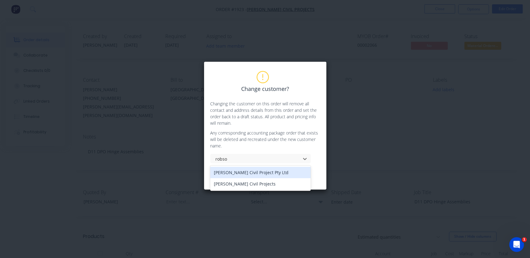
click at [249, 172] on div "Robson Civil Project Pty Ltd" at bounding box center [260, 172] width 101 height 11
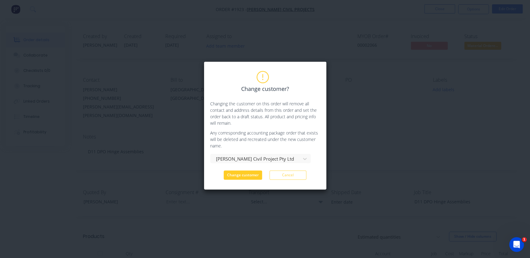
click at [247, 175] on button "Change customer" at bounding box center [243, 175] width 38 height 9
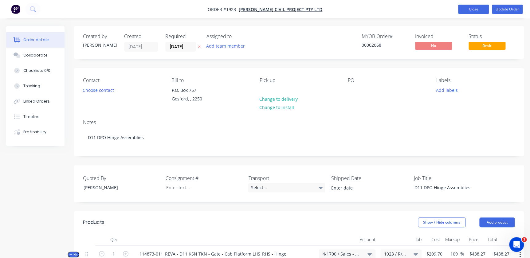
click at [467, 12] on button "Close" at bounding box center [473, 9] width 31 height 9
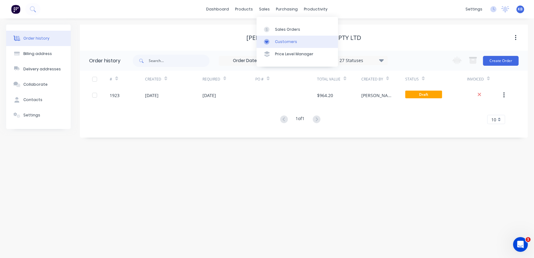
click at [279, 43] on div "Customers" at bounding box center [286, 42] width 22 height 6
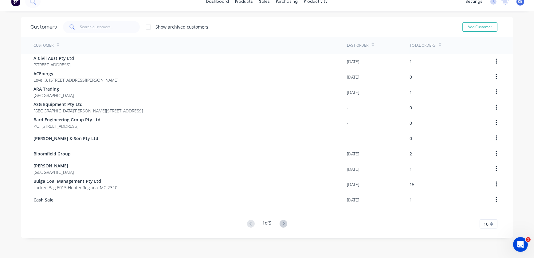
scroll to position [12, 0]
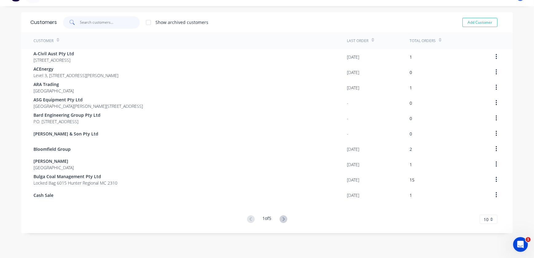
click at [88, 24] on input "text" at bounding box center [110, 22] width 60 height 12
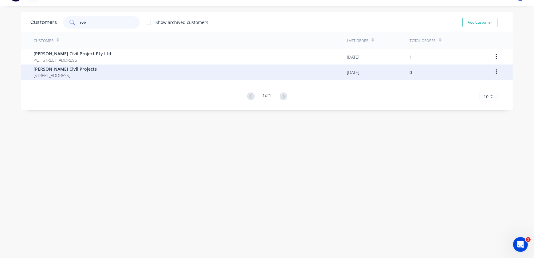
type input "rob"
click at [492, 74] on button "button" at bounding box center [496, 72] width 14 height 11
click at [453, 89] on div "Archive" at bounding box center [474, 88] width 47 height 9
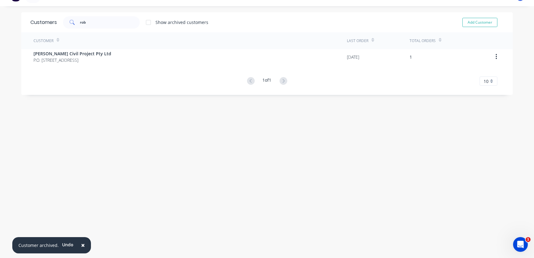
click at [82, 246] on span "×" at bounding box center [83, 245] width 4 height 9
click at [144, 182] on div "Customers rob Show archived customers Add Customer Customer Last Order Total Or…" at bounding box center [267, 132] width 492 height 240
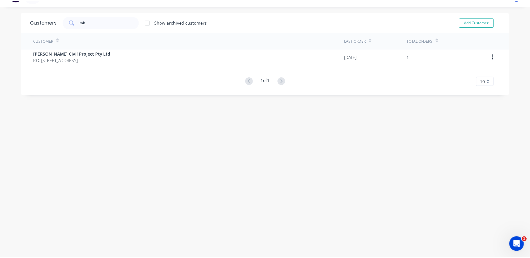
scroll to position [0, 0]
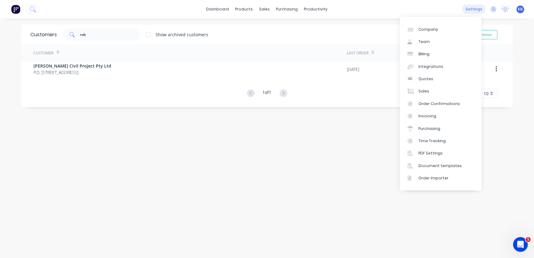
click at [475, 13] on div "settings" at bounding box center [474, 9] width 23 height 9
click at [436, 67] on div "Integrations" at bounding box center [431, 67] width 25 height 6
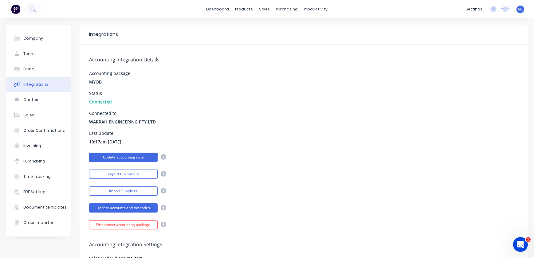
click at [135, 157] on button "Update accounting data" at bounding box center [123, 157] width 69 height 9
click at [274, 6] on div "purchasing" at bounding box center [287, 9] width 28 height 9
click at [273, 8] on div "purchasing" at bounding box center [287, 9] width 28 height 9
drag, startPoint x: 267, startPoint y: 8, endPoint x: 266, endPoint y: 14, distance: 5.3
click at [267, 9] on div "sales" at bounding box center [264, 9] width 17 height 9
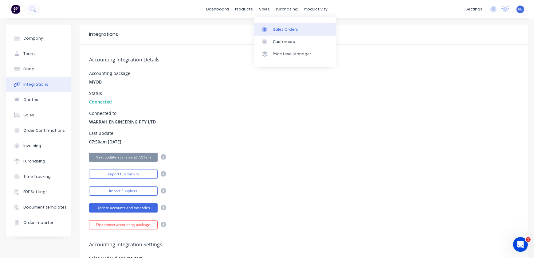
click at [270, 27] on div at bounding box center [266, 30] width 9 height 6
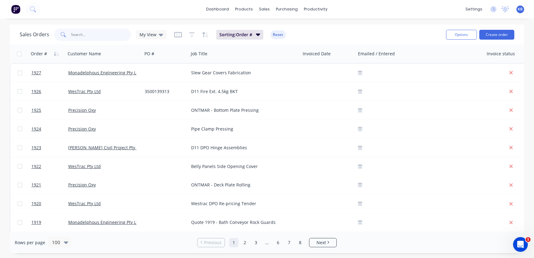
click at [123, 34] on input "text" at bounding box center [101, 35] width 60 height 12
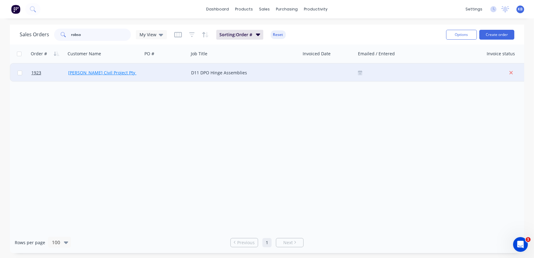
type input "robso"
click at [86, 75] on link "Robson Civil Project Pty Ltd" at bounding box center [105, 73] width 75 height 6
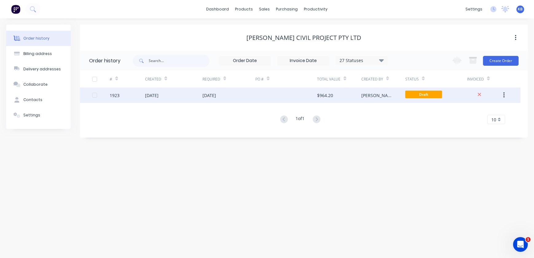
click at [125, 94] on div "1923" at bounding box center [127, 95] width 35 height 15
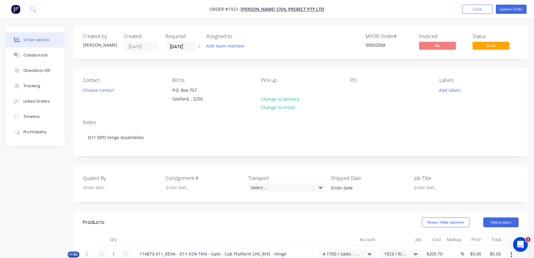
type input "109"
type input "$438.27"
type input "109"
type input "$438.27"
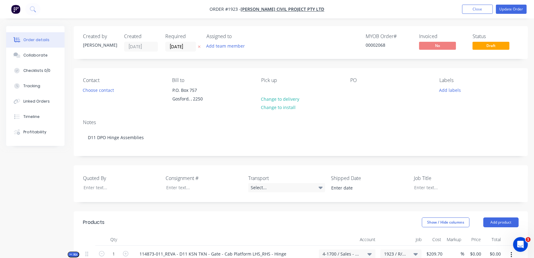
type input "$438.27"
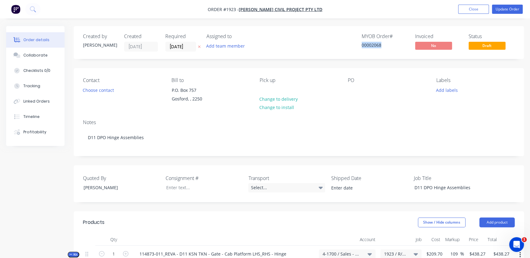
drag, startPoint x: 381, startPoint y: 46, endPoint x: 346, endPoint y: 45, distance: 35.0
click at [346, 45] on div "MYOB Order # 00002068 Invoiced No Status Draft" at bounding box center [391, 43] width 247 height 18
click at [477, 11] on button "Close" at bounding box center [473, 9] width 31 height 9
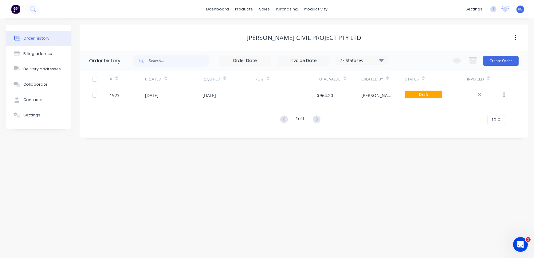
click at [367, 239] on div "Order history Billing address Delivery addresses Collaborate Contacts Settings …" at bounding box center [267, 138] width 534 height 240
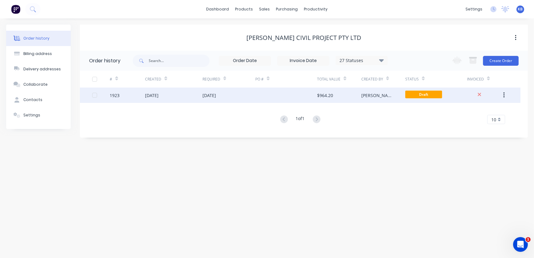
click at [117, 98] on div "1923" at bounding box center [115, 95] width 10 height 6
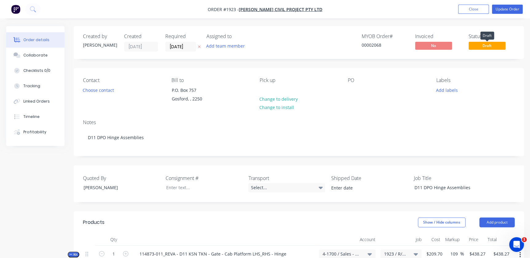
click at [480, 49] on span "Draft" at bounding box center [487, 46] width 37 height 8
click at [506, 15] on nav "Order #1923 - Robson Civil Project Pty Ltd Add product Close Update Order" at bounding box center [265, 9] width 530 height 18
click at [507, 10] on button "Update Order" at bounding box center [507, 9] width 31 height 9
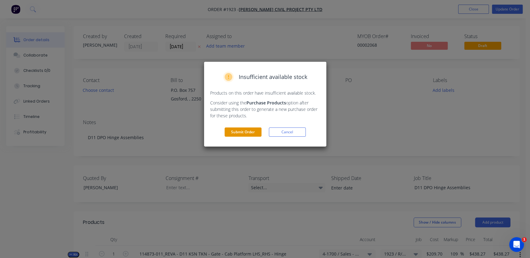
click at [233, 135] on button "Submit Order" at bounding box center [243, 132] width 37 height 9
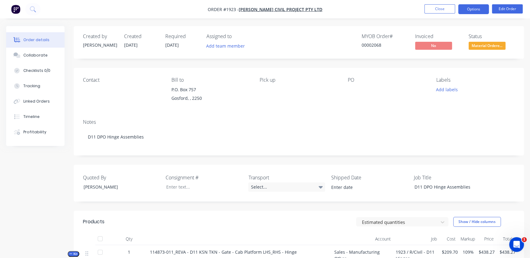
click at [480, 8] on button "Options" at bounding box center [473, 9] width 31 height 10
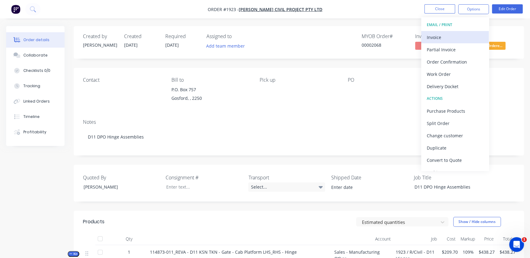
click at [459, 36] on div "Invoice" at bounding box center [455, 37] width 57 height 9
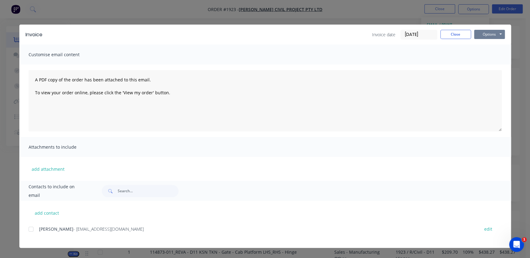
click at [484, 37] on button "Options" at bounding box center [489, 34] width 31 height 9
click at [486, 57] on button "Print" at bounding box center [493, 55] width 39 height 10
click at [451, 32] on button "Close" at bounding box center [455, 34] width 31 height 9
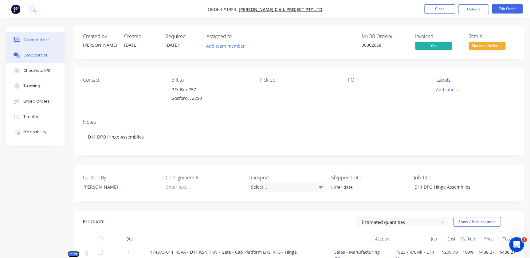
click at [32, 51] on button "Collaborate" at bounding box center [35, 55] width 58 height 15
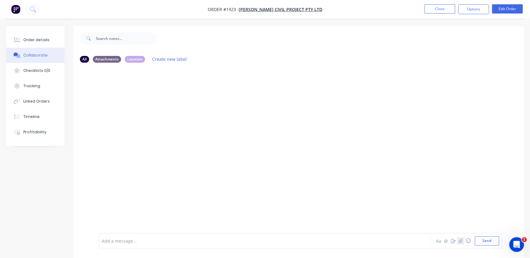
click at [459, 243] on button "button" at bounding box center [460, 240] width 7 height 7
click at [475, 239] on button "Send" at bounding box center [487, 240] width 24 height 9
click at [436, 12] on button "Close" at bounding box center [439, 8] width 31 height 9
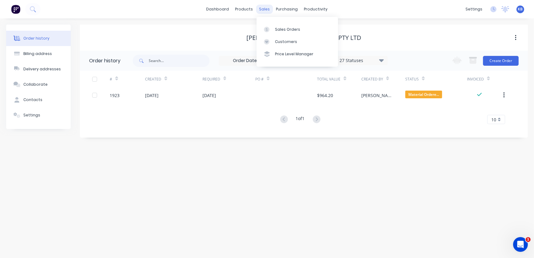
click at [267, 10] on div "sales" at bounding box center [264, 9] width 17 height 9
click at [274, 31] on link "Sales Orders" at bounding box center [297, 29] width 81 height 12
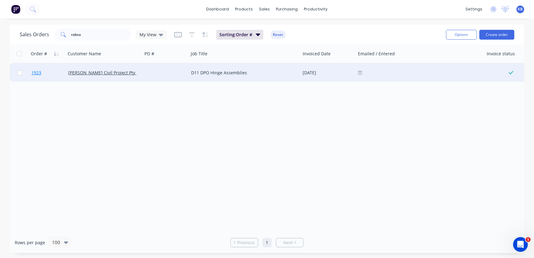
click at [43, 73] on link "1923" at bounding box center [49, 73] width 37 height 18
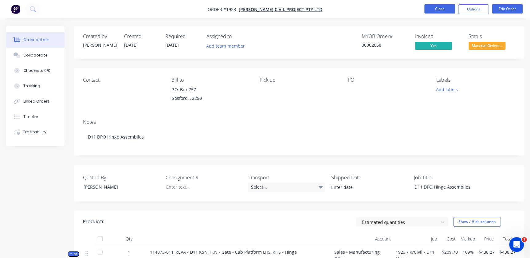
click at [429, 7] on button "Close" at bounding box center [439, 8] width 31 height 9
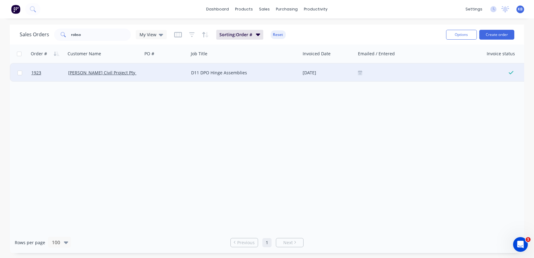
click at [363, 74] on div at bounding box center [420, 72] width 124 height 5
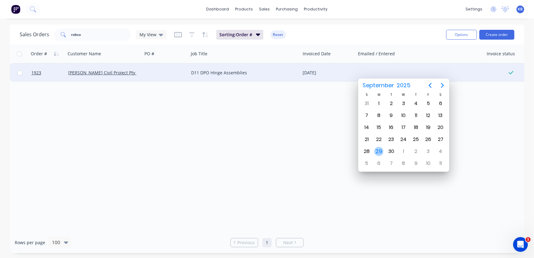
click at [382, 156] on div "29" at bounding box center [379, 152] width 12 height 12
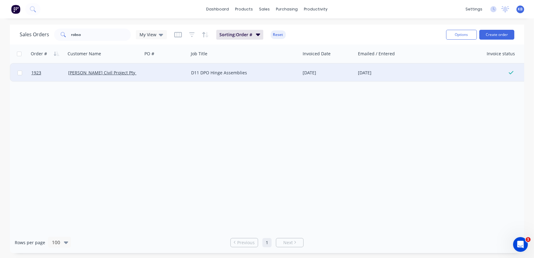
drag, startPoint x: 416, startPoint y: 166, endPoint x: 419, endPoint y: 154, distance: 12.7
click at [416, 166] on div "Order # Customer Name PO # Job Title Invoiced Date Emailed / Entered Invoice st…" at bounding box center [267, 138] width 515 height 187
drag, startPoint x: 127, startPoint y: 31, endPoint x: 50, endPoint y: 24, distance: 76.5
click at [53, 25] on div "Sales Orders robso My View Sorting: Order # Reset Options Create order" at bounding box center [267, 35] width 515 height 20
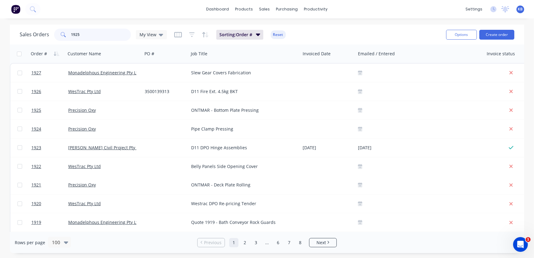
type input "1925"
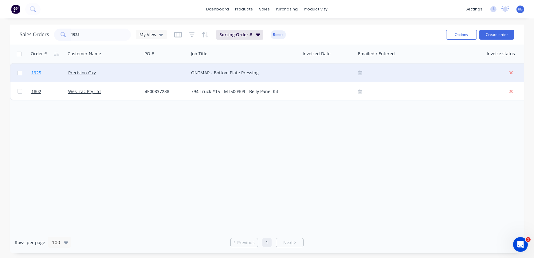
click at [39, 77] on link "1925" at bounding box center [49, 73] width 37 height 18
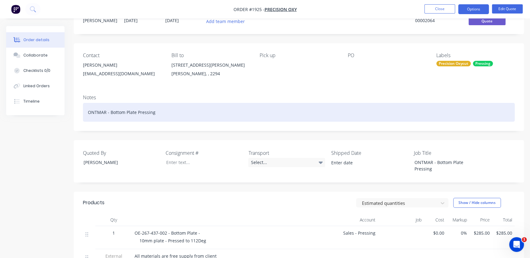
scroll to position [24, 0]
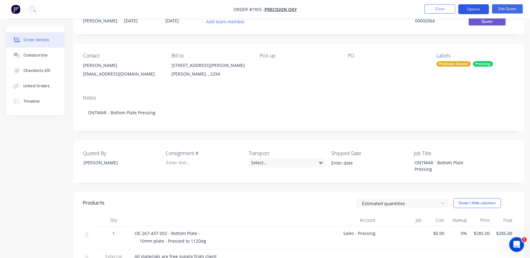
click at [484, 6] on button "Options" at bounding box center [473, 9] width 31 height 10
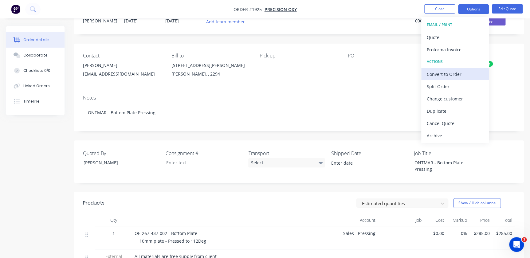
click at [457, 73] on div "Convert to Order" at bounding box center [455, 74] width 57 height 9
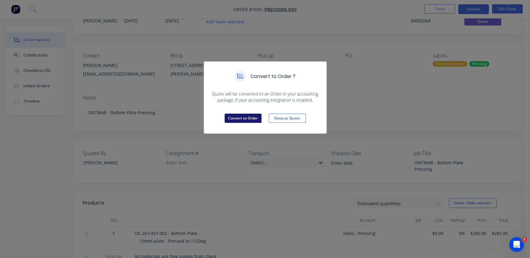
click at [251, 116] on button "Convert to Order" at bounding box center [243, 118] width 37 height 9
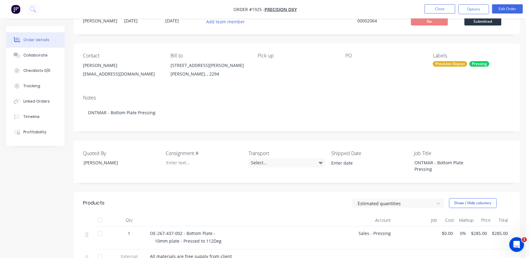
click at [381, 49] on div "Contact Erika Benito erikab@oxycut.com.au Bill to 8 Everett Street Carrington, …" at bounding box center [297, 67] width 446 height 46
drag, startPoint x: 360, startPoint y: 57, endPoint x: 357, endPoint y: 61, distance: 4.9
click at [359, 58] on div "PO" at bounding box center [384, 56] width 78 height 6
drag, startPoint x: 357, startPoint y: 61, endPoint x: 353, endPoint y: 64, distance: 4.0
click at [355, 62] on div at bounding box center [383, 65] width 77 height 9
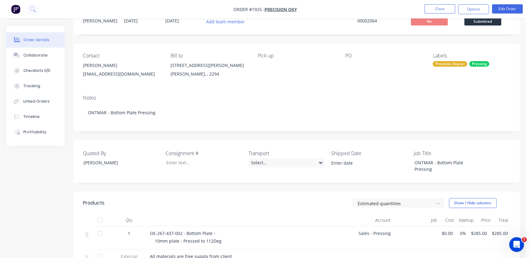
drag, startPoint x: 353, startPoint y: 64, endPoint x: 349, endPoint y: 64, distance: 4.0
click at [353, 64] on div at bounding box center [383, 65] width 77 height 9
click at [497, 8] on button "Edit Order" at bounding box center [507, 8] width 31 height 9
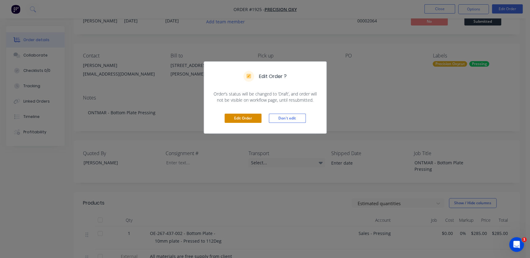
click at [225, 119] on button "Edit Order" at bounding box center [243, 118] width 37 height 9
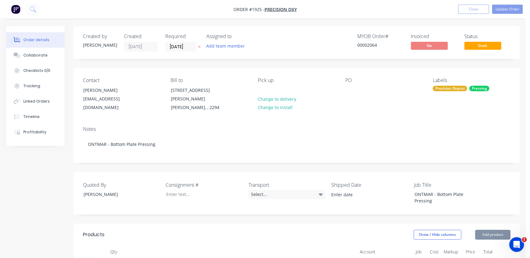
click at [352, 97] on div "PO" at bounding box center [384, 94] width 78 height 35
click at [349, 92] on div at bounding box center [350, 90] width 10 height 9
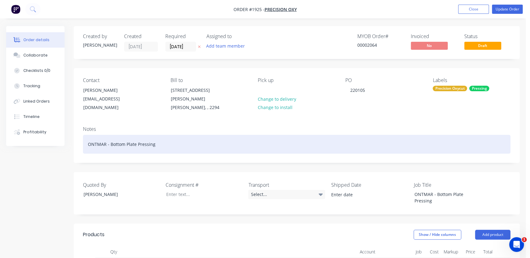
scroll to position [112, 0]
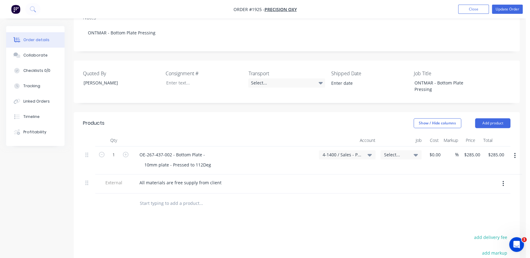
click at [412, 152] on div "Select..." at bounding box center [401, 155] width 34 height 6
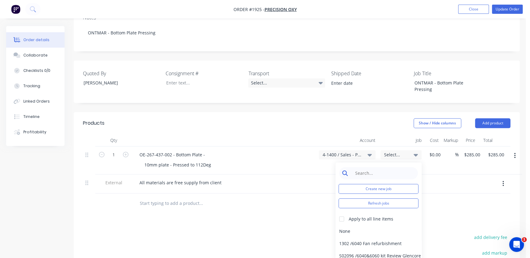
click at [384, 167] on input at bounding box center [383, 173] width 63 height 12
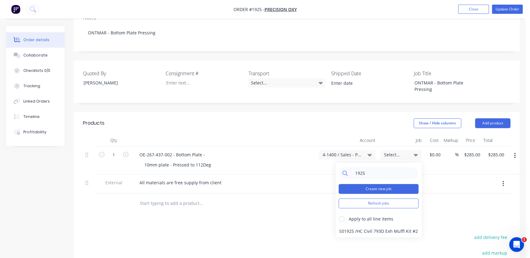
type input "1925"
click at [376, 184] on button "Create new job" at bounding box center [379, 189] width 80 height 10
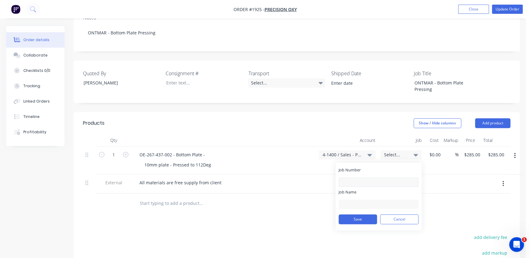
drag, startPoint x: 381, startPoint y: 158, endPoint x: 355, endPoint y: 168, distance: 28.0
click at [380, 167] on label "Job Number" at bounding box center [379, 170] width 80 height 6
click at [380, 178] on input "Job Number" at bounding box center [379, 182] width 80 height 9
click at [355, 178] on input "Job Number" at bounding box center [379, 182] width 80 height 9
type input "P"
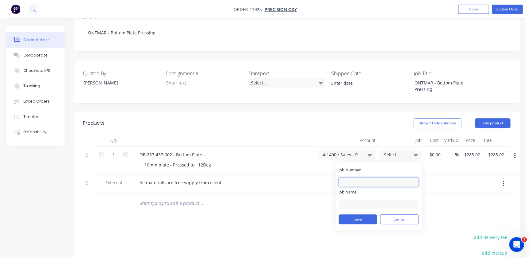
type input "O"
type input "P"
type input "o"
type input "1925"
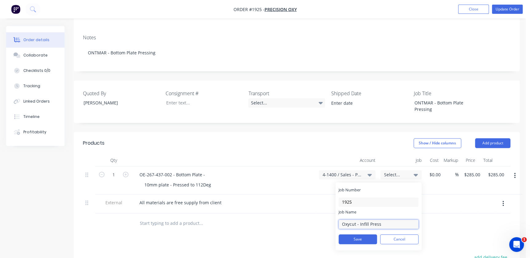
scroll to position [140, 0]
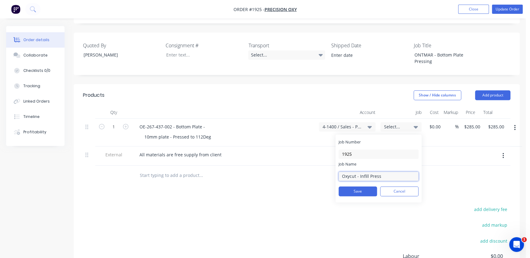
drag, startPoint x: 382, startPoint y: 163, endPoint x: 359, endPoint y: 164, distance: 22.8
click at [359, 172] on input "Oxycut - Infill Press" at bounding box center [379, 176] width 80 height 9
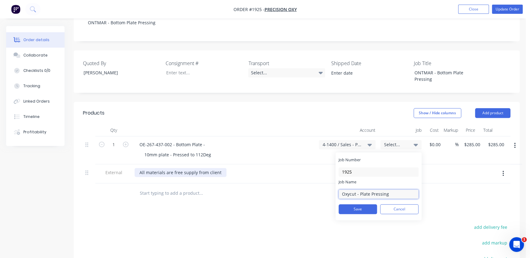
scroll to position [112, 0]
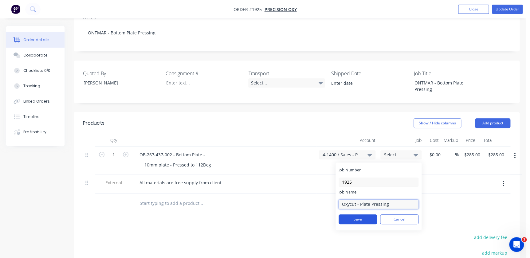
type input "Oxycut - Plate Pressing"
click at [346, 215] on button "Save" at bounding box center [358, 220] width 38 height 10
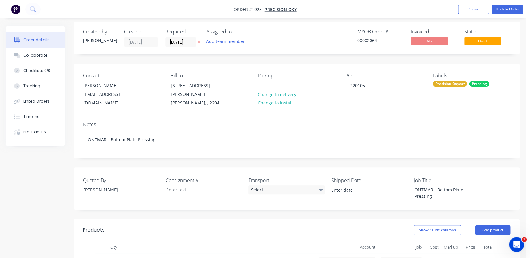
scroll to position [0, 0]
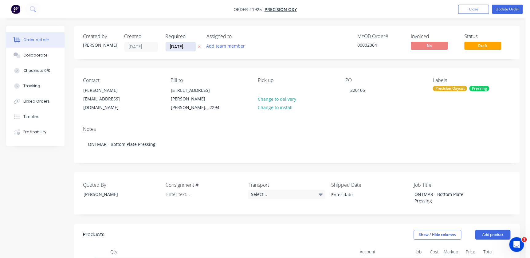
click at [188, 47] on input "25/09/25" at bounding box center [181, 46] width 30 height 9
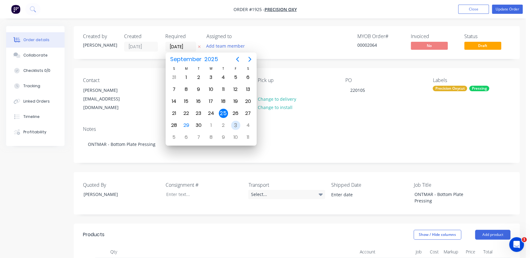
click at [231, 125] on div "3" at bounding box center [235, 125] width 9 height 9
type input "03/10/25"
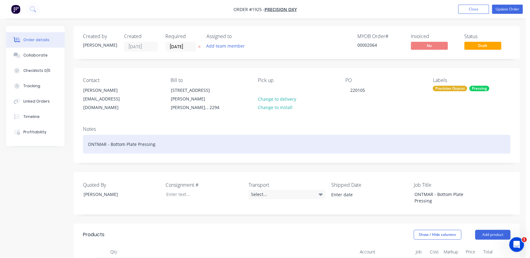
drag, startPoint x: 315, startPoint y: 136, endPoint x: 322, endPoint y: 137, distance: 7.0
click at [315, 136] on div "ONTMAR - Bottom Plate Pressing" at bounding box center [297, 144] width 428 height 19
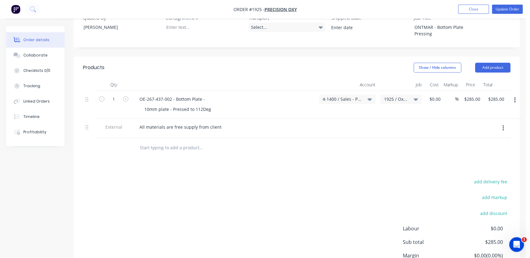
scroll to position [168, 0]
click at [503, 10] on button "Update Order" at bounding box center [507, 9] width 31 height 9
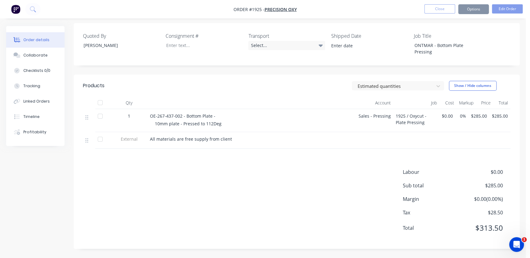
scroll to position [0, 0]
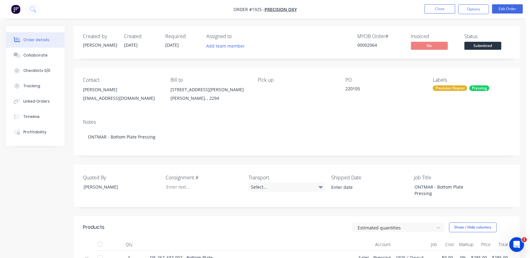
click at [464, 15] on nav "Order #1925 - Precision Oxy Close Options Edit Order" at bounding box center [265, 9] width 530 height 18
click at [467, 13] on button "Options" at bounding box center [473, 9] width 31 height 10
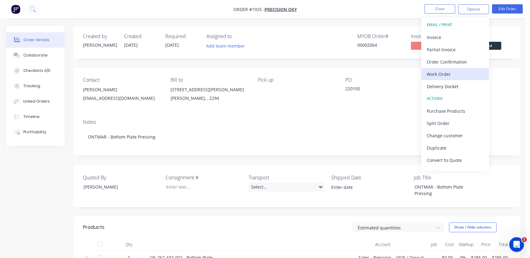
click at [443, 74] on div "Work Order" at bounding box center [455, 74] width 57 height 9
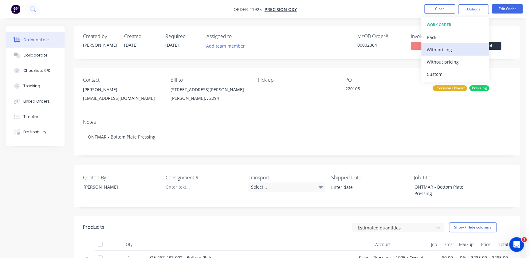
click at [434, 49] on div "With pricing" at bounding box center [455, 49] width 57 height 9
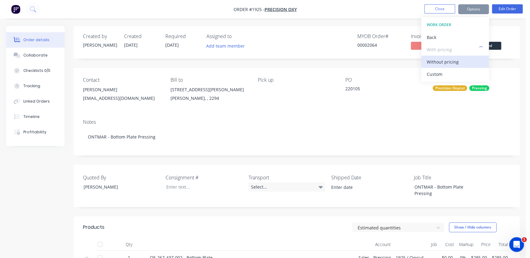
click at [444, 63] on div "Without pricing" at bounding box center [455, 61] width 57 height 9
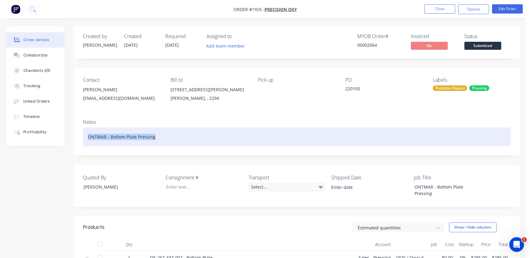
drag, startPoint x: 156, startPoint y: 141, endPoint x: 83, endPoint y: 140, distance: 72.5
click at [83, 140] on div "ONTMAR - Bottom Plate Pressing" at bounding box center [297, 137] width 428 height 19
copy div "ONTMAR - Bottom Plate Pressing"
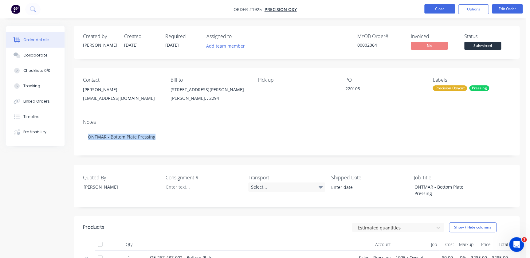
click at [449, 10] on button "Close" at bounding box center [439, 8] width 31 height 9
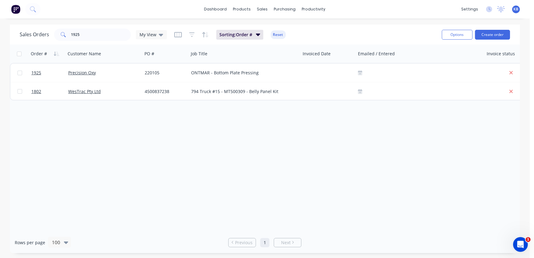
click at [272, 159] on div "Order # Customer Name PO # Job Title Invoiced Date Emailed / Entered Invoice st…" at bounding box center [265, 138] width 510 height 187
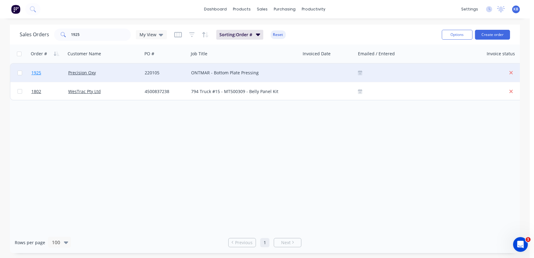
click at [50, 69] on link "1925" at bounding box center [49, 73] width 37 height 18
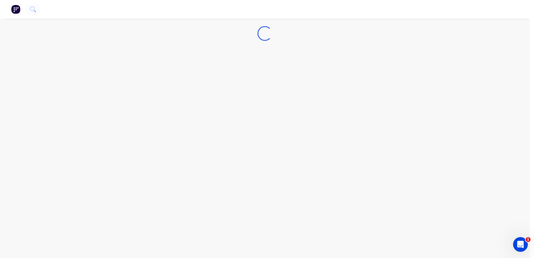
click at [50, 69] on div "Loading..." at bounding box center [265, 129] width 530 height 258
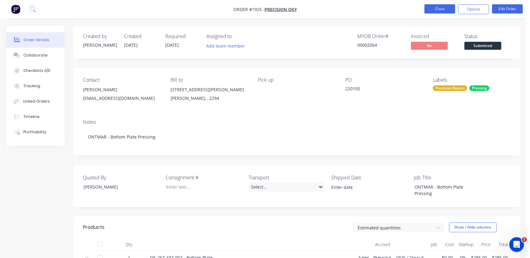
click at [446, 10] on button "Close" at bounding box center [439, 8] width 31 height 9
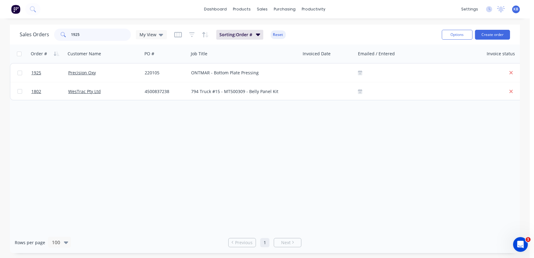
drag, startPoint x: 109, startPoint y: 36, endPoint x: 1, endPoint y: 15, distance: 110.2
click at [0, 15] on html "dashboard products sales purchasing productivity dashboard products Product Cat…" at bounding box center [267, 129] width 534 height 258
paste input "3500138727"
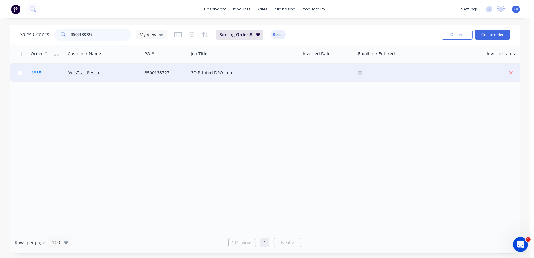
type input "3500138727"
click at [43, 71] on link "1865" at bounding box center [49, 73] width 37 height 18
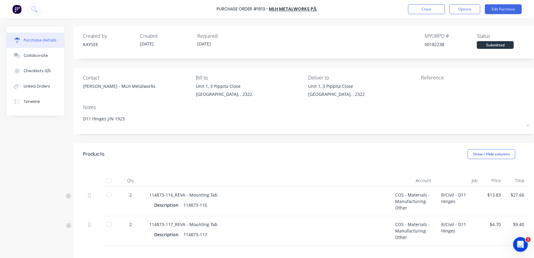
drag, startPoint x: 421, startPoint y: 11, endPoint x: 484, endPoint y: 42, distance: 70.2
click at [471, 37] on div "Purchase Order #1613 - MLH Metalworks P/L Close Options Edit Purchase Purchase …" at bounding box center [267, 129] width 534 height 258
click at [492, 46] on div "Submitted" at bounding box center [495, 45] width 37 height 8
click at [499, 33] on div "Status" at bounding box center [503, 35] width 52 height 7
click at [498, 43] on div "Submitted" at bounding box center [495, 45] width 37 height 8
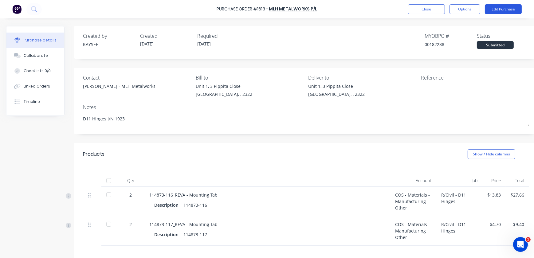
click at [502, 13] on button "Edit Purchase" at bounding box center [503, 9] width 37 height 10
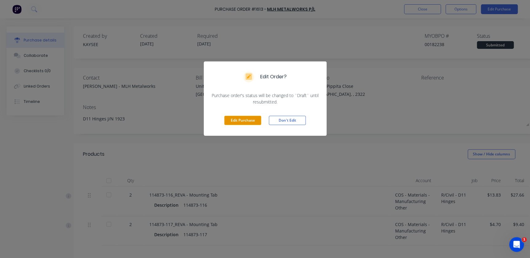
click at [247, 118] on button "Edit Purchase" at bounding box center [242, 120] width 37 height 9
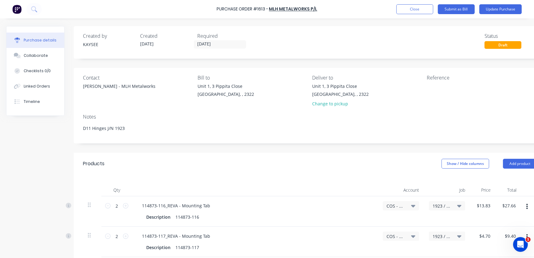
click at [496, 41] on div "Status Draft" at bounding box center [511, 40] width 52 height 17
click at [493, 46] on div "Draft" at bounding box center [503, 45] width 37 height 8
click at [494, 9] on button "Update Purchase" at bounding box center [500, 9] width 42 height 10
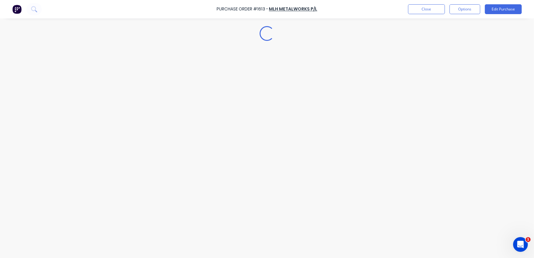
type textarea "x"
